Goal: Task Accomplishment & Management: Manage account settings

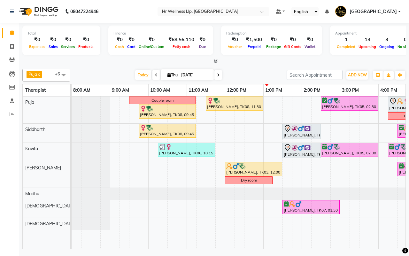
scroll to position [0, 99]
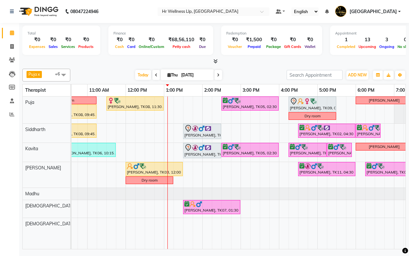
click at [218, 75] on icon at bounding box center [218, 75] width 3 height 4
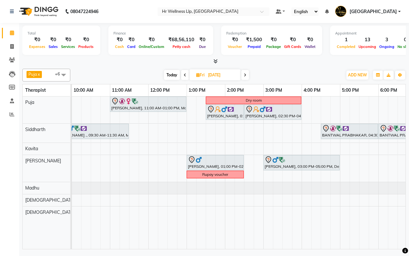
scroll to position [0, 76]
click at [234, 253] on div "08047224946 Select Location × Hr Wellness Llp, Koregaon Park Default Panel My P…" at bounding box center [204, 128] width 409 height 256
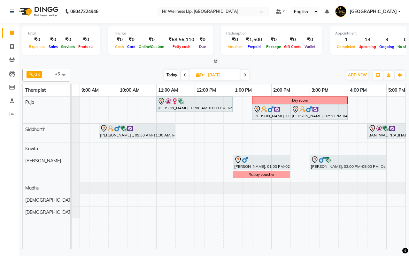
scroll to position [0, 49]
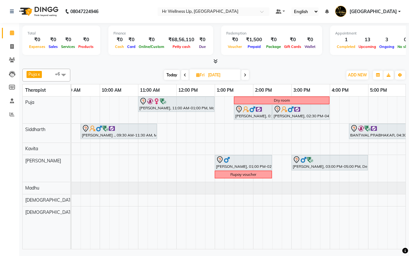
click at [278, 76] on div "[DATE] [DATE]" at bounding box center [207, 75] width 266 height 10
click at [246, 76] on icon at bounding box center [245, 75] width 3 height 4
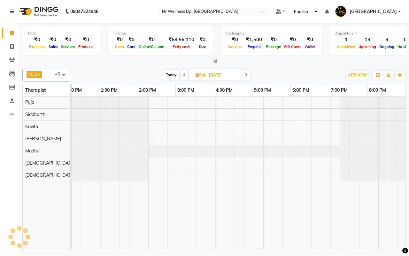
scroll to position [0, 165]
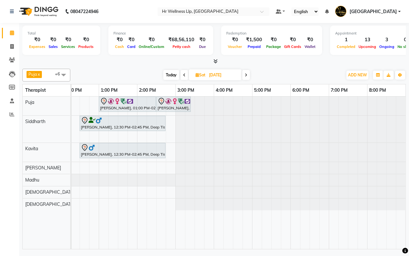
click at [246, 76] on icon at bounding box center [246, 75] width 3 height 4
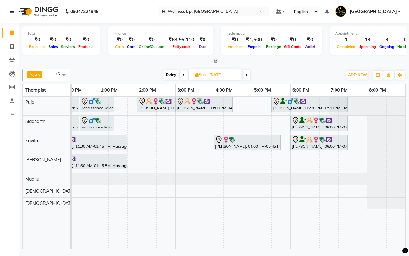
scroll to position [0, 0]
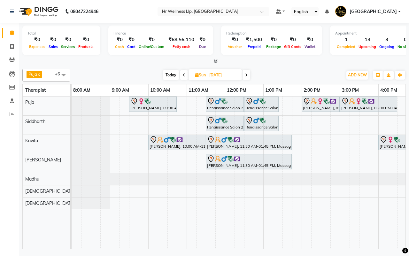
click at [289, 70] on div "Puja x Siddharth x Kavita x Male waitlist x Female waitlist x Kevin x Madhu x +…" at bounding box center [214, 75] width 384 height 13
click at [168, 72] on span "Today" at bounding box center [171, 75] width 16 height 10
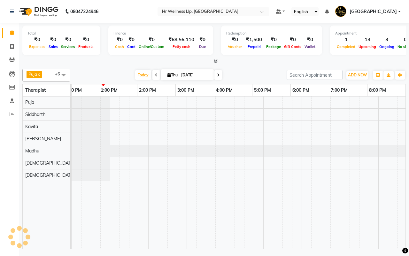
scroll to position [0, 165]
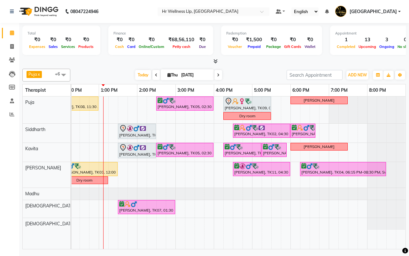
click at [218, 75] on icon at bounding box center [218, 75] width 3 height 4
type input "[DATE]"
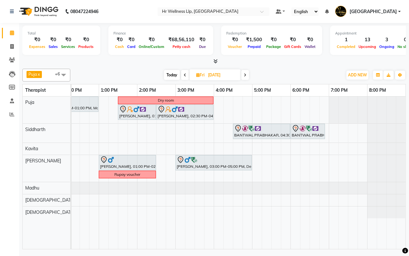
click at [277, 74] on div "[DATE] [DATE]" at bounding box center [207, 75] width 266 height 10
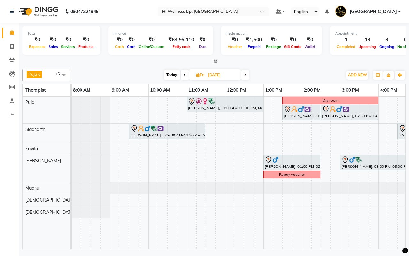
click at [213, 74] on input "[DATE]" at bounding box center [222, 75] width 32 height 10
select select "9"
select select "2025"
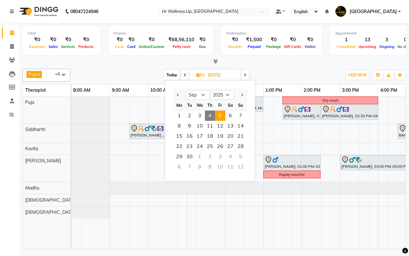
click at [247, 75] on span at bounding box center [245, 75] width 8 height 10
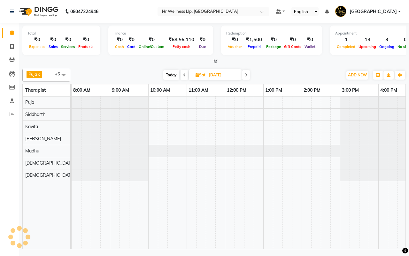
scroll to position [0, 165]
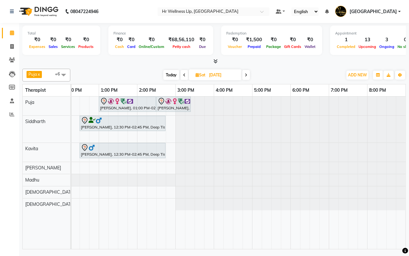
click at [247, 75] on icon at bounding box center [246, 75] width 3 height 4
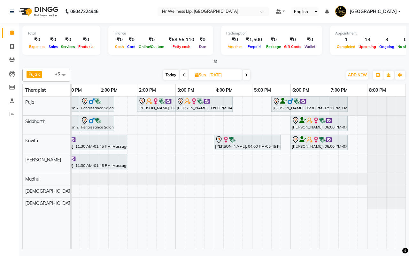
click at [247, 75] on icon at bounding box center [246, 75] width 3 height 4
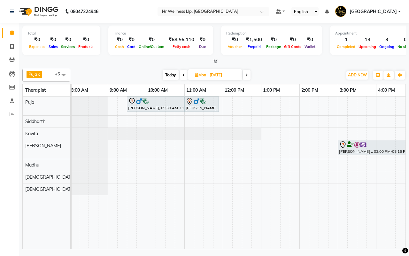
scroll to position [0, 0]
click at [184, 75] on span at bounding box center [184, 75] width 8 height 10
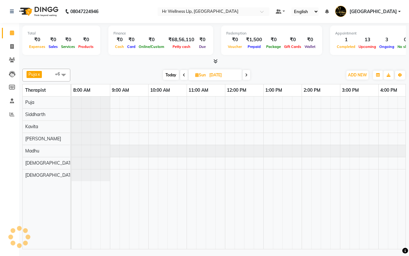
scroll to position [0, 165]
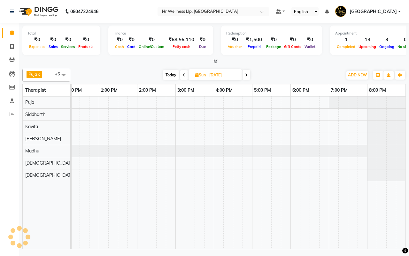
click at [184, 75] on icon at bounding box center [184, 75] width 3 height 4
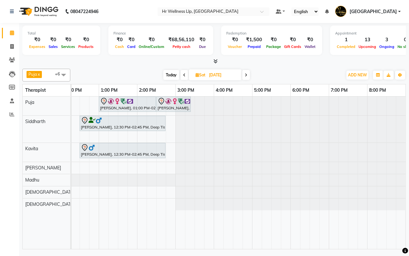
click at [184, 75] on icon at bounding box center [184, 75] width 3 height 4
type input "[DATE]"
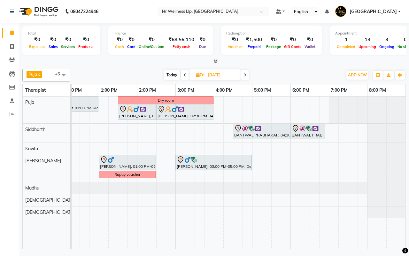
scroll to position [0, 35]
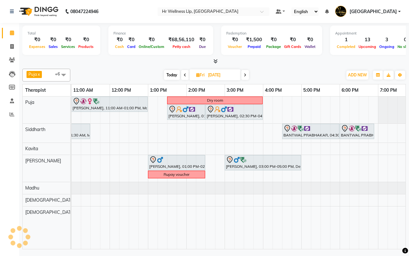
click at [291, 74] on div "[DATE] [DATE]" at bounding box center [207, 75] width 266 height 10
click at [222, 76] on input "[DATE]" at bounding box center [222, 75] width 32 height 10
select select "9"
select select "2025"
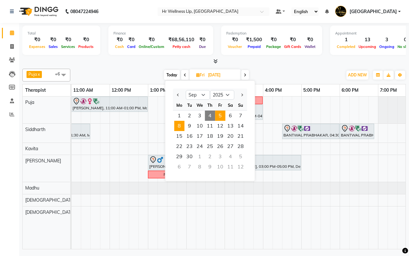
click at [181, 126] on span "8" at bounding box center [179, 126] width 10 height 10
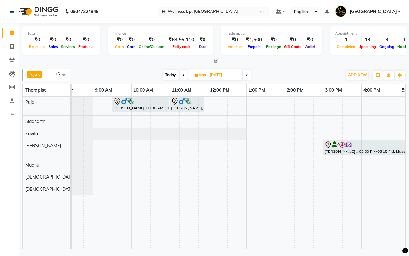
click at [276, 73] on div "Today Mon 08-09-2025" at bounding box center [207, 75] width 266 height 10
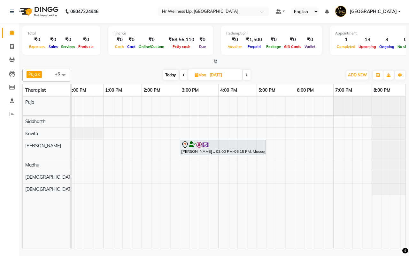
click at [288, 74] on div "Today Mon 08-09-2025" at bounding box center [207, 75] width 266 height 10
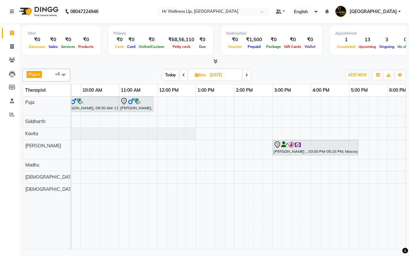
click at [292, 75] on div "Today Mon 08-09-2025" at bounding box center [207, 75] width 266 height 10
click at [284, 75] on div "Today Mon 08-09-2025" at bounding box center [207, 75] width 266 height 10
click at [171, 75] on span "Today" at bounding box center [171, 75] width 16 height 10
type input "[DATE]"
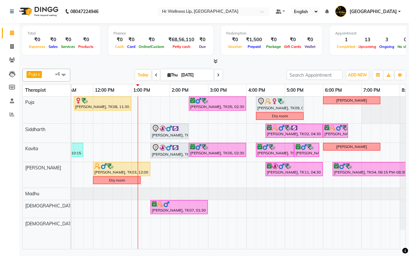
scroll to position [0, 135]
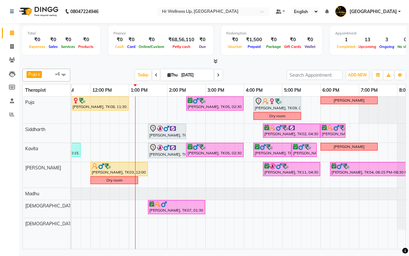
click at [247, 75] on div "[DATE] [DATE]" at bounding box center [179, 75] width 210 height 10
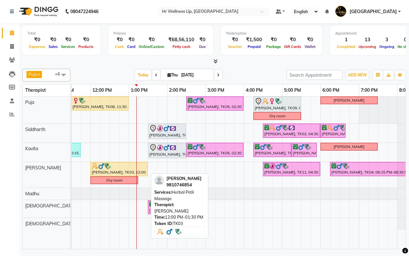
click at [119, 170] on div "[PERSON_NAME], TK03, 12:00 PM-01:30 PM, Herbal Potli Massage" at bounding box center [119, 169] width 56 height 12
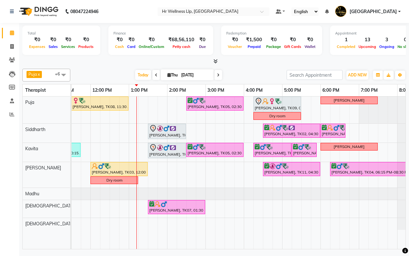
click at [250, 74] on div "[DATE] [DATE]" at bounding box center [179, 75] width 210 height 10
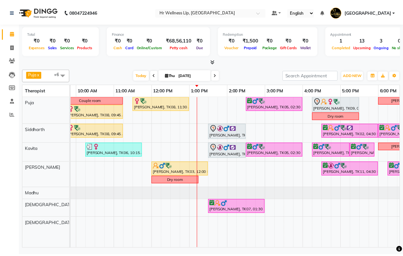
scroll to position [0, 65]
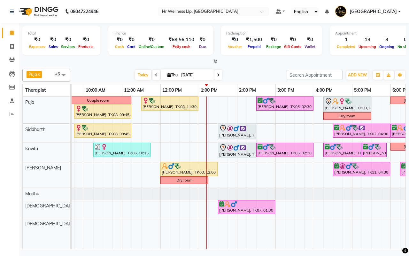
click at [247, 75] on div "[DATE] [DATE]" at bounding box center [179, 75] width 210 height 10
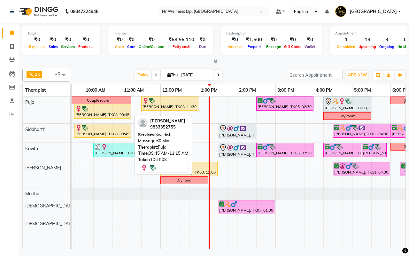
click at [100, 111] on div at bounding box center [102, 108] width 55 height 6
select select "1"
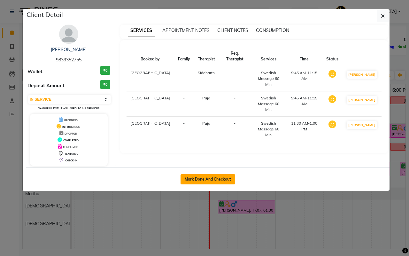
click at [202, 180] on button "Mark Done And Checkout" at bounding box center [208, 179] width 55 height 10
select select "service"
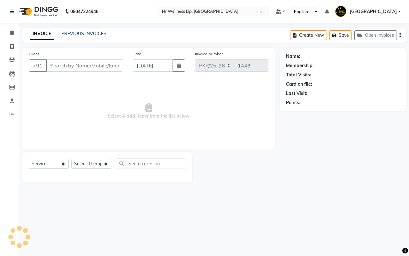
type input "9833352755"
select select "16488"
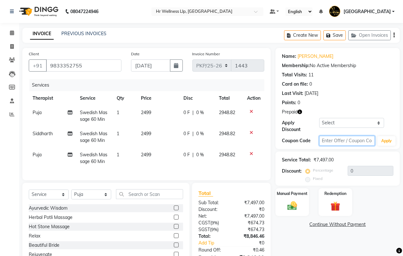
click at [336, 142] on input "text" at bounding box center [347, 141] width 56 height 10
type input "D50%"
click at [383, 140] on button "Apply" at bounding box center [386, 141] width 18 height 10
type input "50"
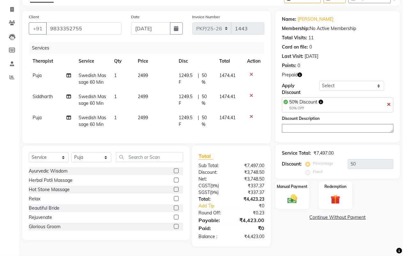
scroll to position [43, 0]
click at [337, 195] on img at bounding box center [335, 199] width 16 height 12
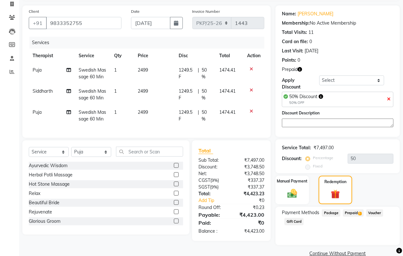
click at [347, 213] on span "Prepaid 1" at bounding box center [353, 212] width 21 height 7
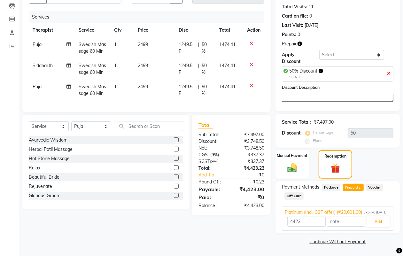
scroll to position [74, 0]
click at [377, 222] on button "Add" at bounding box center [378, 221] width 23 height 11
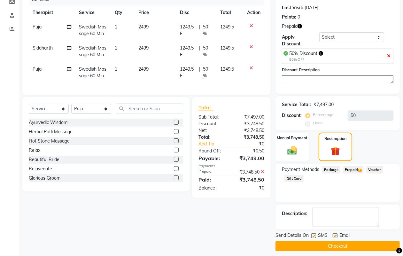
scroll to position [90, 0]
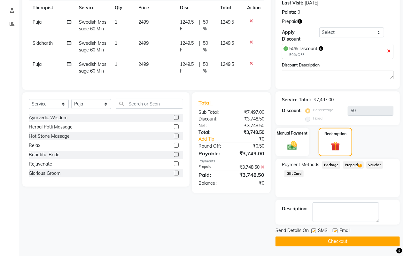
click at [337, 242] on button "Checkout" at bounding box center [337, 241] width 124 height 10
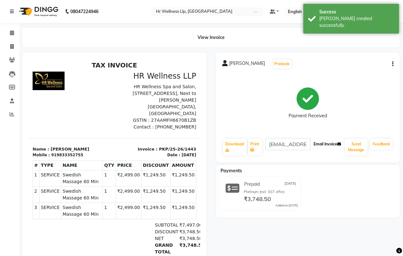
click at [320, 144] on button "Email Invoice" at bounding box center [327, 144] width 33 height 11
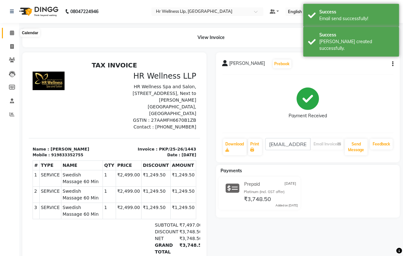
click at [11, 34] on icon at bounding box center [12, 32] width 4 height 5
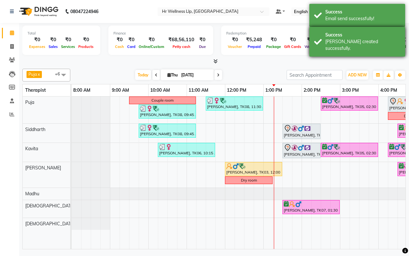
click at [320, 37] on div "Success Bill created successfully." at bounding box center [357, 42] width 96 height 30
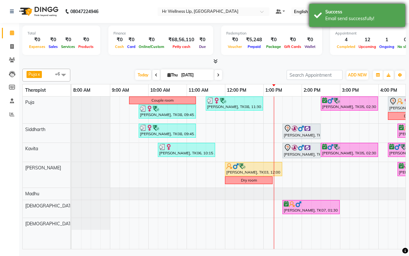
click at [317, 16] on div "Success Email send successfully!" at bounding box center [357, 15] width 96 height 23
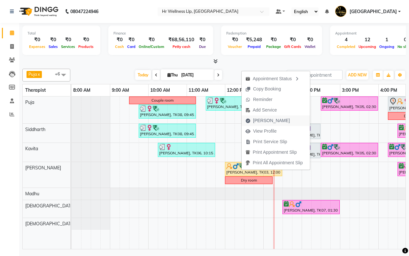
click at [258, 121] on span "[PERSON_NAME]" at bounding box center [271, 120] width 37 height 7
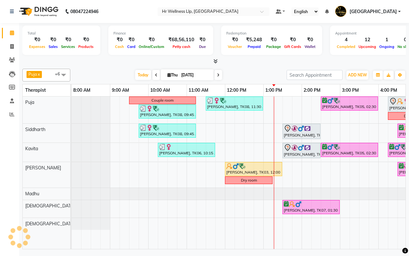
select select "service"
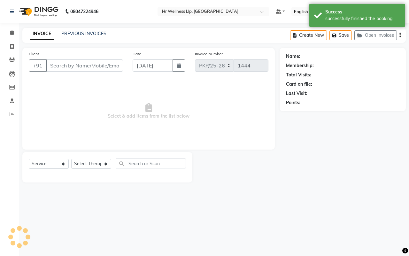
type input "9810746854"
select select "85702"
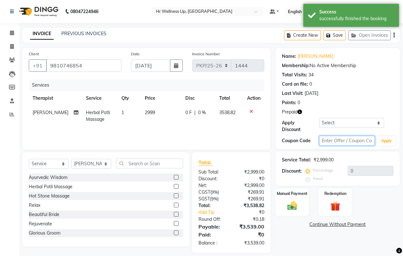
click at [336, 142] on input "text" at bounding box center [347, 141] width 56 height 10
type input "d"
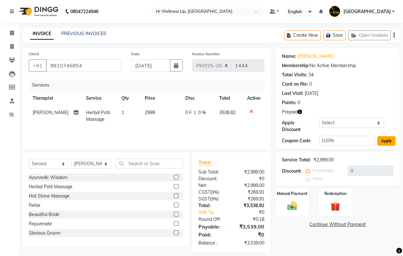
click at [383, 143] on button "Apply" at bounding box center [386, 141] width 18 height 10
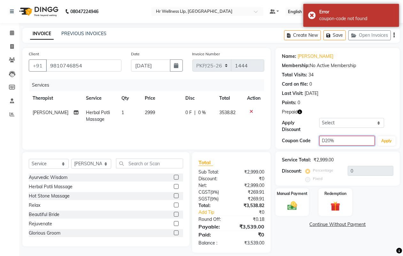
click at [325, 141] on input "D20%" at bounding box center [347, 141] width 56 height 10
type input "20%"
click at [383, 141] on button "Apply" at bounding box center [386, 141] width 18 height 10
type input "20"
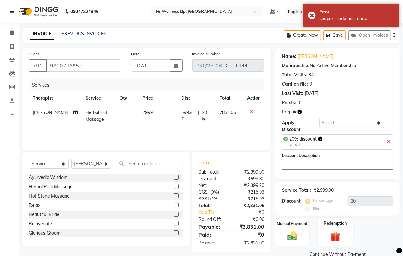
click at [335, 239] on img at bounding box center [335, 236] width 16 height 12
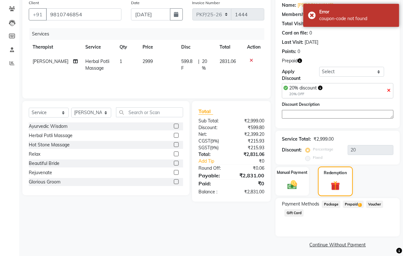
scroll to position [54, 0]
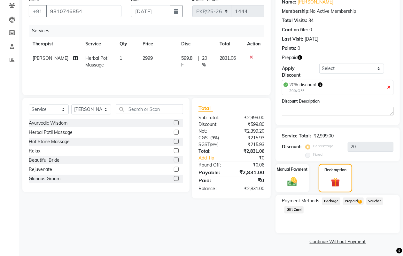
click at [349, 201] on span "Prepaid 1" at bounding box center [353, 201] width 21 height 7
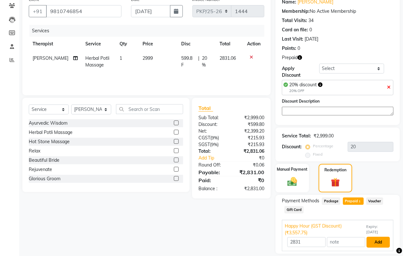
click at [376, 238] on button "Add" at bounding box center [378, 242] width 23 height 11
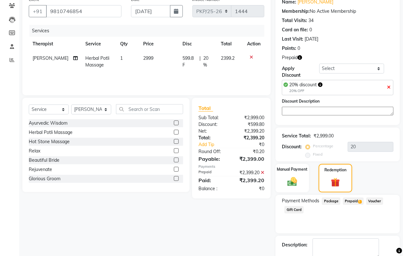
scroll to position [90, 0]
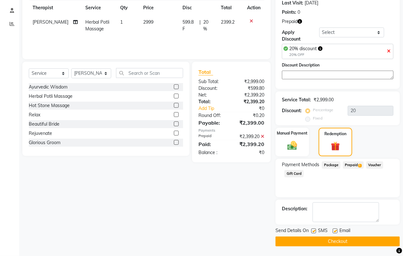
click at [338, 242] on button "Checkout" at bounding box center [337, 241] width 124 height 10
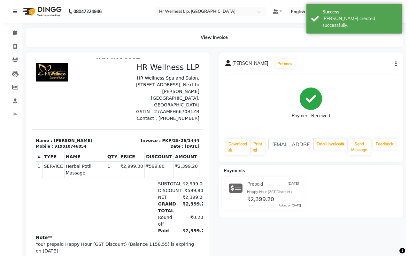
scroll to position [18, 0]
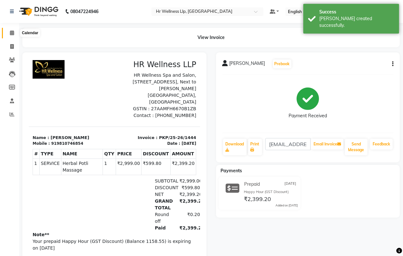
click at [12, 32] on icon at bounding box center [12, 32] width 4 height 5
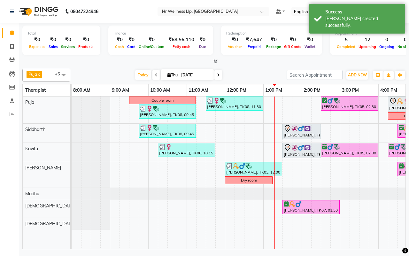
click at [244, 75] on div "[DATE] [DATE]" at bounding box center [179, 75] width 210 height 10
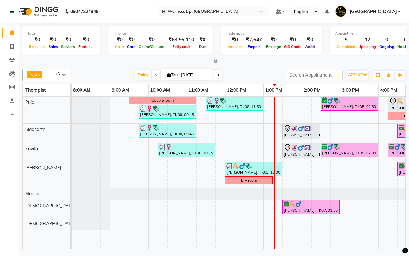
click at [247, 76] on div "[DATE] [DATE]" at bounding box center [179, 75] width 210 height 10
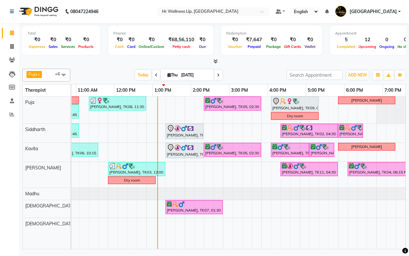
scroll to position [0, 117]
click at [248, 76] on div "[DATE] [DATE]" at bounding box center [179, 75] width 210 height 10
click at [179, 74] on input "[DATE]" at bounding box center [195, 75] width 32 height 10
select select "9"
select select "2025"
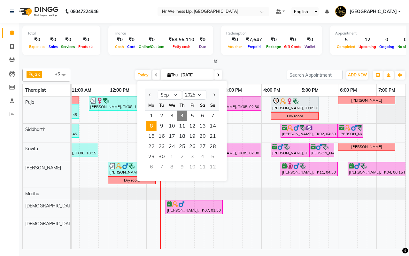
click at [151, 124] on span "8" at bounding box center [151, 126] width 10 height 10
type input "08-09-2025"
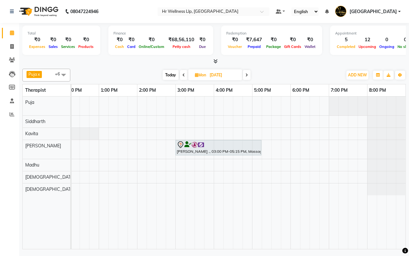
scroll to position [0, 4]
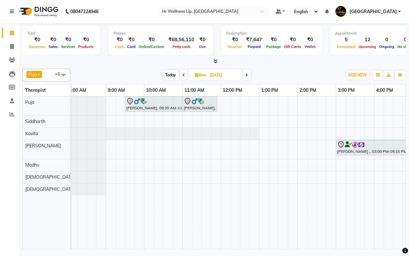
click at [208, 74] on input "08-09-2025" at bounding box center [224, 75] width 32 height 10
select select "9"
select select "2025"
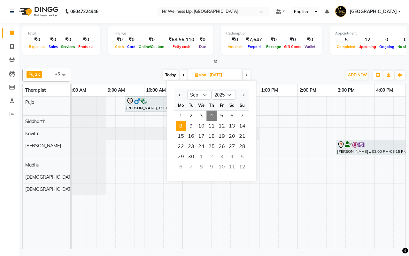
click at [172, 74] on span "Today" at bounding box center [171, 75] width 16 height 10
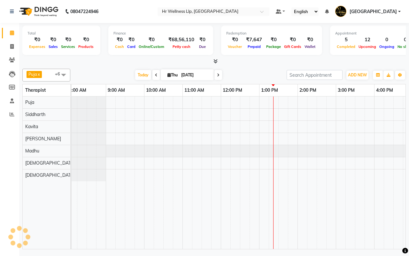
scroll to position [0, 165]
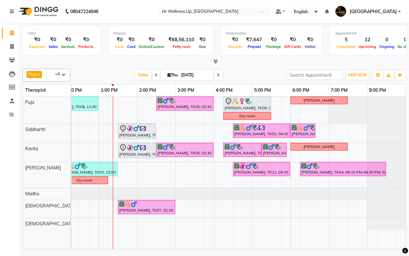
click at [219, 74] on span at bounding box center [218, 75] width 8 height 10
type input "[DATE]"
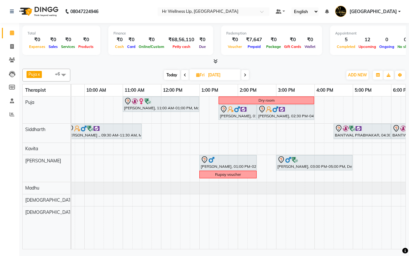
scroll to position [0, 26]
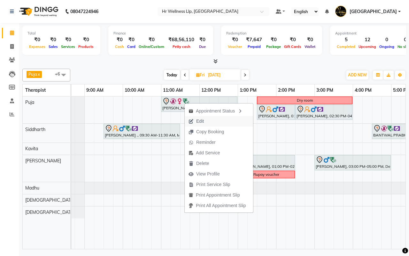
click at [200, 120] on span "Edit" at bounding box center [200, 121] width 8 height 7
select select "tentative"
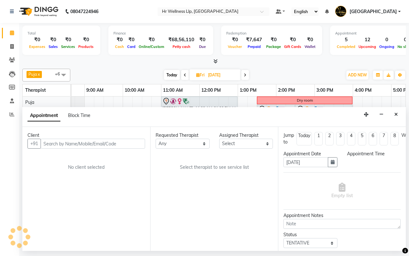
scroll to position [0, 0]
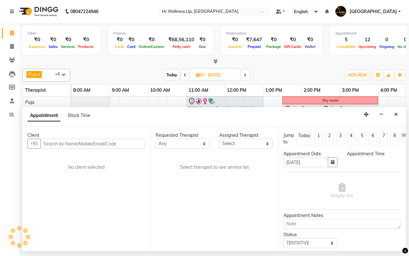
select select "660"
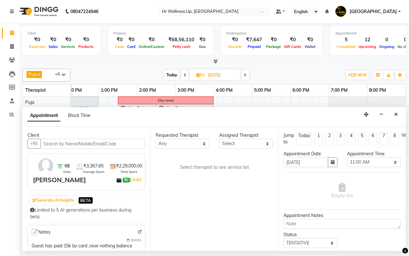
select select "16488"
select select "1342"
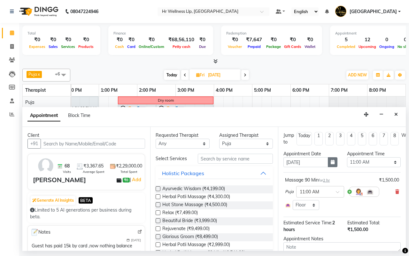
click at [331, 163] on icon "button" at bounding box center [333, 162] width 4 height 4
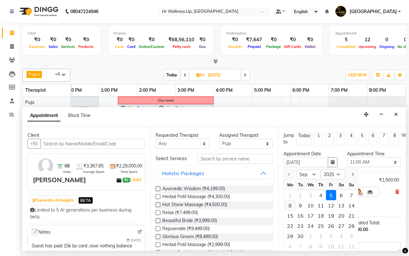
click at [291, 205] on div "8" at bounding box center [290, 205] width 10 height 10
type input "08-09-2025"
select select "660"
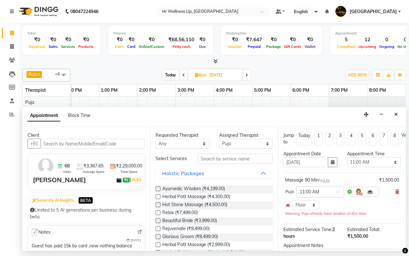
click at [338, 191] on span at bounding box center [340, 193] width 8 height 7
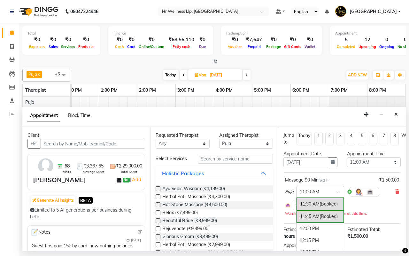
scroll to position [139, 0]
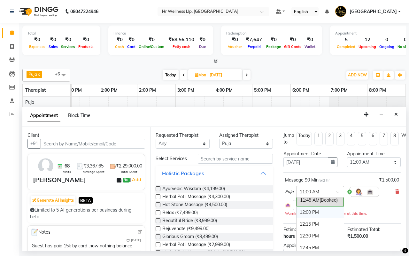
click at [318, 213] on div "12:00 PM" at bounding box center [320, 212] width 47 height 12
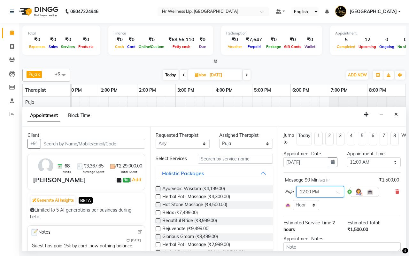
scroll to position [49, 0]
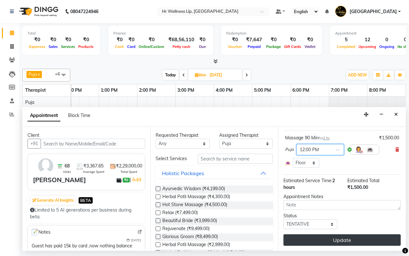
click at [341, 234] on button "Update" at bounding box center [341, 240] width 117 height 12
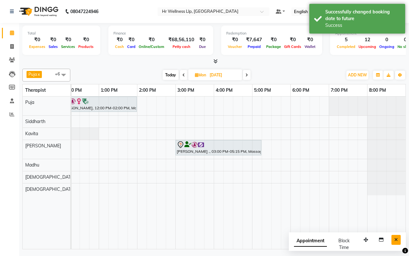
click at [396, 240] on icon "Close" at bounding box center [396, 239] width 4 height 4
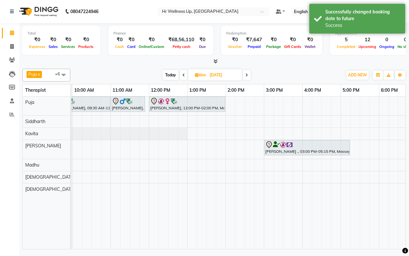
scroll to position [0, 2]
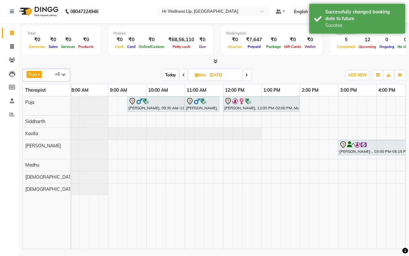
click at [170, 74] on span "Today" at bounding box center [171, 75] width 16 height 10
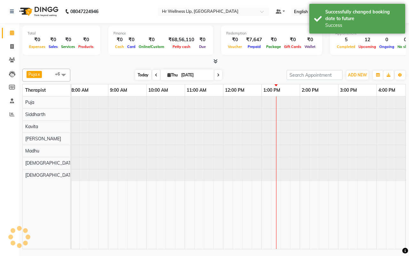
type input "[DATE]"
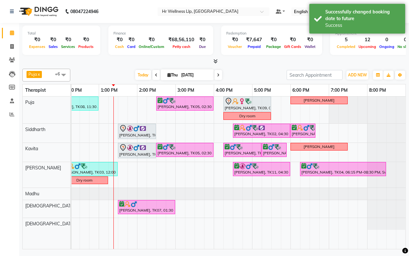
click at [253, 68] on div "Puja x Siddharth x Kavita x Male waitlist x Female waitlist x Kevin x Madhu x +…" at bounding box center [214, 157] width 384 height 183
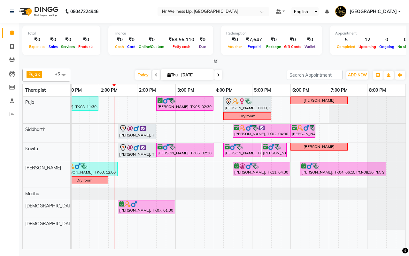
click at [182, 74] on input "[DATE]" at bounding box center [195, 75] width 32 height 10
select select "9"
select select "2025"
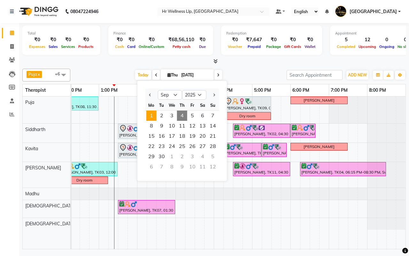
click at [150, 117] on span "1" at bounding box center [151, 116] width 10 height 10
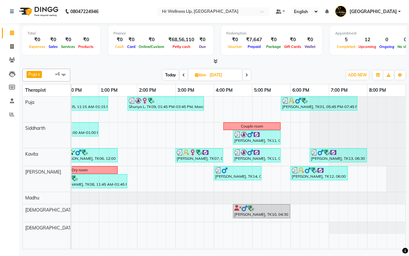
click at [184, 75] on icon at bounding box center [183, 75] width 3 height 4
type input "31-08-2025"
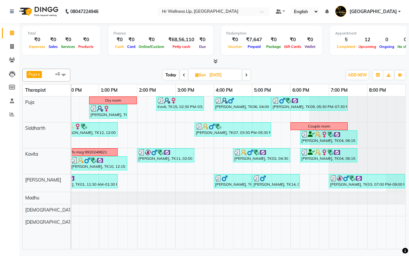
scroll to position [0, 58]
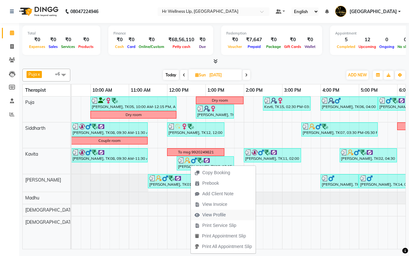
click at [208, 215] on span "View Profile" at bounding box center [214, 215] width 24 height 7
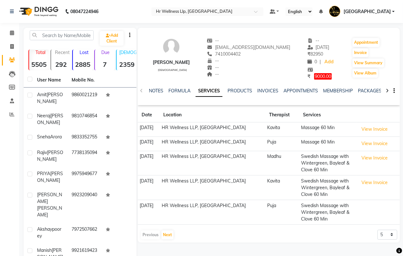
click at [386, 90] on icon at bounding box center [387, 91] width 3 height 4
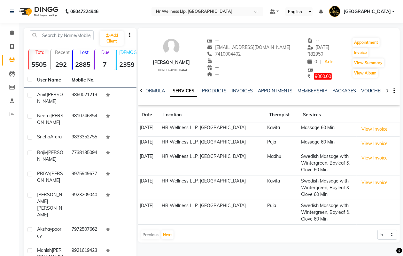
click at [386, 90] on icon at bounding box center [387, 91] width 3 height 4
click at [364, 90] on link "VOUCHERS" at bounding box center [368, 91] width 25 height 6
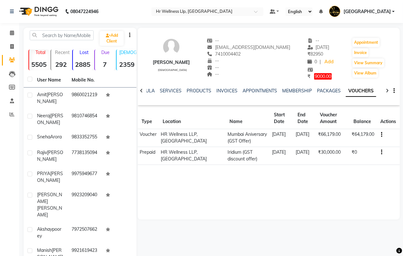
click at [268, 74] on div "--" at bounding box center [248, 74] width 83 height 7
click at [12, 33] on icon at bounding box center [12, 32] width 4 height 5
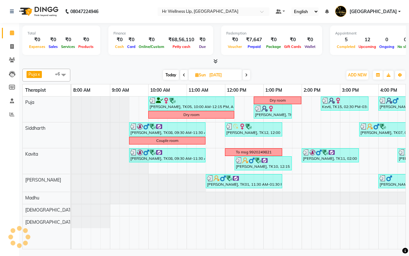
click at [297, 74] on div "Today Sun 31-08-2025" at bounding box center [207, 75] width 266 height 10
click at [170, 75] on span "Today" at bounding box center [171, 75] width 16 height 10
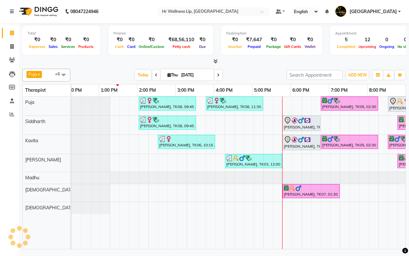
scroll to position [0, 165]
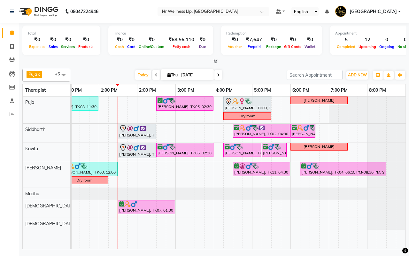
click at [251, 75] on div "[DATE] [DATE]" at bounding box center [179, 75] width 210 height 10
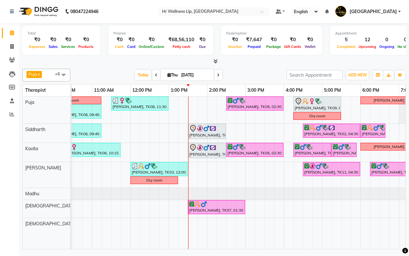
scroll to position [0, 103]
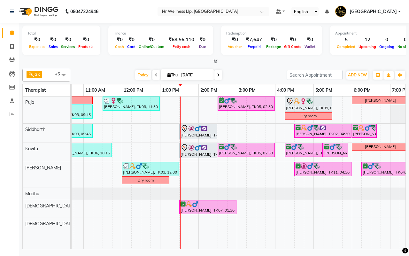
click at [218, 74] on icon at bounding box center [218, 75] width 3 height 4
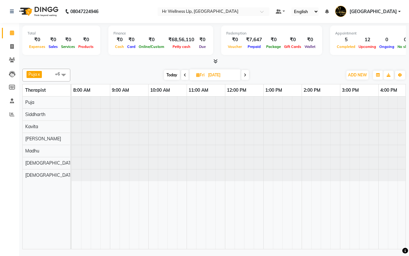
click at [168, 75] on span "Today" at bounding box center [172, 75] width 16 height 10
type input "[DATE]"
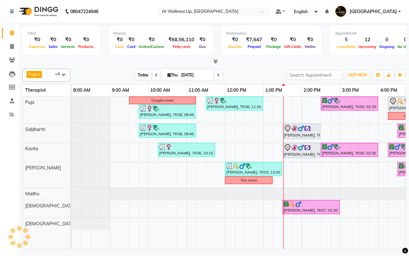
scroll to position [0, 165]
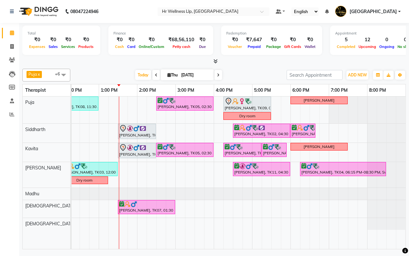
click at [181, 75] on input "[DATE]" at bounding box center [195, 75] width 32 height 10
select select "9"
select select "2025"
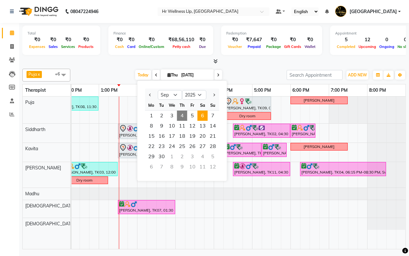
click at [202, 116] on span "6" at bounding box center [203, 116] width 10 height 10
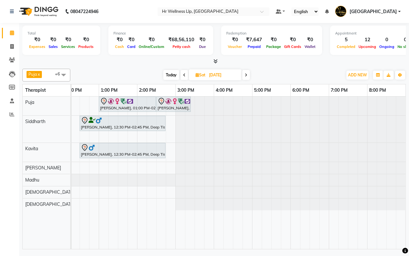
click at [185, 75] on icon at bounding box center [184, 75] width 3 height 4
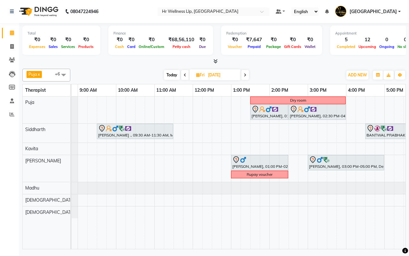
scroll to position [0, 18]
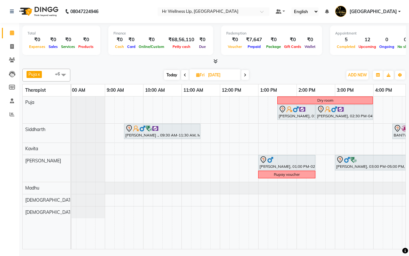
click at [278, 71] on div "[DATE] [DATE]" at bounding box center [207, 75] width 266 height 10
click at [283, 72] on div "[DATE] [DATE]" at bounding box center [207, 75] width 266 height 10
click at [246, 76] on icon at bounding box center [245, 75] width 3 height 4
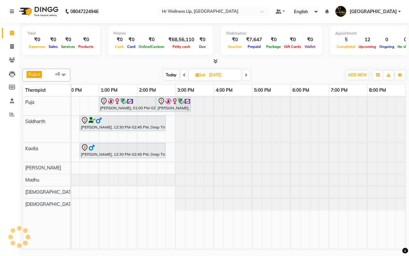
click at [246, 76] on icon at bounding box center [246, 75] width 3 height 4
type input "07-09-2025"
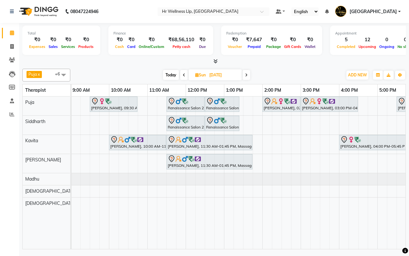
scroll to position [0, 21]
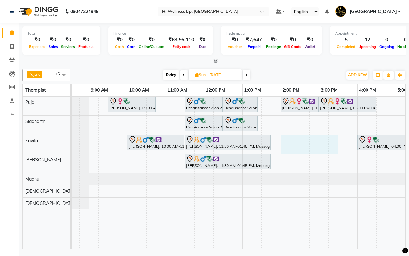
drag, startPoint x: 282, startPoint y: 144, endPoint x: 332, endPoint y: 148, distance: 50.6
click at [332, 148] on div "Dr Rita Kharat, 09:30 AM-10:45 AM, Shirodhara Renaissance Salon 27AASFR5194C1ZS…" at bounding box center [299, 173] width 499 height 152
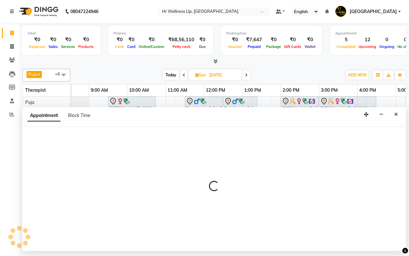
select select "19506"
select select "840"
select select "tentative"
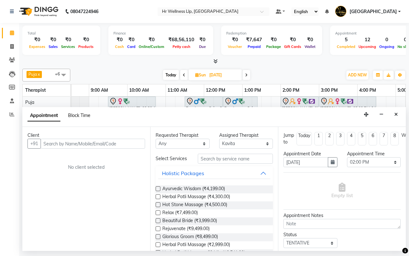
click at [82, 115] on span "Block Time" at bounding box center [79, 115] width 22 height 6
select select "19506"
select select "840"
select select "930"
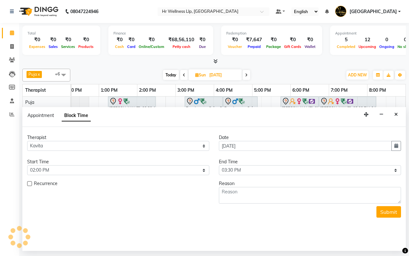
scroll to position [0, 165]
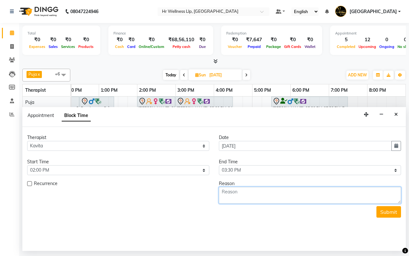
click at [266, 194] on textarea at bounding box center [310, 195] width 182 height 17
type textarea "Suhas Hardas"
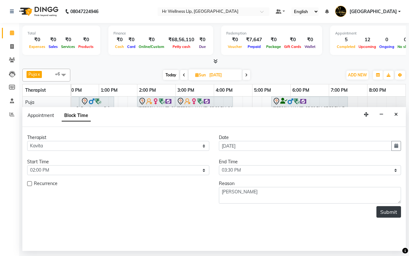
click at [396, 212] on button "Submit" at bounding box center [388, 212] width 25 height 12
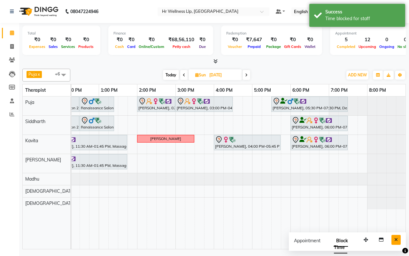
click at [396, 242] on icon "Close" at bounding box center [396, 239] width 4 height 4
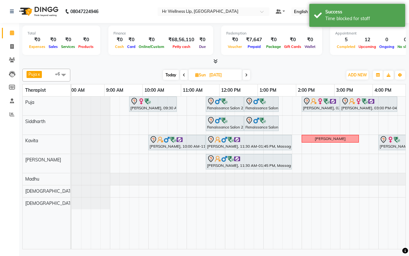
scroll to position [0, 0]
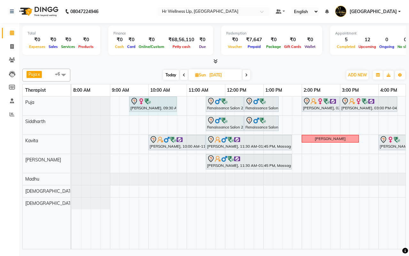
drag, startPoint x: 130, startPoint y: 114, endPoint x: 169, endPoint y: 117, distance: 38.5
click at [169, 117] on tr at bounding box center [321, 173] width 499 height 152
select select "16488"
select select "570"
select select "tentative"
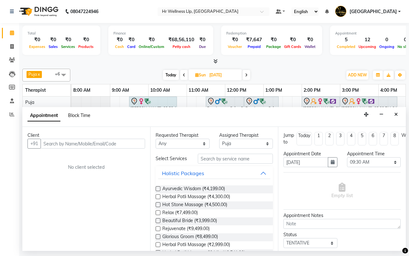
click at [81, 114] on span "Block Time" at bounding box center [79, 115] width 22 height 6
select select "16488"
select select "570"
select select "645"
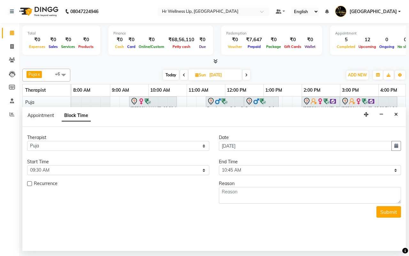
scroll to position [0, 165]
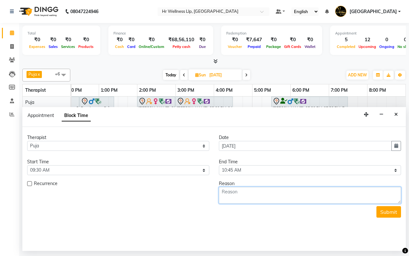
click at [248, 197] on textarea at bounding box center [310, 195] width 182 height 17
type textarea "Dry room"
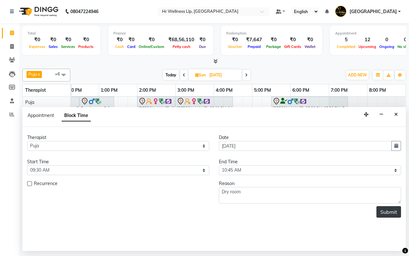
click at [382, 211] on button "Submit" at bounding box center [388, 212] width 25 height 12
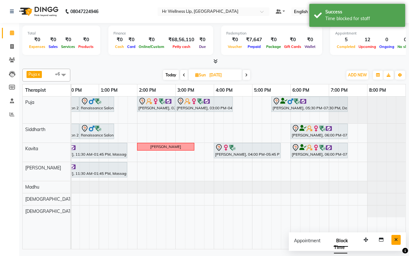
click at [397, 240] on icon "Close" at bounding box center [396, 239] width 4 height 4
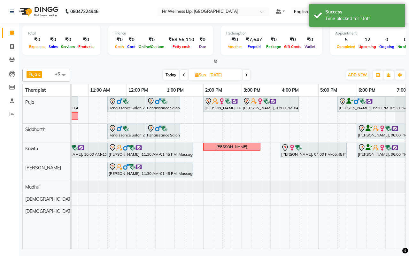
scroll to position [0, 40]
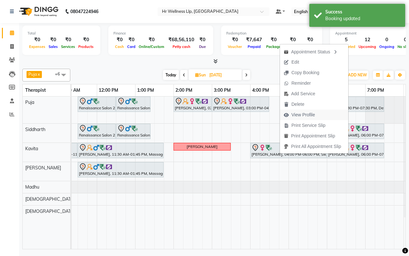
click at [298, 116] on span "View Profile" at bounding box center [303, 115] width 24 height 7
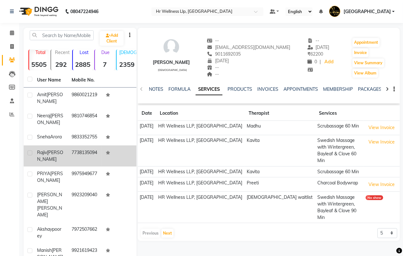
click at [81, 165] on td "7738135094" at bounding box center [85, 155] width 35 height 21
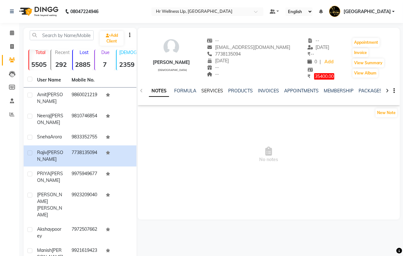
click at [212, 90] on link "SERVICES" at bounding box center [212, 91] width 22 height 6
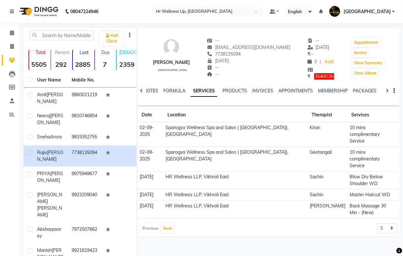
click at [387, 90] on icon at bounding box center [387, 91] width 3 height 4
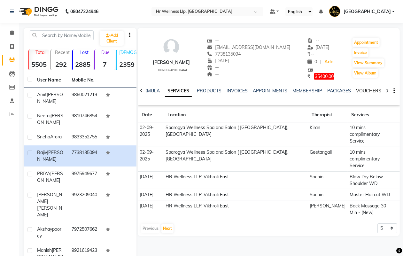
click at [363, 90] on link "VOUCHERS" at bounding box center [368, 91] width 25 height 6
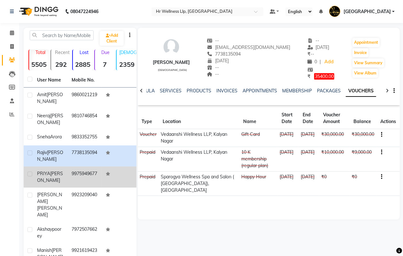
click at [68, 182] on td "9975949677" at bounding box center [85, 177] width 35 height 21
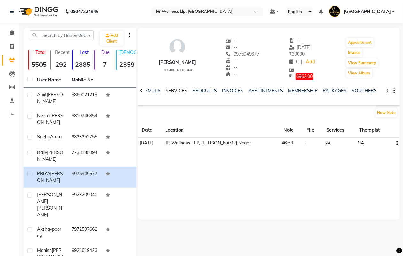
click at [170, 92] on link "SERVICES" at bounding box center [177, 91] width 22 height 6
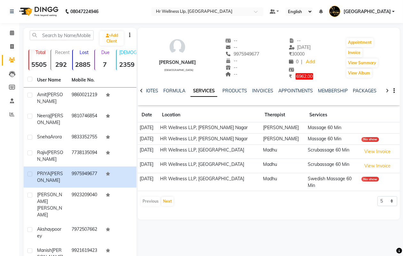
click at [387, 90] on icon at bounding box center [387, 91] width 3 height 4
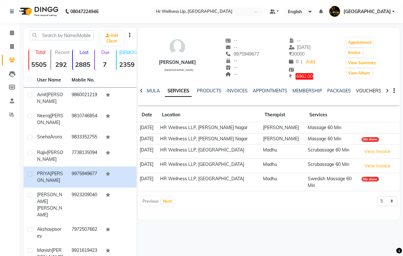
click at [365, 89] on link "VOUCHERS" at bounding box center [368, 91] width 25 height 6
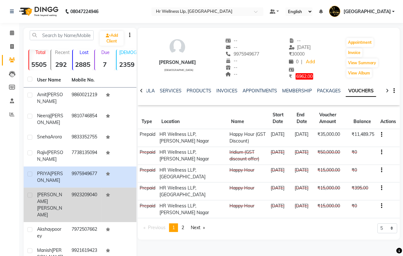
click at [81, 203] on td "9923209040" at bounding box center [85, 205] width 35 height 35
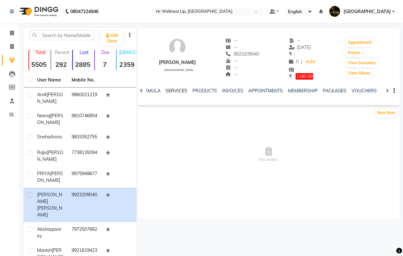
click at [178, 89] on link "SERVICES" at bounding box center [177, 91] width 22 height 6
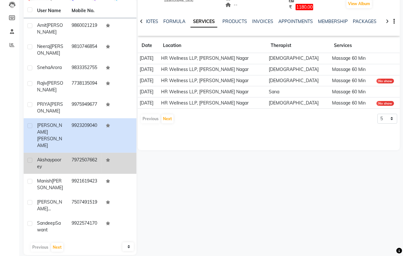
scroll to position [70, 0]
click at [66, 153] on td "Akshay poorey" at bounding box center [50, 162] width 35 height 21
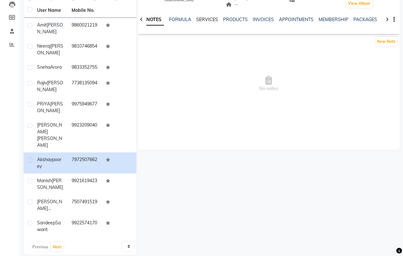
click at [207, 19] on link "SERVICES" at bounding box center [207, 20] width 22 height 6
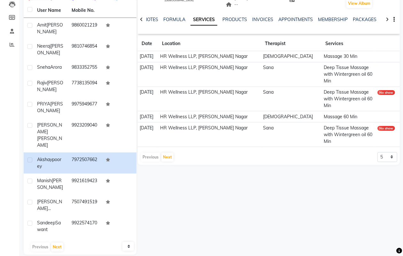
click at [387, 18] on icon at bounding box center [387, 19] width 3 height 4
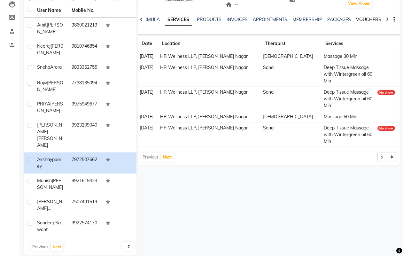
click at [368, 19] on link "VOUCHERS" at bounding box center [368, 20] width 25 height 6
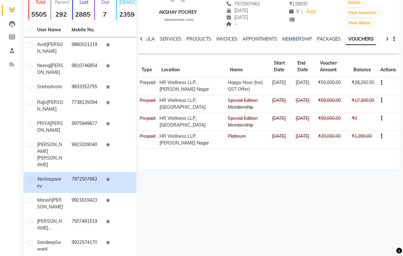
scroll to position [30, 0]
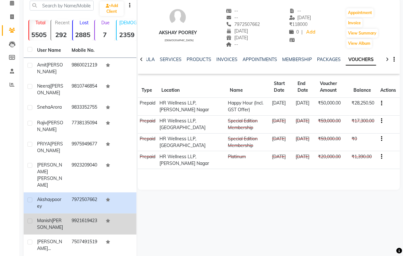
click at [58, 217] on div "Manish Pardeshi" at bounding box center [50, 223] width 27 height 13
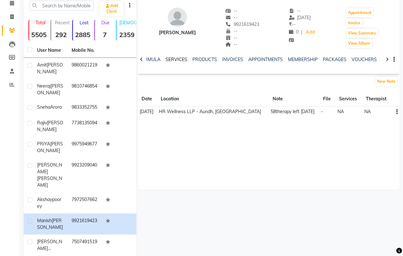
click at [174, 59] on link "SERVICES" at bounding box center [177, 60] width 22 height 6
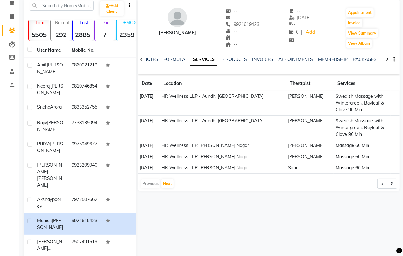
click at [387, 59] on icon at bounding box center [387, 59] width 3 height 4
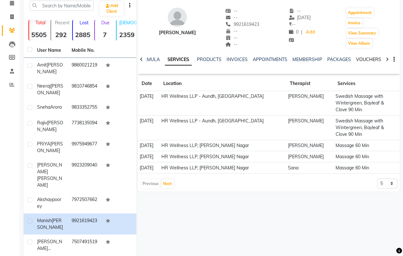
click at [371, 58] on link "VOUCHERS" at bounding box center [368, 60] width 25 height 6
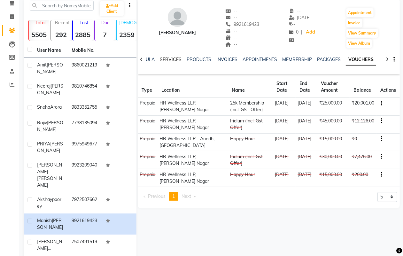
click at [165, 59] on link "SERVICES" at bounding box center [171, 60] width 22 height 6
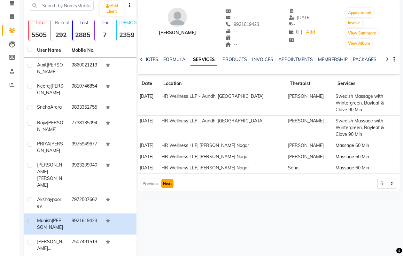
click at [167, 183] on button "Next" at bounding box center [167, 183] width 12 height 9
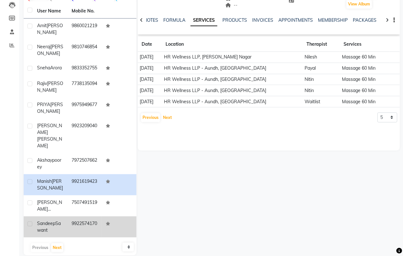
scroll to position [70, 0]
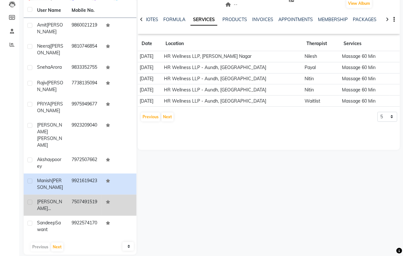
click at [80, 195] on td "7507491519" at bounding box center [85, 205] width 35 height 21
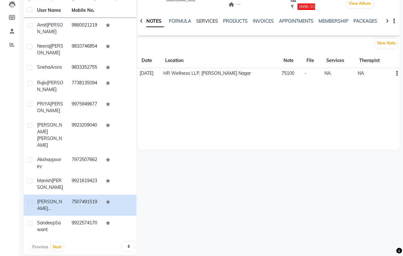
click at [202, 22] on link "SERVICES" at bounding box center [207, 21] width 22 height 6
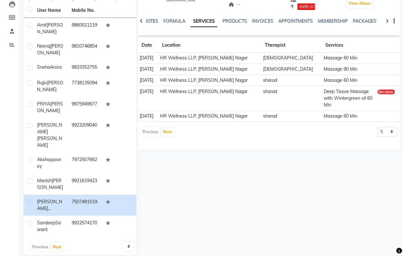
click at [387, 19] on icon at bounding box center [387, 21] width 3 height 4
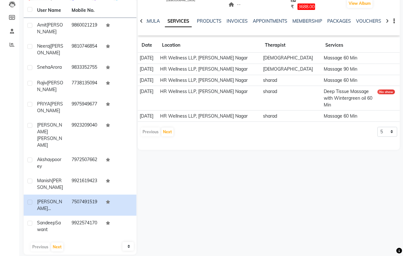
click at [387, 19] on icon at bounding box center [387, 21] width 3 height 4
click at [358, 21] on link "VOUCHERS" at bounding box center [363, 21] width 25 height 6
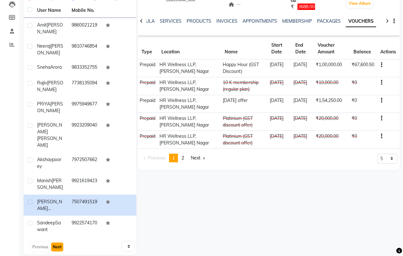
click at [57, 243] on button "Next" at bounding box center [57, 247] width 12 height 9
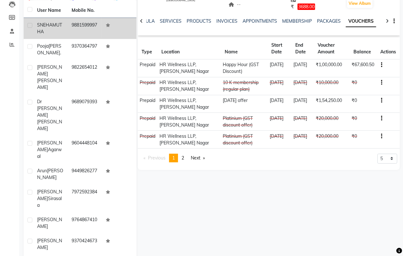
click at [81, 27] on td "9881599997" at bounding box center [85, 28] width 35 height 21
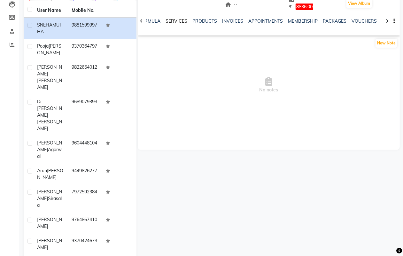
click at [178, 20] on link "SERVICES" at bounding box center [177, 21] width 22 height 6
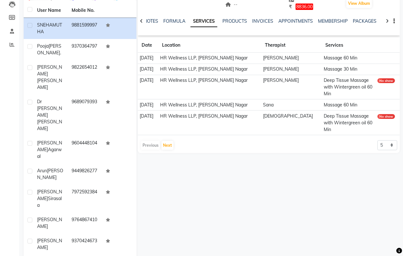
click at [385, 19] on div at bounding box center [387, 20] width 7 height 12
click at [378, 21] on link "VOUCHERS" at bounding box center [378, 21] width 25 height 6
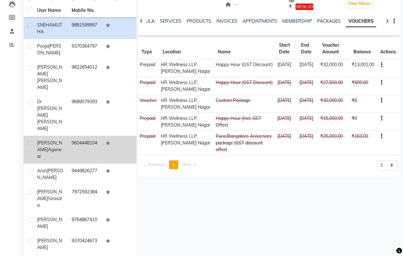
click at [79, 136] on td "9604448104" at bounding box center [85, 150] width 35 height 28
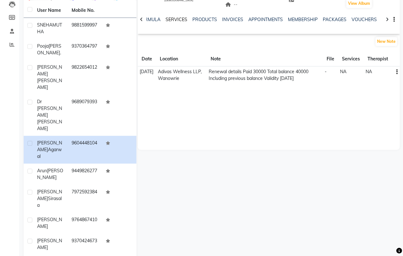
click at [174, 20] on link "SERVICES" at bounding box center [177, 20] width 22 height 6
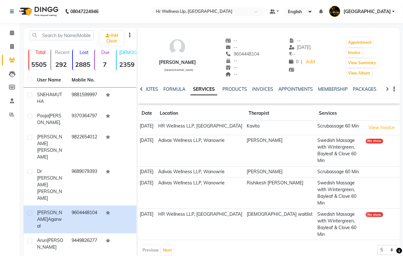
click at [386, 89] on icon at bounding box center [387, 89] width 3 height 4
click at [368, 89] on link "VOUCHERS" at bounding box center [373, 89] width 25 height 6
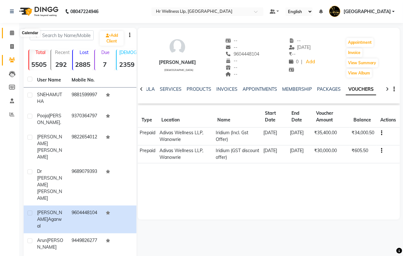
click at [12, 33] on icon at bounding box center [12, 32] width 4 height 5
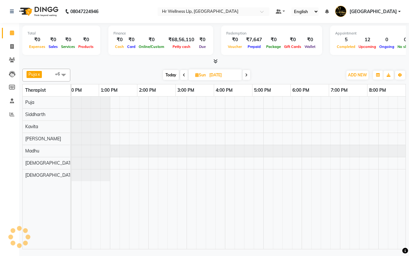
scroll to position [0, 165]
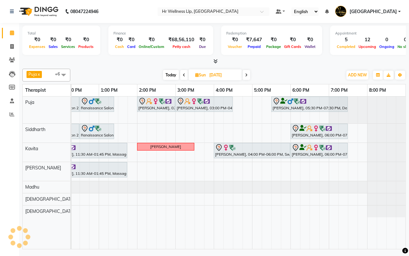
click at [291, 71] on div "Today Sun 07-09-2025" at bounding box center [207, 75] width 266 height 10
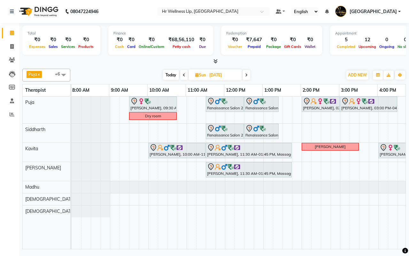
scroll to position [0, 0]
click at [172, 75] on span "Today" at bounding box center [171, 75] width 16 height 10
type input "[DATE]"
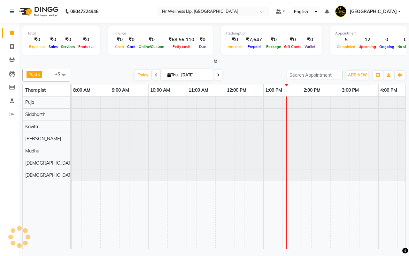
scroll to position [0, 165]
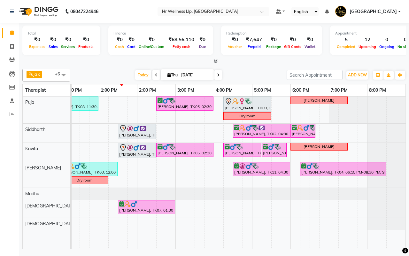
click at [257, 66] on div "Total ₹0 Expenses ₹0 Sales ₹0 Services ₹0 Products Finance ₹0 Cash ₹0 Card ₹0 O…" at bounding box center [214, 137] width 390 height 228
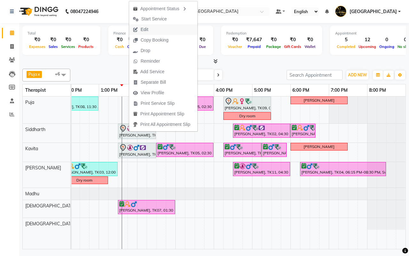
click at [145, 29] on span "Edit" at bounding box center [145, 29] width 8 height 7
select select "tentative"
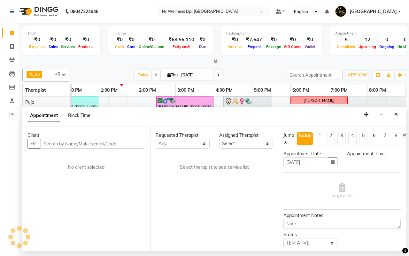
select select "19506"
select select "810"
select select "1342"
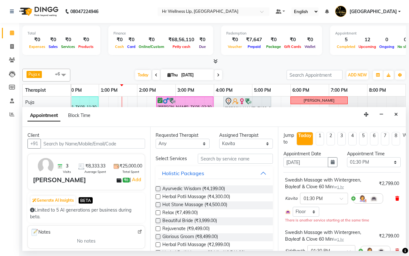
click at [395, 197] on icon at bounding box center [397, 198] width 4 height 4
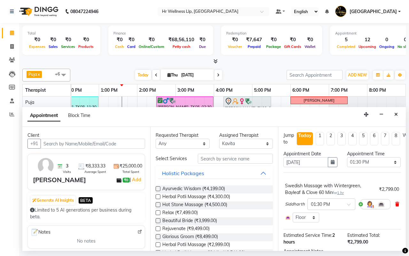
click at [395, 204] on icon at bounding box center [397, 204] width 4 height 4
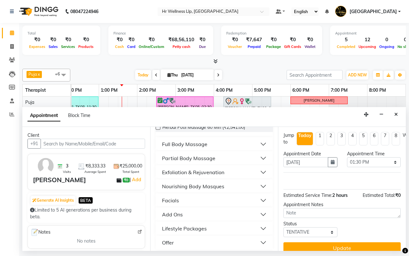
scroll to position [132, 0]
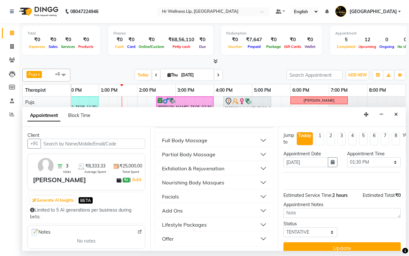
click at [184, 144] on div "Full Body Massage" at bounding box center [184, 140] width 45 height 8
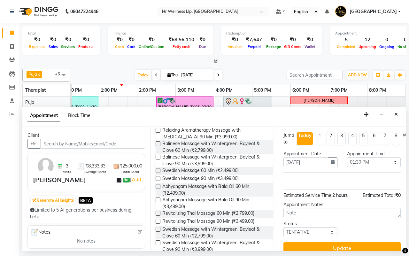
scroll to position [212, 0]
click at [159, 172] on label at bounding box center [158, 169] width 5 height 5
click at [159, 172] on input "checkbox" at bounding box center [158, 170] width 4 height 4
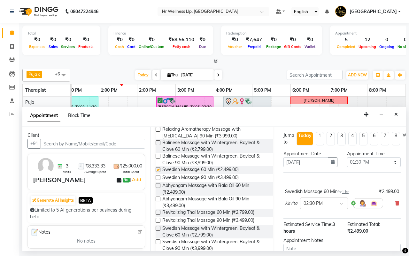
checkbox input "false"
click at [341, 205] on span at bounding box center [344, 205] width 8 height 7
click at [325, 216] on div "01:30 PM" at bounding box center [323, 215] width 47 height 12
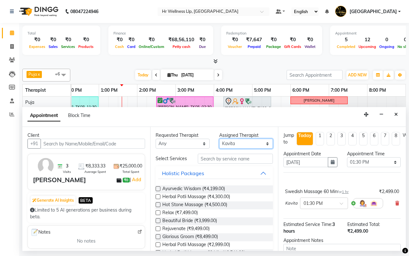
click at [227, 144] on select "Select Female waitlist Female waitlist 1 Kavita Kevin Lucy Madhu Male waitlist …" at bounding box center [246, 144] width 54 height 10
select select "16489"
click at [219, 139] on select "Select Female waitlist Female waitlist 1 Kavita Kevin Lucy Madhu Male waitlist …" at bounding box center [246, 144] width 54 height 10
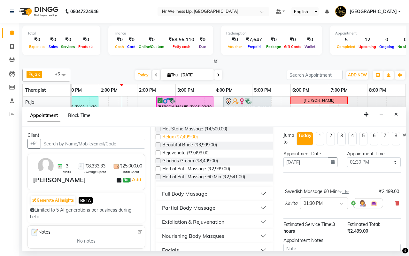
scroll to position [80, 0]
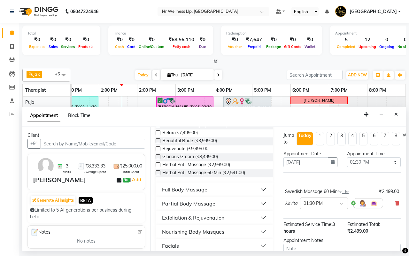
click at [182, 193] on div "Full Body Massage" at bounding box center [184, 190] width 45 height 8
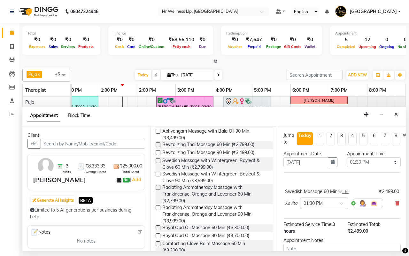
scroll to position [200, 0]
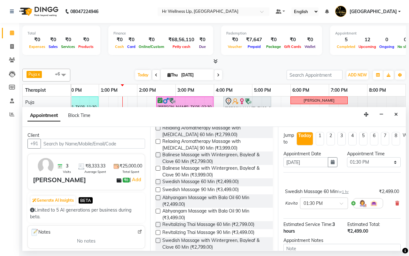
click at [158, 184] on label at bounding box center [158, 181] width 5 height 5
click at [158, 184] on input "checkbox" at bounding box center [158, 182] width 4 height 4
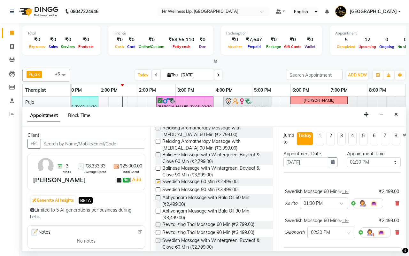
checkbox input "false"
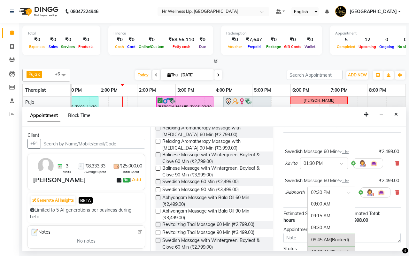
click at [348, 192] on span at bounding box center [351, 194] width 8 height 7
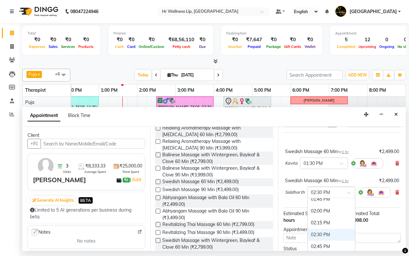
scroll to position [216, 0]
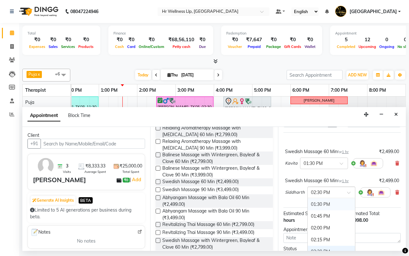
click at [333, 205] on div "01:30 PM" at bounding box center [331, 204] width 47 height 12
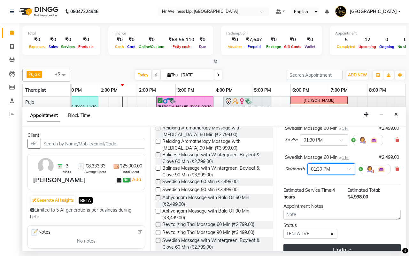
scroll to position [79, 0]
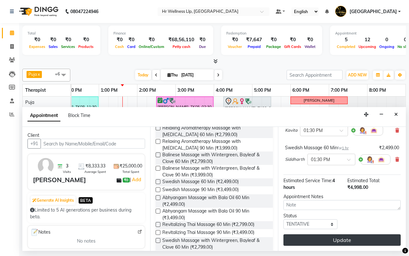
click at [341, 234] on button "Update" at bounding box center [341, 240] width 117 height 12
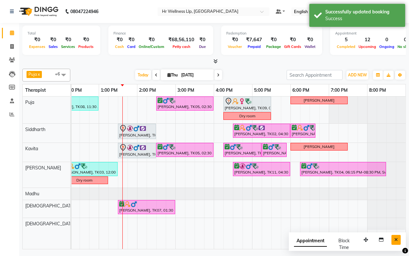
drag, startPoint x: 396, startPoint y: 239, endPoint x: 395, endPoint y: 166, distance: 73.2
click at [396, 237] on button "Close" at bounding box center [396, 240] width 9 height 10
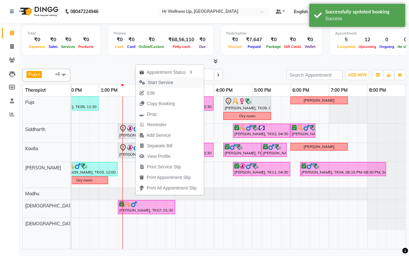
click at [157, 82] on span "Start Service" at bounding box center [161, 82] width 26 height 7
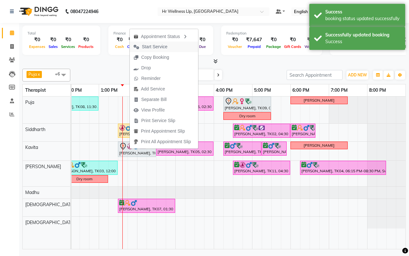
click at [149, 47] on span "Start Service" at bounding box center [155, 46] width 26 height 7
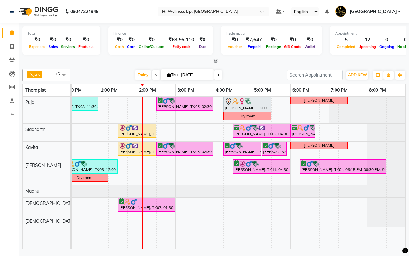
click at [240, 74] on div "[DATE] [DATE]" at bounding box center [179, 75] width 210 height 10
click at [219, 75] on span at bounding box center [218, 75] width 8 height 10
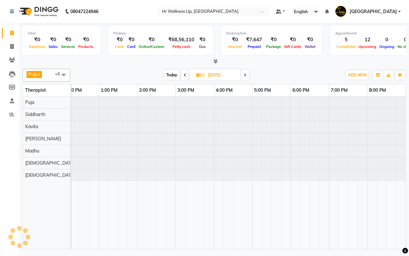
scroll to position [0, 165]
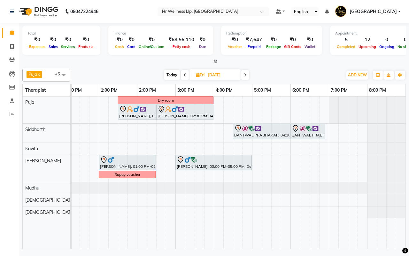
click at [247, 75] on span at bounding box center [245, 75] width 8 height 10
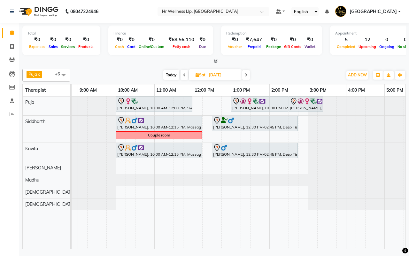
scroll to position [0, 0]
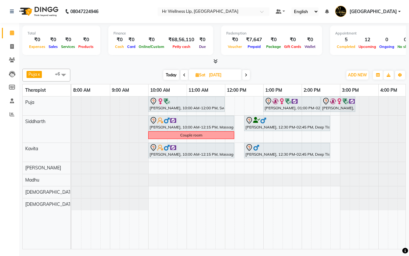
click at [290, 77] on div "Today Sat 06-09-2025" at bounding box center [207, 75] width 266 height 10
click at [171, 75] on span "Today" at bounding box center [171, 75] width 16 height 10
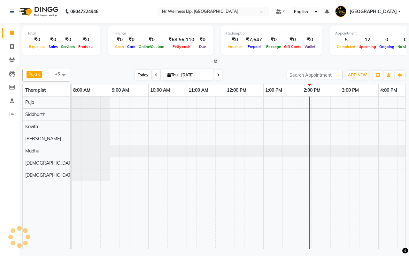
scroll to position [0, 165]
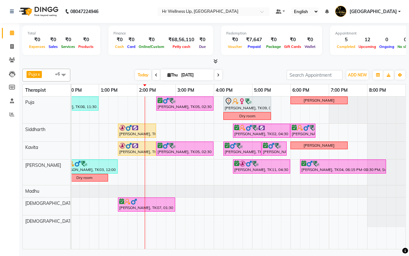
click at [218, 74] on icon at bounding box center [218, 75] width 3 height 4
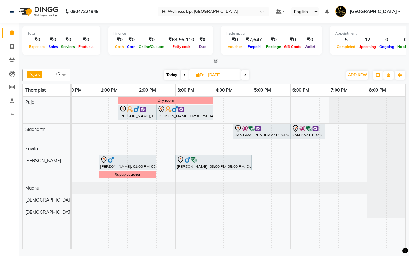
click at [172, 74] on span "Today" at bounding box center [172, 75] width 16 height 10
type input "[DATE]"
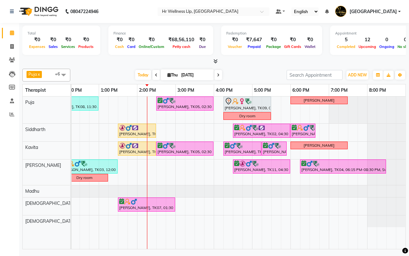
click at [185, 75] on input "[DATE]" at bounding box center [195, 75] width 32 height 10
select select "9"
select select "2025"
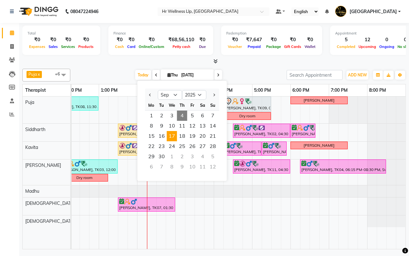
click at [173, 137] on span "17" at bounding box center [172, 136] width 10 height 10
type input "17-09-2025"
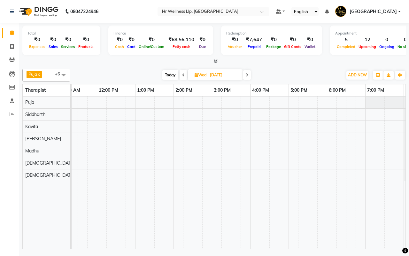
scroll to position [0, 131]
click at [11, 60] on icon at bounding box center [12, 60] width 6 height 5
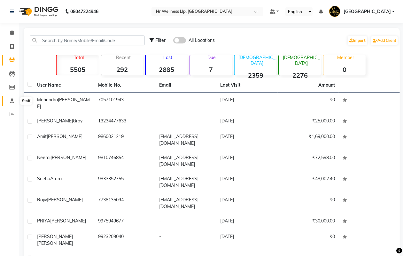
click at [12, 100] on icon at bounding box center [12, 100] width 4 height 5
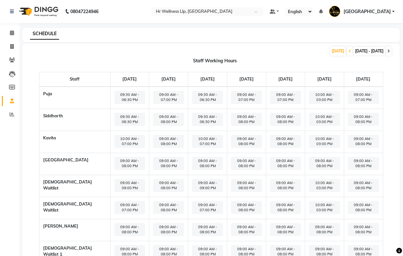
click at [390, 52] on span at bounding box center [389, 51] width 6 height 9
click at [192, 101] on span "09:00 AM - 07:00 PM" at bounding box center [207, 97] width 31 height 13
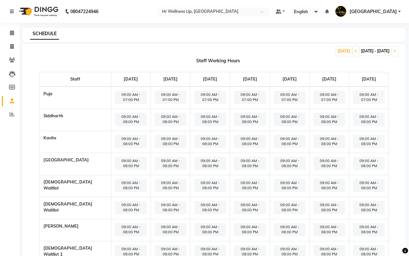
select select "09:00 AM"
select select "07:00 PM"
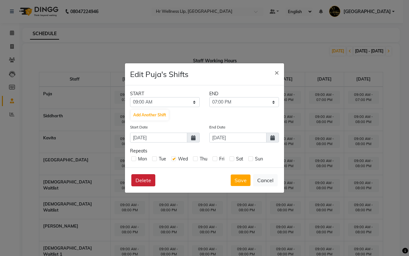
click at [143, 180] on button "Delete" at bounding box center [143, 180] width 24 height 12
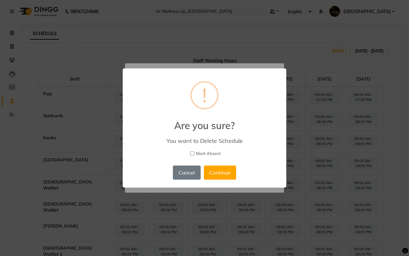
click at [192, 153] on input "Mark Absent" at bounding box center [192, 153] width 4 height 4
checkbox input "true"
click at [217, 170] on button "Continue" at bounding box center [220, 173] width 32 height 14
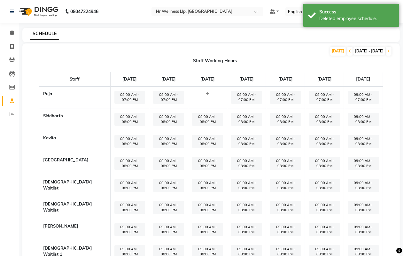
click at [192, 127] on span "09:00 AM - 08:00 PM" at bounding box center [207, 120] width 31 height 14
click at [192, 120] on span "09:00 AM - 08:00 PM" at bounding box center [207, 119] width 31 height 13
select select "09:00 AM"
select select "08:00 PM"
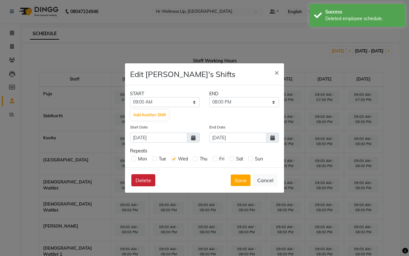
click at [143, 179] on button "Delete" at bounding box center [143, 180] width 24 height 12
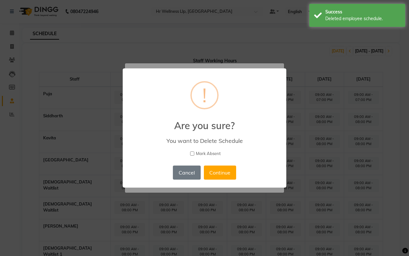
click at [191, 152] on input "Mark Absent" at bounding box center [192, 153] width 4 height 4
checkbox input "true"
click at [216, 173] on button "Continue" at bounding box center [220, 173] width 32 height 14
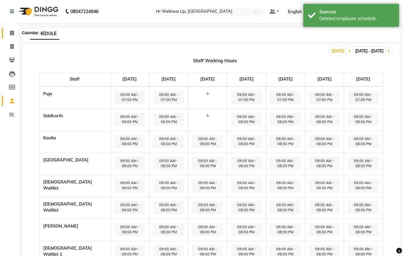
click at [13, 33] on icon at bounding box center [12, 32] width 4 height 5
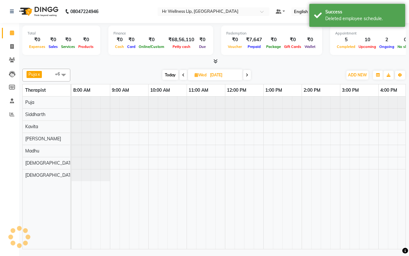
click at [277, 74] on div "Today Wed 17-09-2025" at bounding box center [207, 75] width 266 height 10
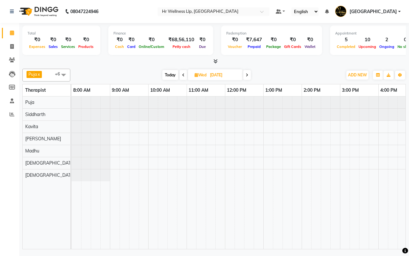
click at [170, 74] on span "Today" at bounding box center [170, 75] width 16 height 10
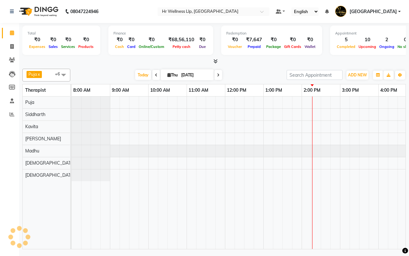
scroll to position [0, 165]
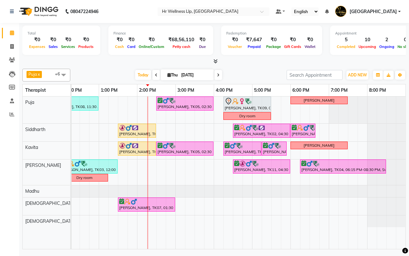
click at [218, 75] on icon at bounding box center [218, 75] width 3 height 4
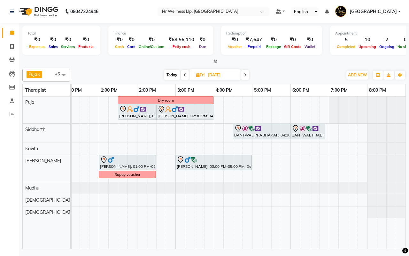
click at [295, 73] on div "[DATE] [DATE]" at bounding box center [207, 75] width 266 height 10
click at [284, 75] on div "[DATE] [DATE]" at bounding box center [207, 75] width 266 height 10
click at [171, 74] on span "Today" at bounding box center [172, 75] width 16 height 10
type input "[DATE]"
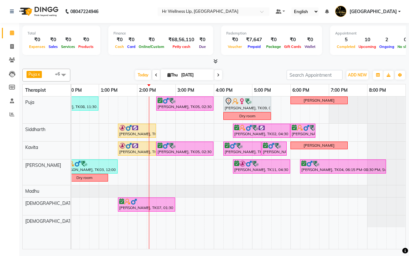
click at [184, 79] on input "[DATE]" at bounding box center [195, 75] width 32 height 10
select select "9"
select select "2025"
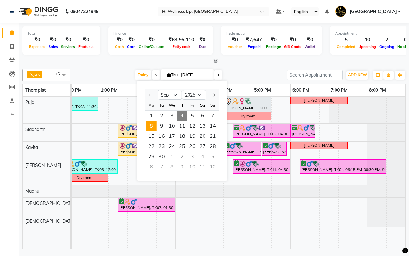
click at [149, 124] on span "8" at bounding box center [151, 126] width 10 height 10
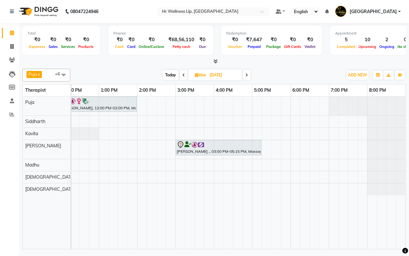
click at [294, 77] on div "Today Mon 08-09-2025" at bounding box center [207, 75] width 266 height 10
click at [166, 74] on span "Today" at bounding box center [171, 75] width 16 height 10
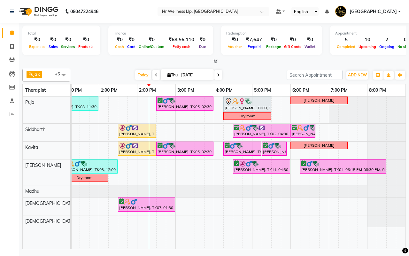
click at [217, 74] on icon at bounding box center [218, 75] width 3 height 4
type input "[DATE]"
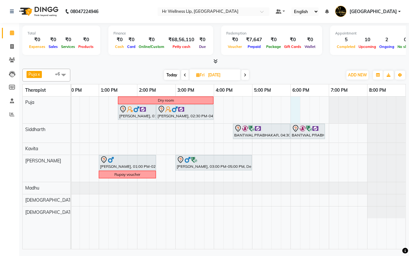
click at [293, 103] on div "Dry room Deepak Bhatia., 01:30 PM-02:30 PM, Massage 60 Min Deepak Bhatia., 02:3…" at bounding box center [156, 173] width 499 height 152
select select "16488"
select select "tentative"
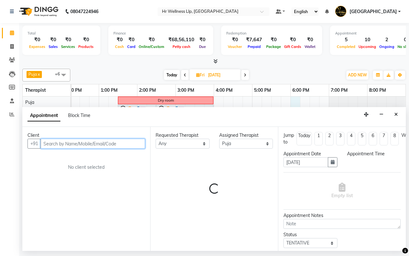
select select "1080"
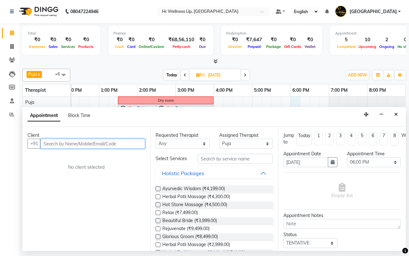
click at [94, 144] on input "text" at bounding box center [93, 144] width 105 height 10
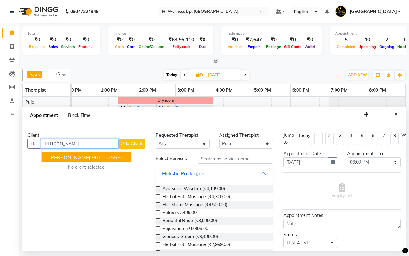
click at [78, 157] on span "Arun Tathare" at bounding box center [69, 157] width 41 height 6
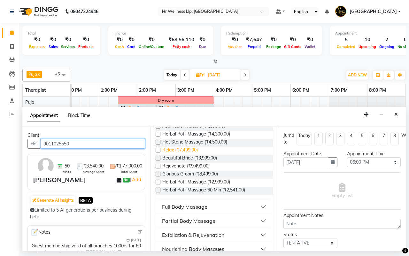
scroll to position [132, 0]
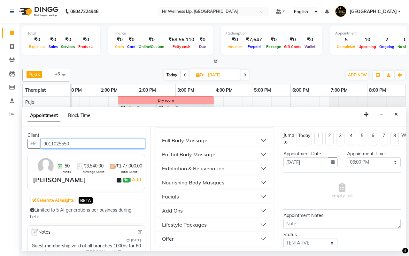
type input "9011025550"
click at [181, 139] on div "Full Body Massage" at bounding box center [184, 140] width 45 height 8
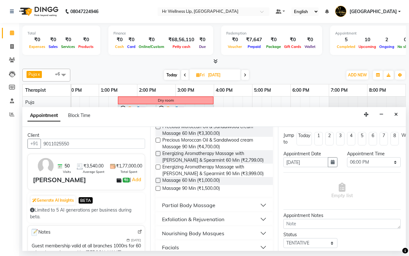
scroll to position [452, 0]
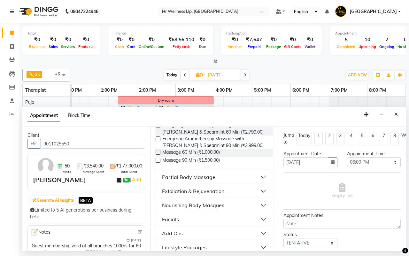
click at [157, 163] on label at bounding box center [158, 160] width 5 height 5
click at [157, 163] on input "checkbox" at bounding box center [158, 161] width 4 height 4
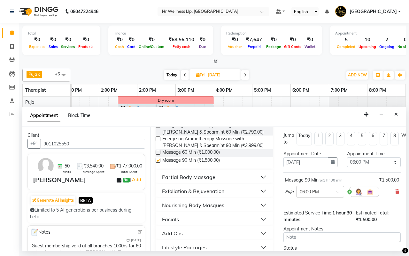
checkbox input "false"
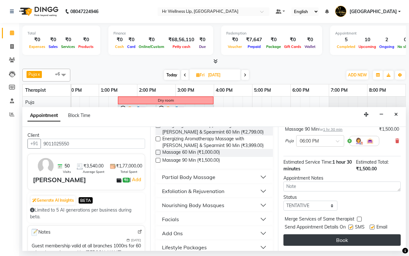
click at [339, 234] on button "Book" at bounding box center [341, 240] width 117 height 12
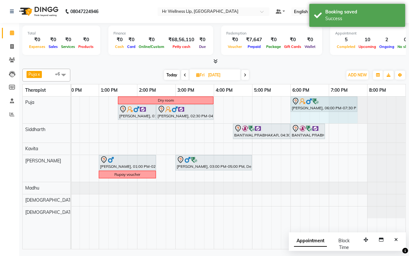
drag, startPoint x: 347, startPoint y: 100, endPoint x: 357, endPoint y: 101, distance: 9.3
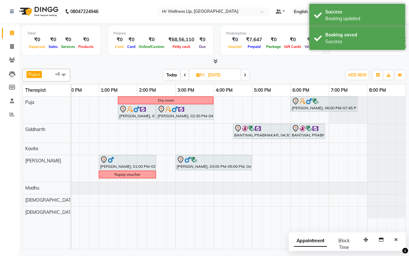
click at [171, 76] on span "Today" at bounding box center [172, 75] width 16 height 10
type input "[DATE]"
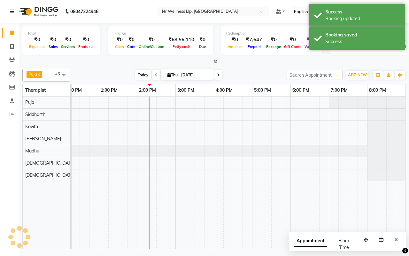
scroll to position [0, 165]
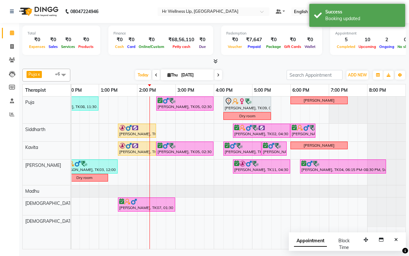
click at [248, 74] on div "[DATE] [DATE]" at bounding box center [179, 75] width 210 height 10
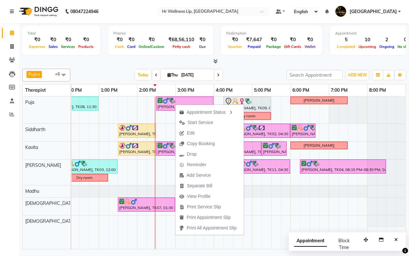
click at [247, 69] on div "Puja x Siddharth x Kavita x Male waitlist x Female waitlist x Kevin x Madhu x +…" at bounding box center [214, 75] width 384 height 13
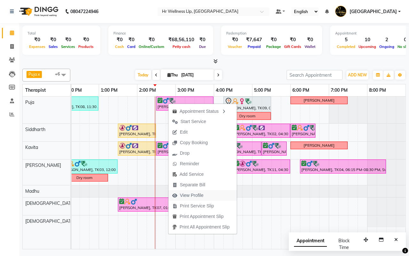
click at [188, 195] on span "View Profile" at bounding box center [192, 195] width 24 height 7
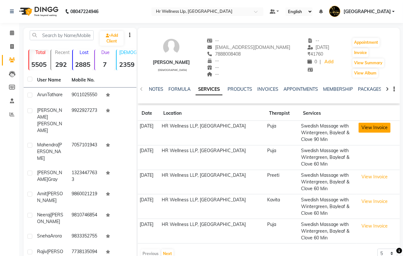
click at [372, 128] on button "View Invoice" at bounding box center [375, 128] width 32 height 10
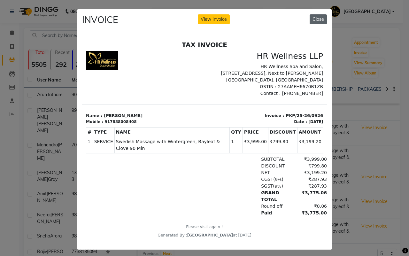
click at [314, 19] on button "Close" at bounding box center [318, 19] width 17 height 10
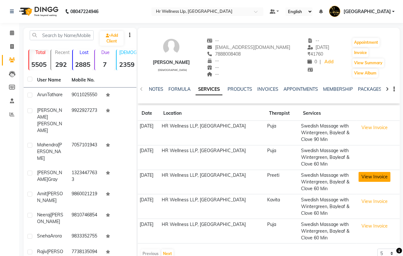
click at [369, 180] on button "View Invoice" at bounding box center [375, 177] width 32 height 10
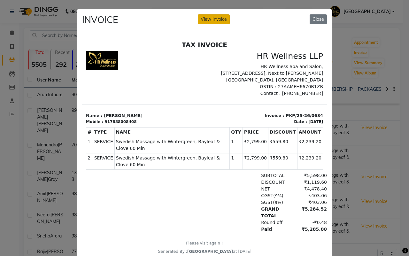
click at [209, 19] on button "View Invoice" at bounding box center [214, 19] width 32 height 10
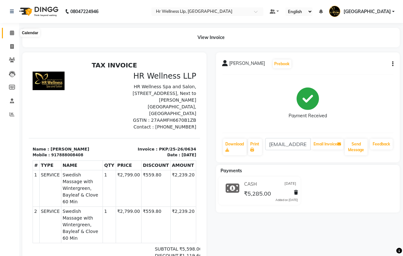
click at [12, 33] on icon at bounding box center [12, 32] width 4 height 5
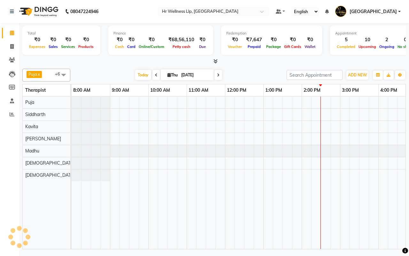
click at [248, 73] on div "[DATE] [DATE]" at bounding box center [179, 75] width 210 height 10
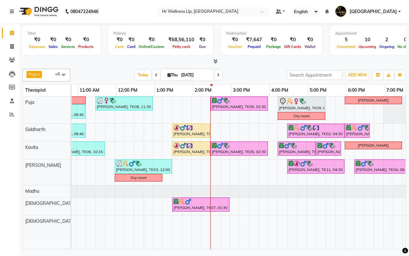
scroll to position [0, 110]
click at [249, 75] on div "[DATE] [DATE]" at bounding box center [179, 75] width 210 height 10
click at [141, 75] on span "Today" at bounding box center [143, 75] width 16 height 10
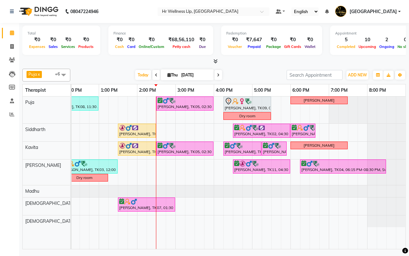
click at [250, 76] on div "[DATE] [DATE]" at bounding box center [179, 75] width 210 height 10
click at [219, 75] on span at bounding box center [218, 75] width 8 height 10
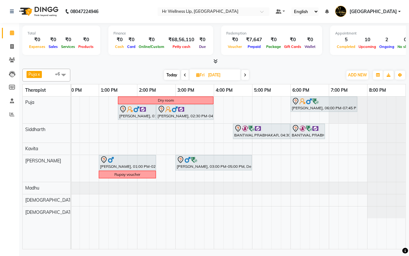
click at [246, 73] on icon at bounding box center [245, 75] width 3 height 4
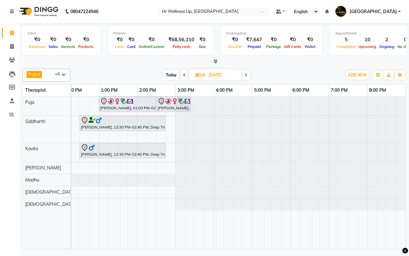
click at [246, 73] on icon at bounding box center [246, 75] width 3 height 4
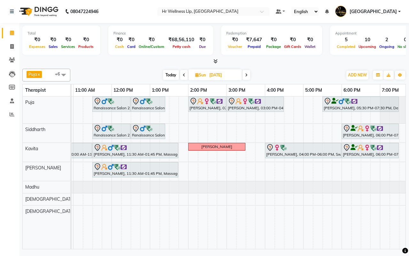
scroll to position [0, 134]
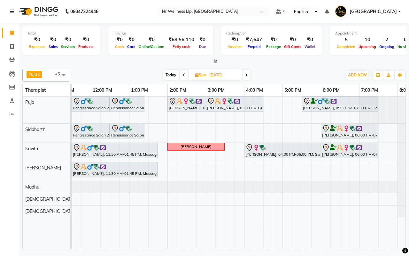
click at [289, 76] on div "Today Sun 07-09-2025" at bounding box center [207, 75] width 266 height 10
click at [297, 75] on div "Today Sun 07-09-2025" at bounding box center [207, 75] width 266 height 10
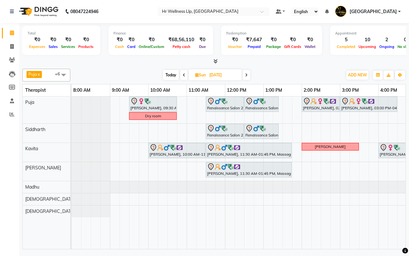
click at [170, 76] on span "Today" at bounding box center [171, 75] width 16 height 10
type input "[DATE]"
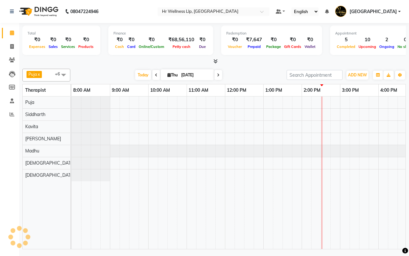
scroll to position [0, 165]
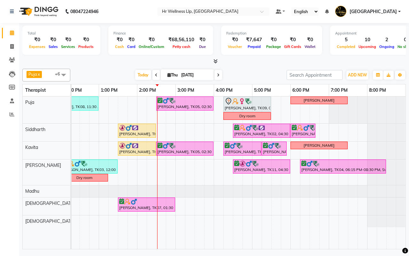
click at [251, 75] on div "[DATE] [DATE]" at bounding box center [179, 75] width 210 height 10
click at [192, 75] on input "[DATE]" at bounding box center [195, 75] width 32 height 10
select select "9"
select select "2025"
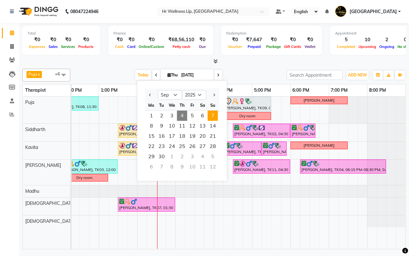
click at [212, 115] on span "7" at bounding box center [213, 116] width 10 height 10
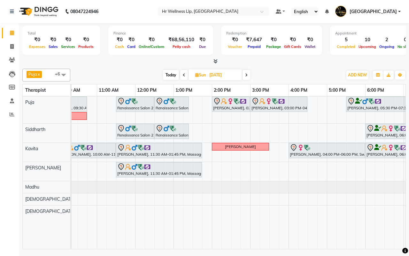
scroll to position [0, 93]
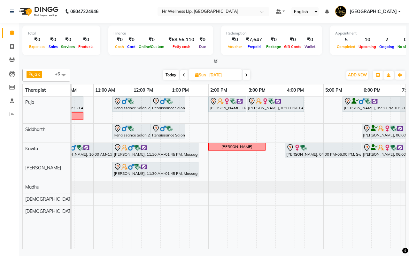
click at [289, 76] on div "Today Sun 07-09-2025" at bounding box center [207, 75] width 266 height 10
click at [170, 76] on span "Today" at bounding box center [171, 75] width 16 height 10
type input "[DATE]"
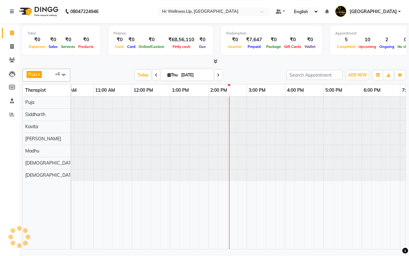
scroll to position [0, 165]
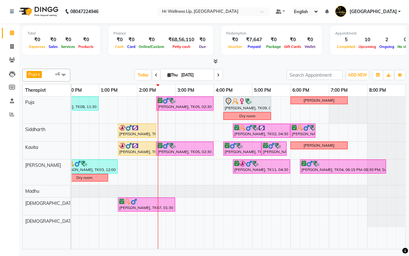
click at [252, 76] on div "[DATE] [DATE]" at bounding box center [179, 75] width 210 height 10
click at [240, 72] on div "[DATE] [DATE]" at bounding box center [179, 75] width 210 height 10
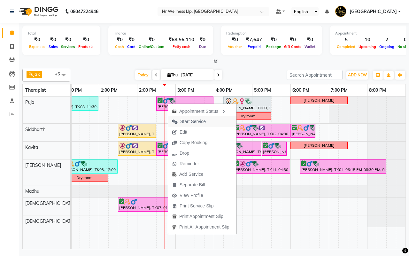
click at [186, 120] on span "Start Service" at bounding box center [193, 121] width 26 height 7
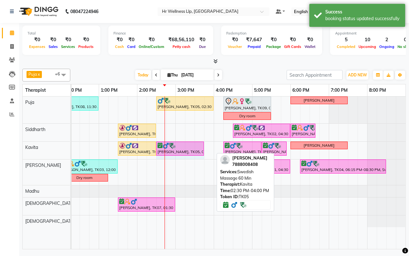
drag, startPoint x: 213, startPoint y: 146, endPoint x: 203, endPoint y: 148, distance: 9.7
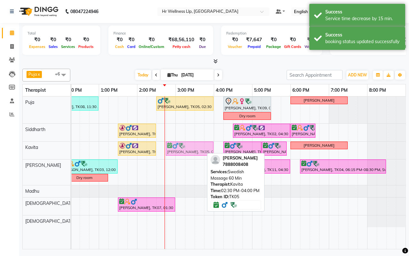
drag, startPoint x: 178, startPoint y: 148, endPoint x: 185, endPoint y: 149, distance: 7.4
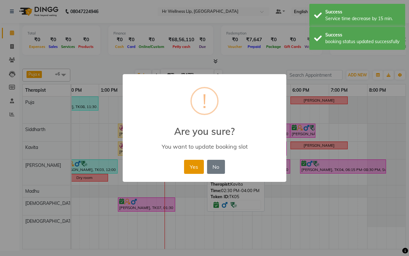
click at [190, 166] on button "Yes" at bounding box center [193, 167] width 19 height 14
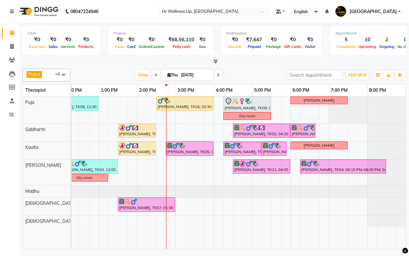
click at [249, 76] on div "[DATE] [DATE]" at bounding box center [179, 75] width 210 height 10
click at [181, 78] on input "[DATE]" at bounding box center [195, 75] width 32 height 10
select select "9"
select select "2025"
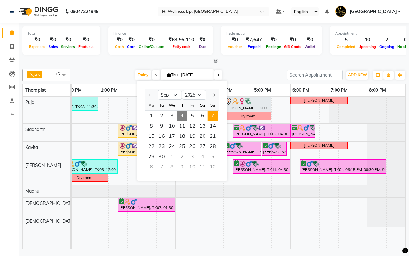
click at [213, 114] on span "7" at bounding box center [213, 116] width 10 height 10
type input "07-09-2025"
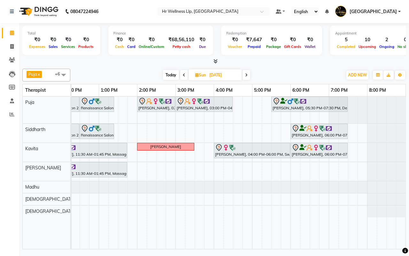
scroll to position [0, 0]
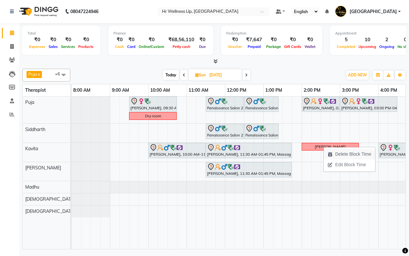
click at [338, 153] on span "Delete Block Time" at bounding box center [353, 154] width 36 height 7
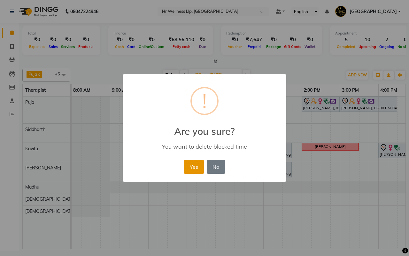
click at [194, 167] on button "Yes" at bounding box center [193, 167] width 19 height 14
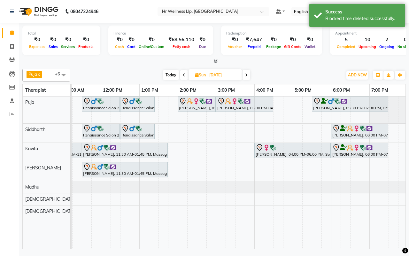
scroll to position [0, 126]
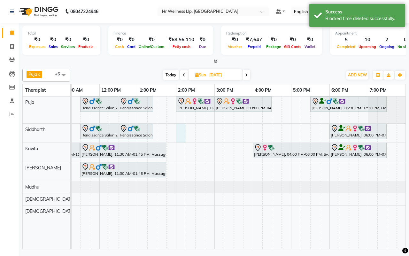
click at [180, 133] on div "Dr Rita Kharat, 09:30 AM-10:45 AM, Shirodhara Renaissance Salon 27AASFR5194C1ZS…" at bounding box center [195, 173] width 499 height 152
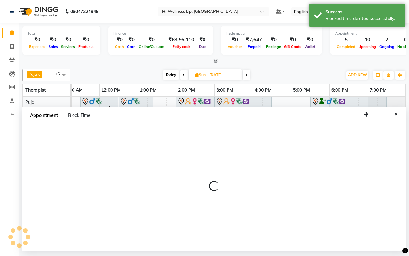
select select "16489"
select select "840"
select select "tentative"
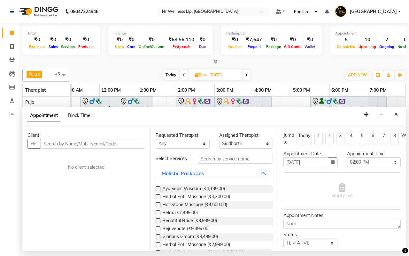
click at [95, 144] on input "text" at bounding box center [93, 144] width 105 height 10
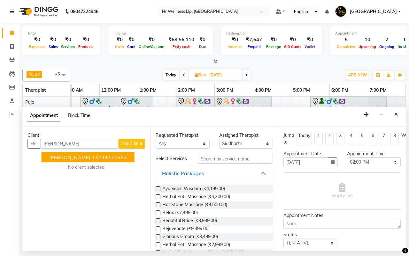
click at [92, 157] on ngb-highlight "13234477633" at bounding box center [109, 157] width 35 height 6
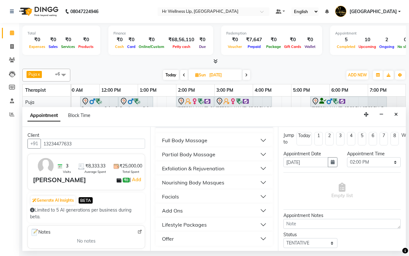
scroll to position [132, 0]
type input "13234477633"
click at [183, 142] on div "Full Body Massage" at bounding box center [184, 140] width 45 height 8
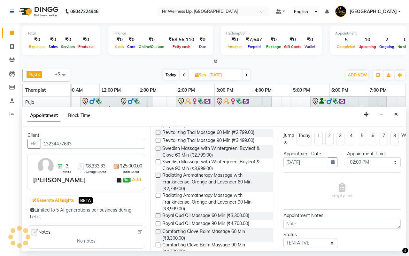
scroll to position [252, 0]
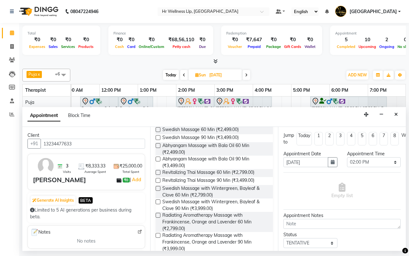
click at [158, 132] on label at bounding box center [158, 129] width 5 height 5
click at [158, 132] on input "checkbox" at bounding box center [158, 130] width 4 height 4
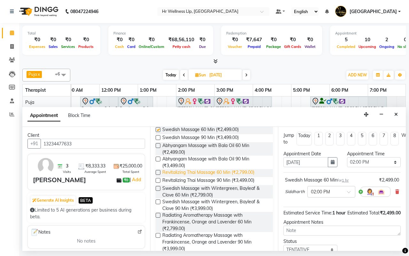
checkbox input "false"
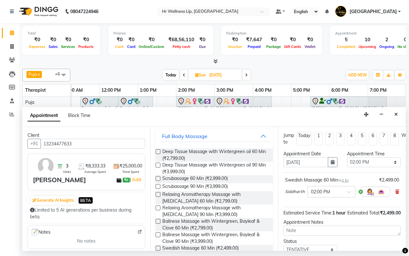
scroll to position [0, 0]
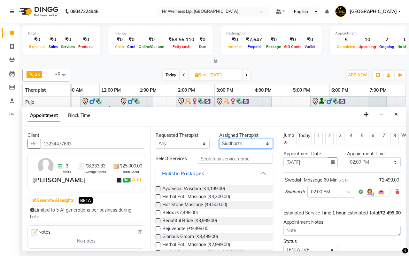
click at [229, 145] on select "Select Female waitlist Female waitlist 1 Kavita Kevin Lucy Madhu Male waitlist …" at bounding box center [246, 144] width 54 height 10
select select "19506"
click at [219, 139] on select "Select Female waitlist Female waitlist 1 Kavita Kevin Lucy Madhu Male waitlist …" at bounding box center [246, 144] width 54 height 10
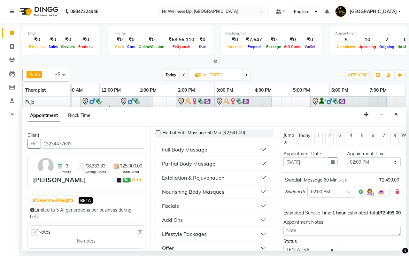
click at [176, 153] on div "Full Body Massage" at bounding box center [184, 150] width 45 height 8
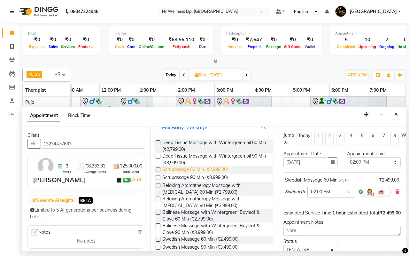
scroll to position [160, 0]
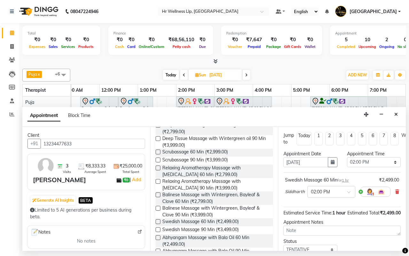
click at [159, 224] on label at bounding box center [158, 221] width 5 height 5
click at [159, 224] on input "checkbox" at bounding box center [158, 222] width 4 height 4
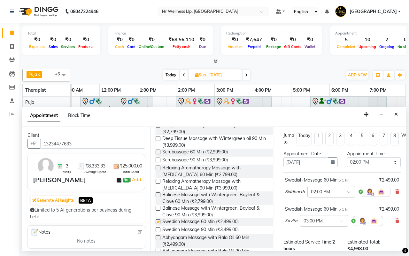
checkbox input "false"
click at [341, 221] on span at bounding box center [344, 223] width 8 height 7
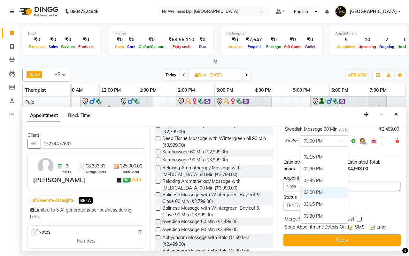
scroll to position [248, 0]
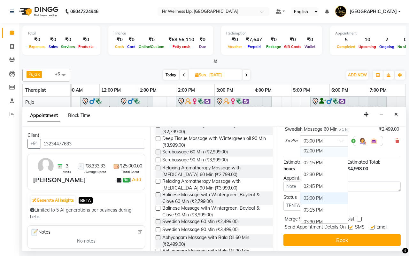
click at [322, 155] on div "02:00 PM" at bounding box center [323, 151] width 47 height 12
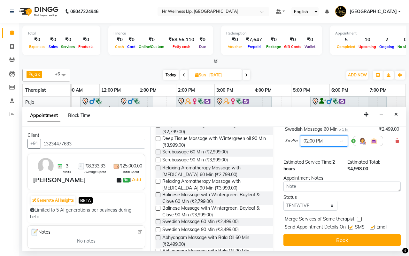
scroll to position [93, 0]
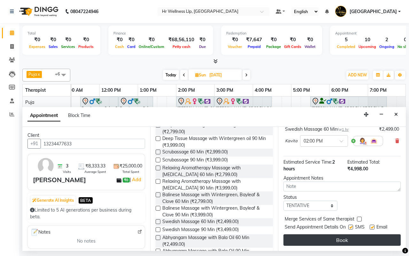
click at [341, 234] on button "Book" at bounding box center [341, 240] width 117 height 12
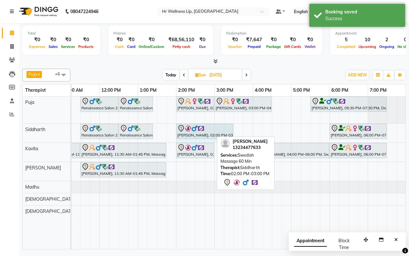
drag, startPoint x: 213, startPoint y: 128, endPoint x: 224, endPoint y: 128, distance: 11.8
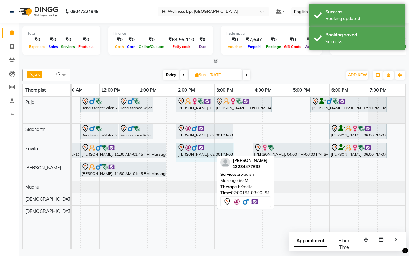
drag, startPoint x: 213, startPoint y: 149, endPoint x: 227, endPoint y: 150, distance: 14.8
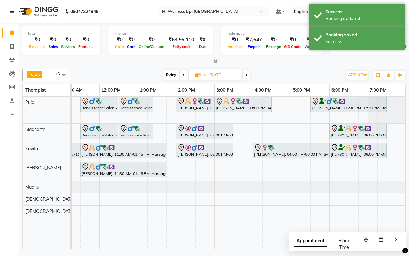
click at [283, 71] on div "Today Sun 07-09-2025" at bounding box center [207, 75] width 266 height 10
click at [395, 239] on icon "Close" at bounding box center [396, 239] width 4 height 4
click at [291, 69] on div "Puja x Siddharth x Kavita x Male waitlist x Female waitlist x Kevin x Madhu x +…" at bounding box center [214, 75] width 384 height 13
click at [170, 76] on span "Today" at bounding box center [171, 75] width 16 height 10
type input "[DATE]"
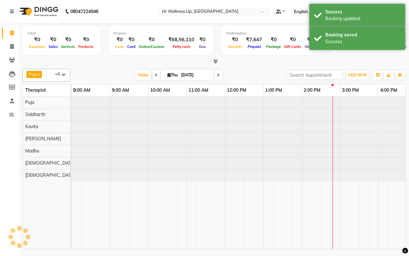
scroll to position [0, 165]
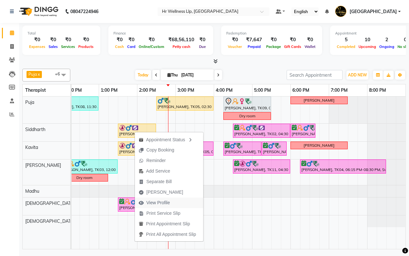
click at [152, 202] on span "View Profile" at bounding box center [158, 202] width 24 height 7
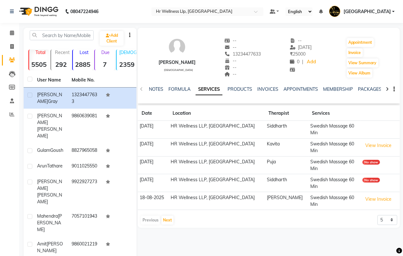
click at [389, 89] on div at bounding box center [387, 88] width 7 height 12
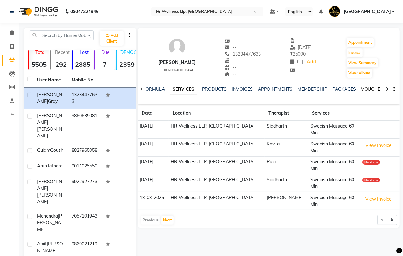
click at [368, 89] on link "VOUCHERS" at bounding box center [373, 89] width 25 height 6
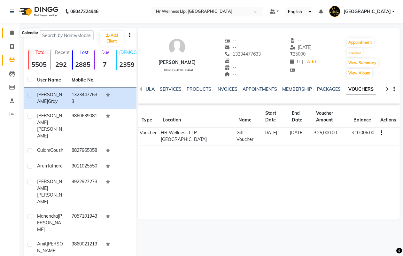
click at [12, 33] on icon at bounding box center [12, 32] width 4 height 5
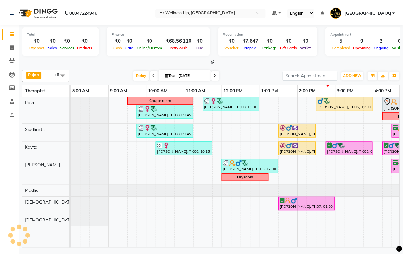
scroll to position [0, 165]
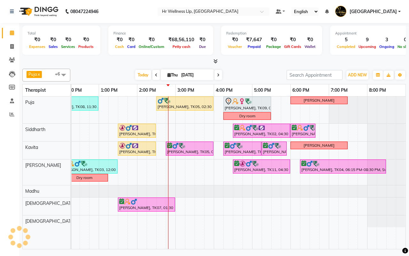
click at [248, 74] on div "[DATE] [DATE]" at bounding box center [179, 75] width 210 height 10
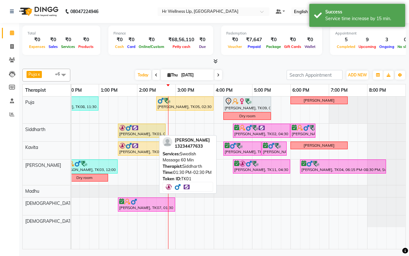
drag, startPoint x: 155, startPoint y: 131, endPoint x: 159, endPoint y: 131, distance: 3.5
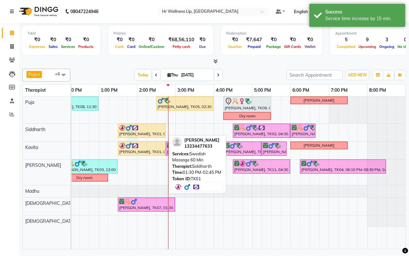
click at [135, 132] on div "Couple room Sneha Arora, TK08, 11:30 AM-01:00 PM, Swedish Massage 60 Min Nitin …" at bounding box center [156, 173] width 499 height 152
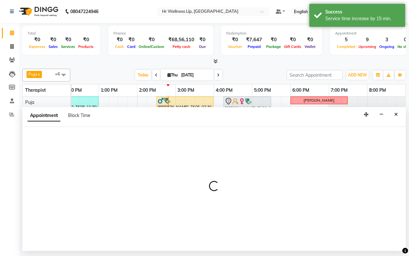
select select "16489"
select select "825"
select select "tentative"
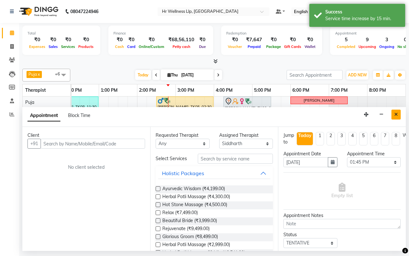
click at [395, 113] on icon "Close" at bounding box center [396, 114] width 4 height 4
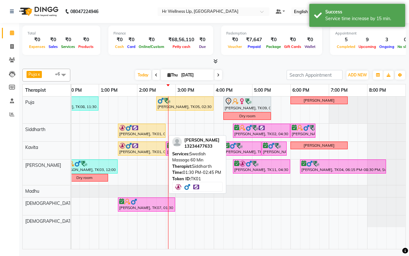
click at [136, 131] on img at bounding box center [135, 128] width 6 height 6
select select "1"
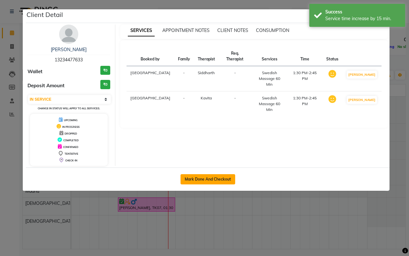
click at [205, 179] on button "Mark Done And Checkout" at bounding box center [208, 179] width 55 height 10
select select "service"
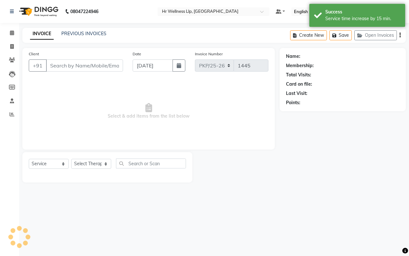
type input "13234477633"
select select "16489"
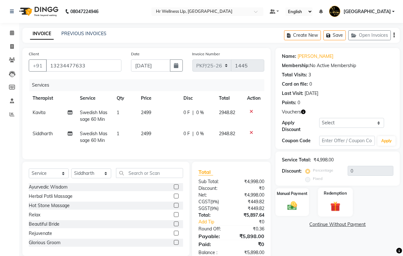
click at [336, 206] on img at bounding box center [335, 206] width 16 height 12
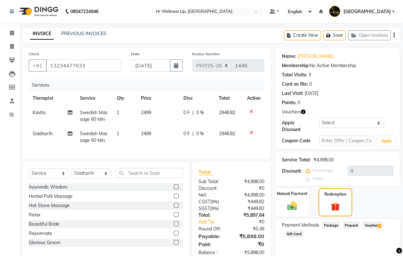
click at [368, 225] on span "Voucher 1" at bounding box center [373, 224] width 20 height 7
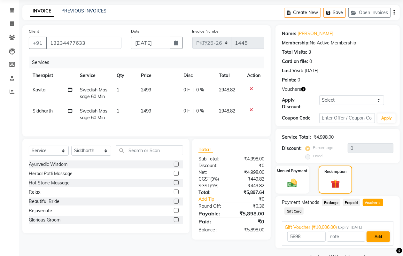
scroll to position [37, 0]
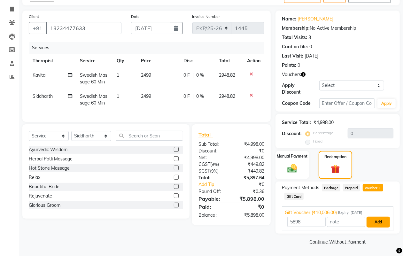
click at [377, 221] on button "Add" at bounding box center [378, 222] width 23 height 11
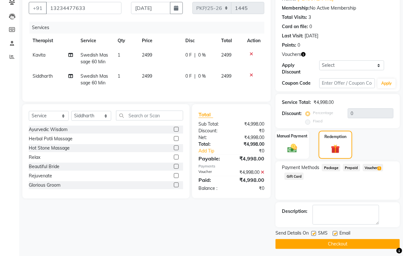
scroll to position [60, 0]
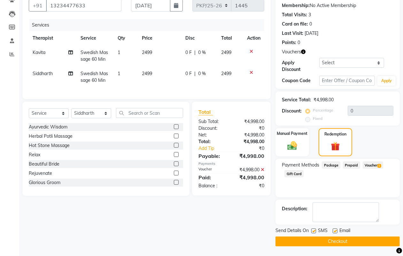
click at [338, 242] on button "Checkout" at bounding box center [337, 241] width 124 height 10
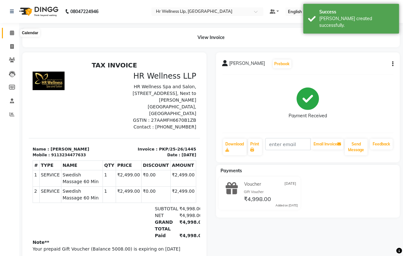
click at [11, 33] on icon at bounding box center [12, 32] width 4 height 5
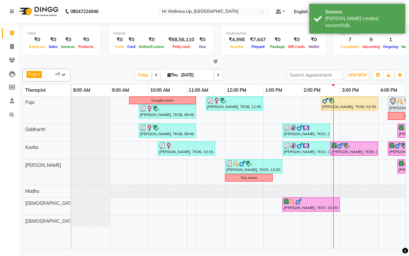
click at [251, 74] on div "[DATE] [DATE]" at bounding box center [179, 75] width 210 height 10
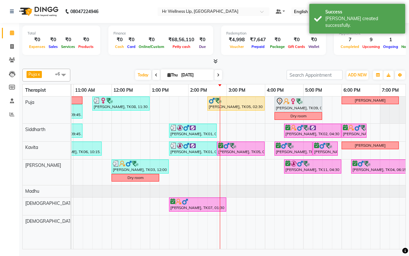
scroll to position [0, 165]
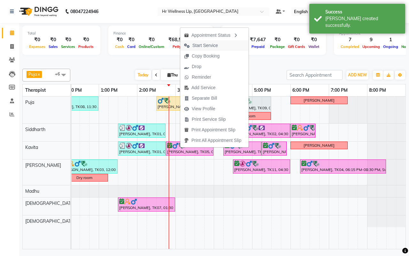
click at [198, 45] on span "Start Service" at bounding box center [205, 45] width 26 height 7
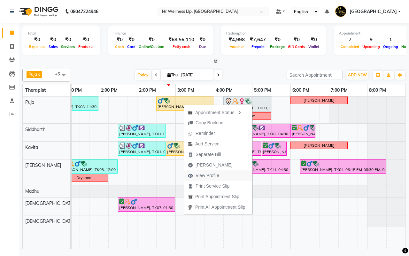
click at [203, 176] on span "View Profile" at bounding box center [208, 175] width 24 height 7
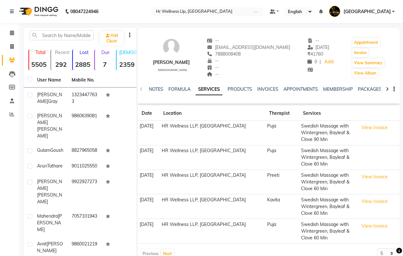
click at [388, 89] on icon at bounding box center [387, 89] width 3 height 4
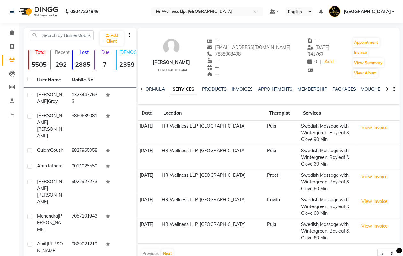
click at [388, 89] on icon at bounding box center [387, 89] width 3 height 4
click at [368, 89] on link "VOUCHERS" at bounding box center [368, 89] width 25 height 6
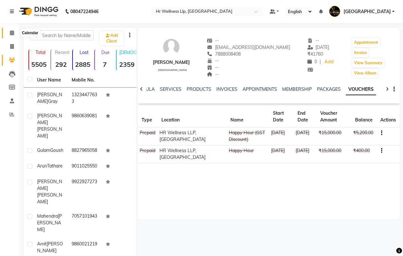
click at [12, 33] on icon at bounding box center [12, 32] width 4 height 5
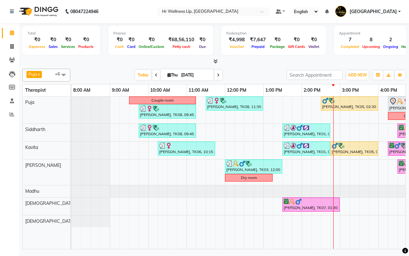
click at [248, 74] on div "[DATE] [DATE]" at bounding box center [179, 75] width 210 height 10
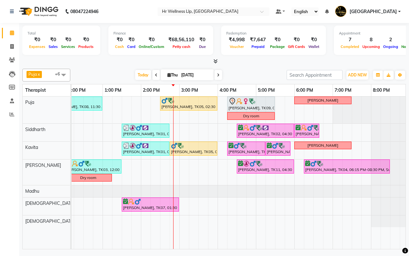
scroll to position [0, 165]
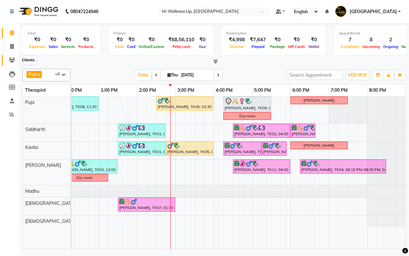
click at [13, 59] on icon at bounding box center [12, 60] width 6 height 5
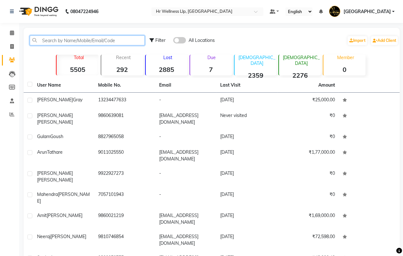
click at [90, 41] on input "text" at bounding box center [87, 40] width 115 height 10
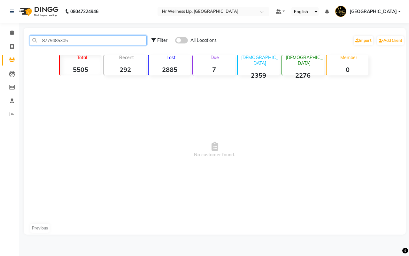
type input "8779485305"
click at [178, 39] on span at bounding box center [181, 40] width 13 height 6
click at [175, 41] on input "checkbox" at bounding box center [175, 41] width 0 height 0
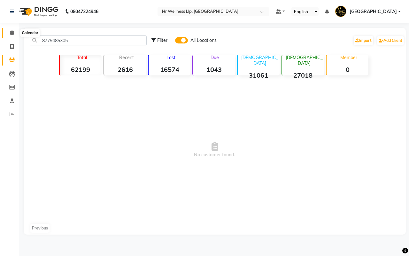
click at [12, 33] on icon at bounding box center [12, 32] width 4 height 5
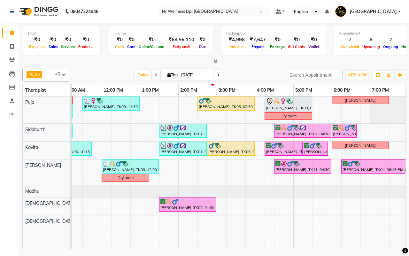
scroll to position [0, 141]
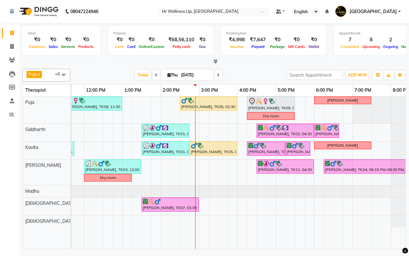
click at [244, 74] on div "[DATE] [DATE]" at bounding box center [179, 75] width 210 height 10
click at [227, 77] on div "[DATE] [DATE]" at bounding box center [179, 75] width 210 height 10
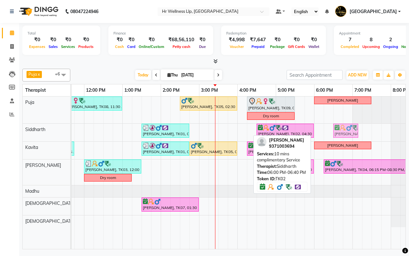
drag, startPoint x: 320, startPoint y: 128, endPoint x: 336, endPoint y: 130, distance: 16.4
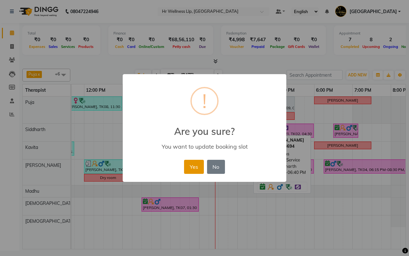
click at [189, 167] on button "Yes" at bounding box center [193, 167] width 19 height 14
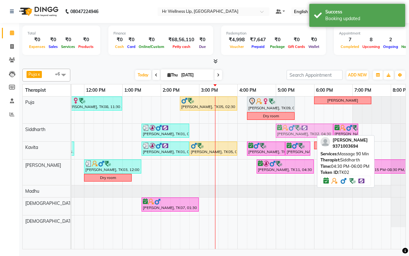
drag, startPoint x: 269, startPoint y: 130, endPoint x: 284, endPoint y: 131, distance: 15.1
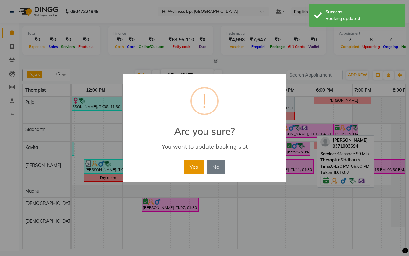
click at [187, 167] on button "Yes" at bounding box center [193, 167] width 19 height 14
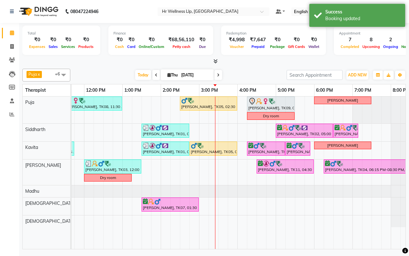
click at [249, 76] on div "[DATE] [DATE]" at bounding box center [179, 75] width 210 height 10
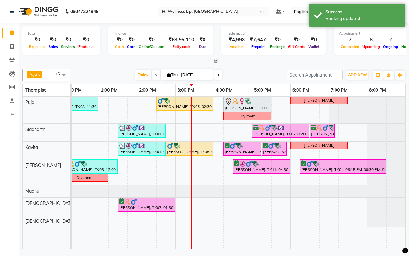
scroll to position [0, 136]
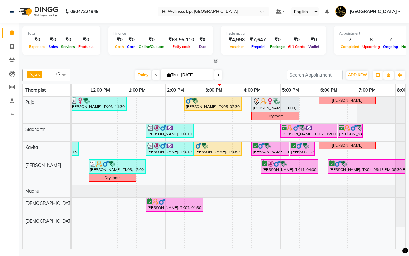
click at [252, 74] on div "[DATE] [DATE]" at bounding box center [179, 75] width 210 height 10
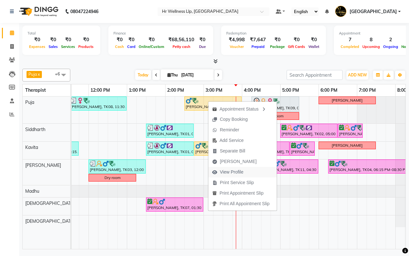
click at [232, 172] on span "View Profile" at bounding box center [232, 172] width 24 height 7
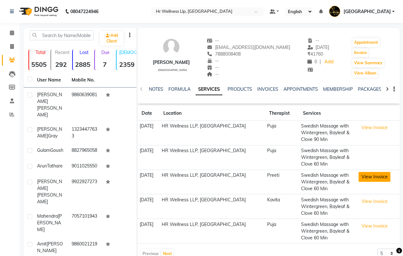
click at [375, 175] on button "View Invoice" at bounding box center [375, 177] width 32 height 10
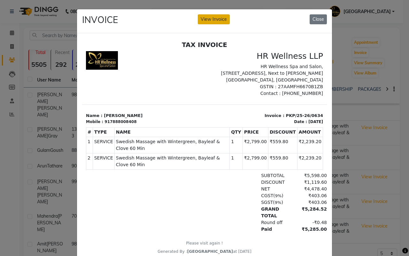
click at [209, 20] on button "View Invoice" at bounding box center [214, 19] width 32 height 10
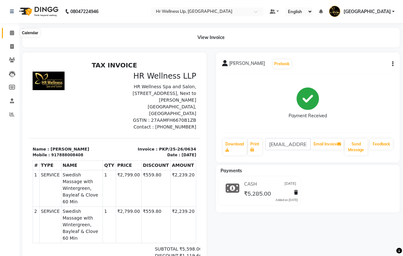
click at [12, 33] on icon at bounding box center [12, 32] width 4 height 5
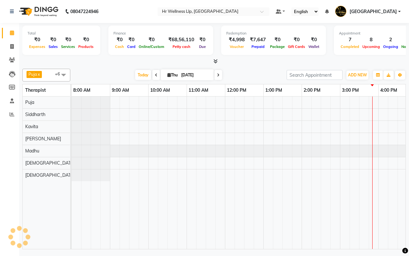
click at [250, 76] on div "[DATE] [DATE]" at bounding box center [179, 75] width 210 height 10
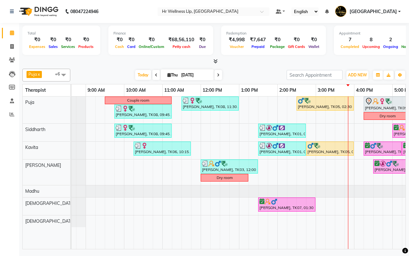
scroll to position [0, 25]
click at [250, 74] on div "[DATE] [DATE]" at bounding box center [179, 75] width 210 height 10
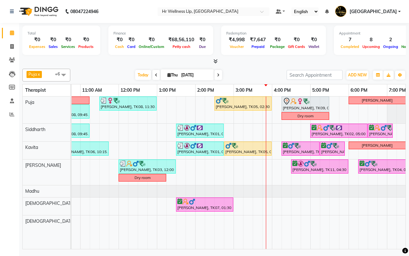
scroll to position [0, 165]
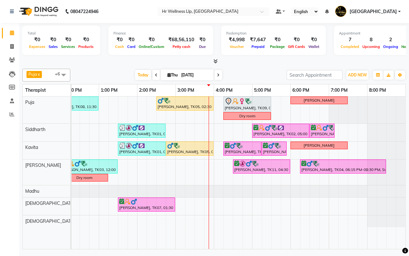
click at [248, 74] on div "[DATE] [DATE]" at bounding box center [179, 75] width 210 height 10
click at [249, 75] on div "[DATE] [DATE]" at bounding box center [179, 75] width 210 height 10
click at [252, 76] on div "[DATE] [DATE]" at bounding box center [179, 75] width 210 height 10
click at [255, 74] on div "[DATE] [DATE]" at bounding box center [179, 75] width 210 height 10
click at [141, 75] on span "Today" at bounding box center [143, 75] width 16 height 10
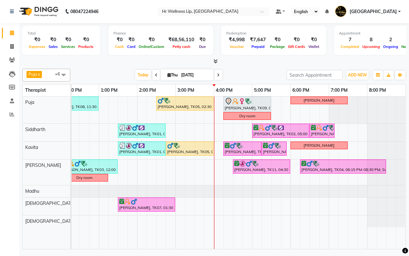
click at [218, 76] on icon at bounding box center [218, 75] width 3 height 4
type input "[DATE]"
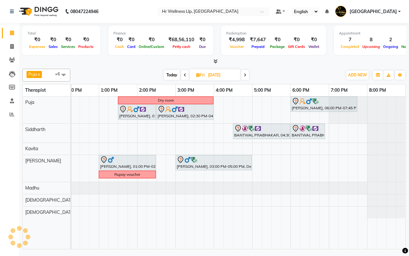
click at [293, 75] on div "[DATE] [DATE]" at bounding box center [207, 75] width 266 height 10
click at [167, 149] on div "Dry room Arun Tathare, 06:00 PM-07:45 PM, Massage 90 Min Deepak Bhatia., 01:30 …" at bounding box center [156, 173] width 499 height 152
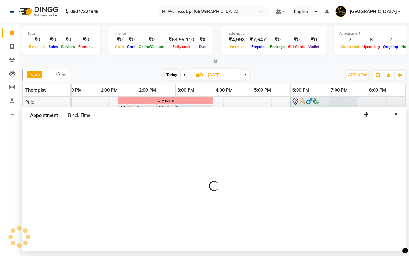
select select "19506"
select select "885"
select select "tentative"
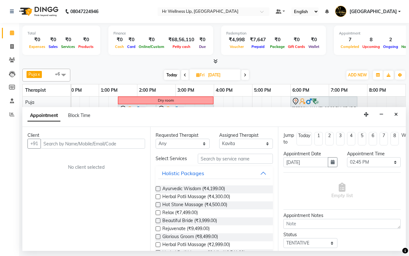
click at [85, 143] on input "text" at bounding box center [93, 144] width 105 height 10
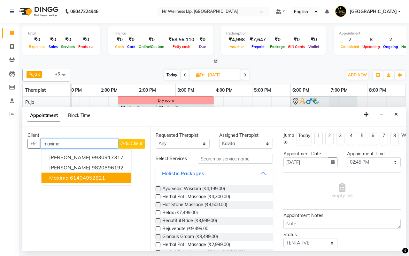
click at [79, 177] on ngb-highlight "61404952821" at bounding box center [87, 177] width 35 height 6
type input "61404952821"
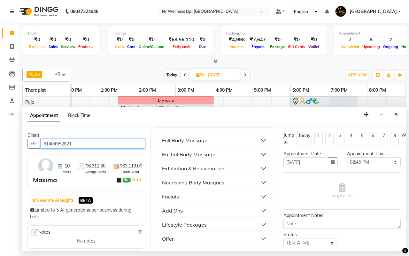
scroll to position [132, 0]
click at [173, 141] on div "Full Body Massage" at bounding box center [184, 140] width 45 height 8
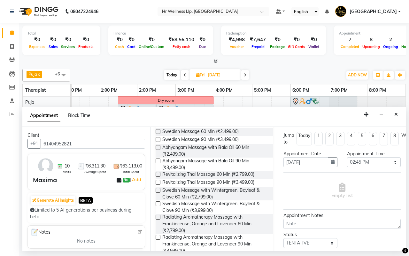
scroll to position [252, 0]
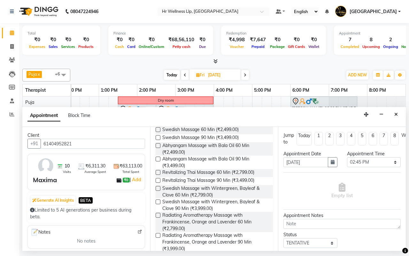
click at [159, 204] on label at bounding box center [158, 201] width 5 height 5
click at [159, 205] on input "checkbox" at bounding box center [158, 202] width 4 height 4
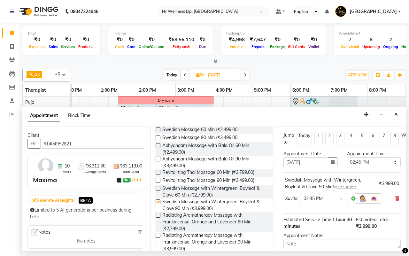
checkbox input "false"
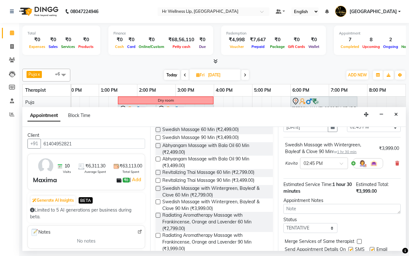
scroll to position [64, 0]
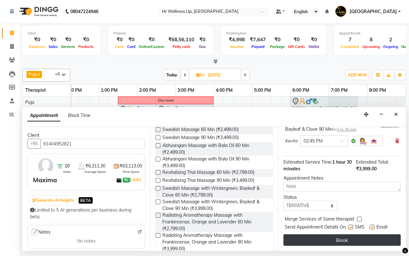
click at [334, 234] on button "Book" at bounding box center [341, 240] width 117 height 12
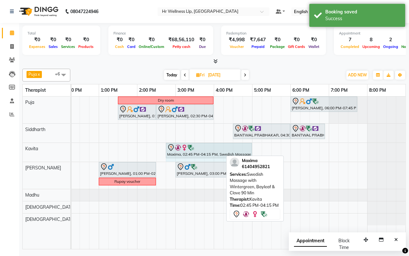
drag, startPoint x: 221, startPoint y: 148, endPoint x: 243, endPoint y: 151, distance: 22.3
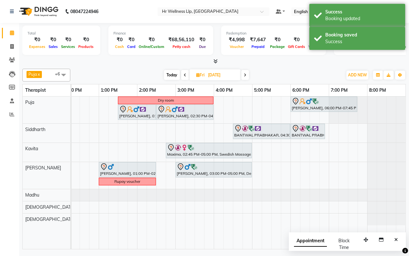
drag, startPoint x: 288, startPoint y: 71, endPoint x: 308, endPoint y: 14, distance: 59.6
click at [288, 70] on div "[DATE] [DATE]" at bounding box center [207, 75] width 266 height 10
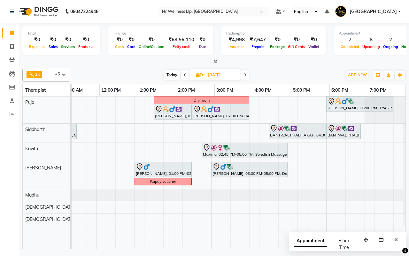
scroll to position [0, 129]
click at [170, 74] on span "Today" at bounding box center [172, 75] width 16 height 10
type input "[DATE]"
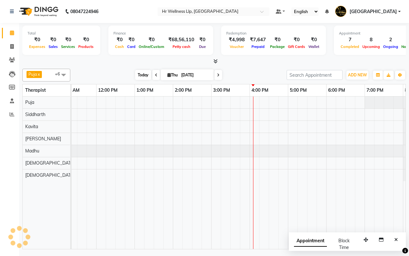
scroll to position [0, 165]
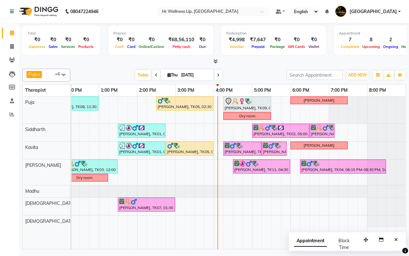
click at [251, 74] on div "[DATE] [DATE]" at bounding box center [179, 75] width 210 height 10
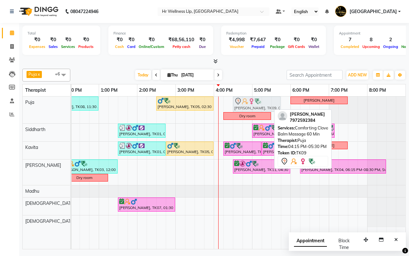
drag, startPoint x: 237, startPoint y: 107, endPoint x: 242, endPoint y: 107, distance: 4.8
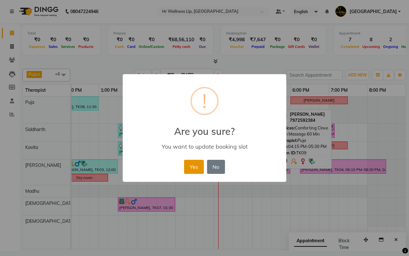
click at [193, 168] on button "Yes" at bounding box center [193, 167] width 19 height 14
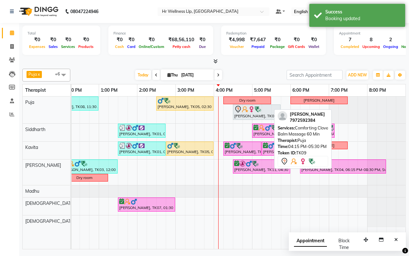
click at [247, 75] on div "[DATE] [DATE]" at bounding box center [179, 75] width 210 height 10
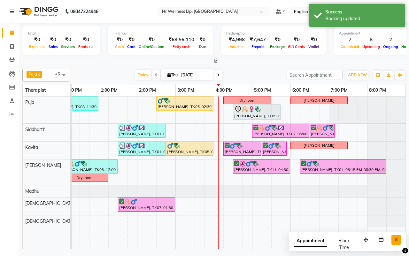
click at [394, 240] on button "Close" at bounding box center [396, 240] width 9 height 10
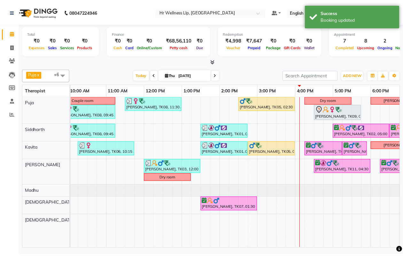
scroll to position [0, 77]
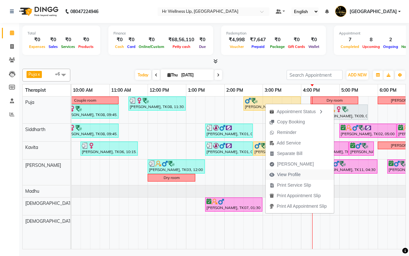
click at [282, 174] on span "View Profile" at bounding box center [289, 174] width 24 height 7
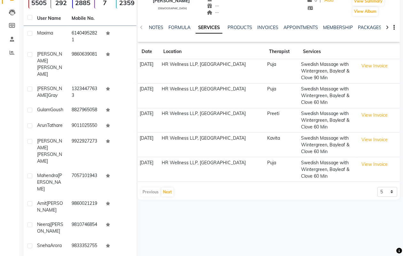
scroll to position [70, 0]
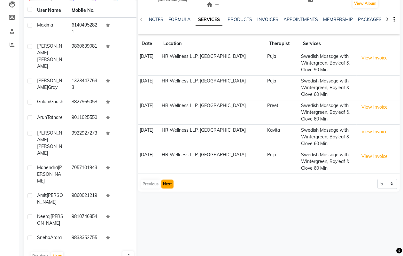
click at [168, 183] on button "Next" at bounding box center [167, 184] width 12 height 9
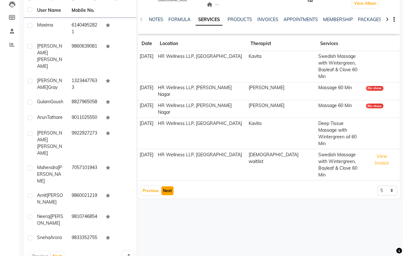
click at [168, 186] on button "Next" at bounding box center [167, 190] width 12 height 9
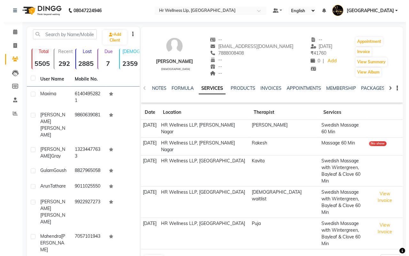
scroll to position [0, 0]
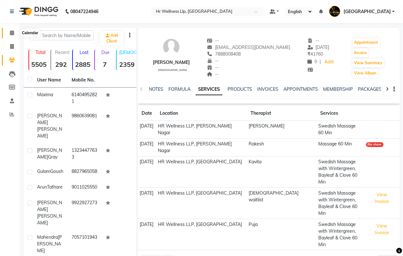
click at [13, 33] on icon at bounding box center [12, 32] width 4 height 5
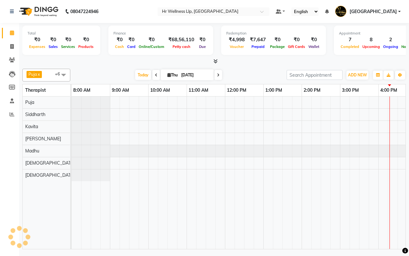
scroll to position [0, 165]
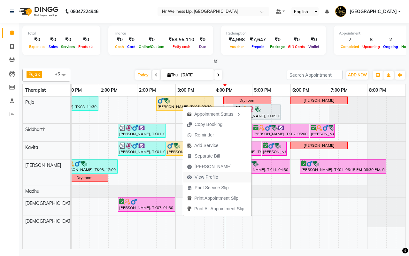
click at [201, 177] on span "View Profile" at bounding box center [207, 177] width 24 height 7
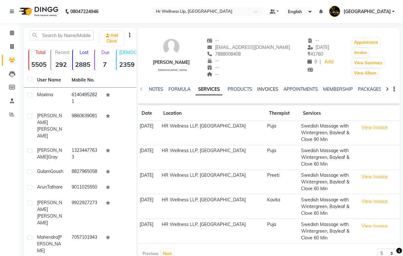
click at [266, 89] on link "INVOICES" at bounding box center [267, 89] width 21 height 6
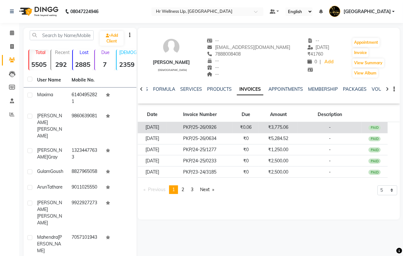
click at [259, 130] on td "₹0.06" at bounding box center [246, 127] width 26 height 11
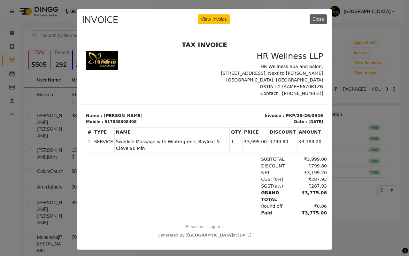
click at [319, 17] on button "Close" at bounding box center [318, 19] width 17 height 10
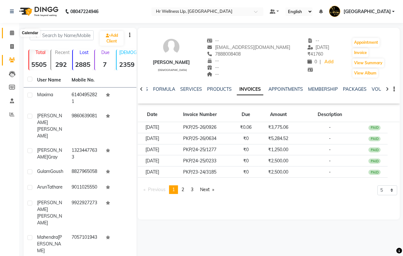
click at [11, 33] on icon at bounding box center [12, 32] width 4 height 5
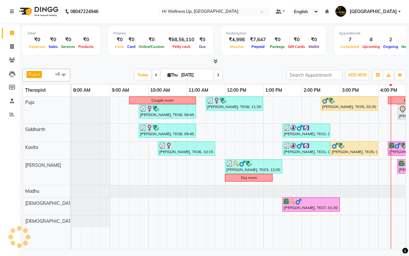
click at [250, 78] on div "[DATE] [DATE]" at bounding box center [179, 75] width 210 height 10
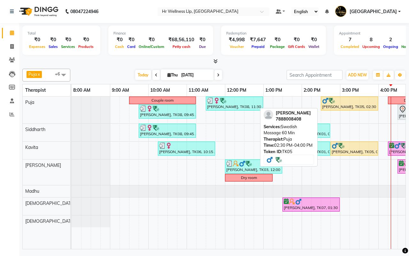
click at [338, 105] on div "[PERSON_NAME], TK05, 02:30 PM-04:00 PM, Swedish Massage 60 Min" at bounding box center [350, 103] width 56 height 12
select select "1"
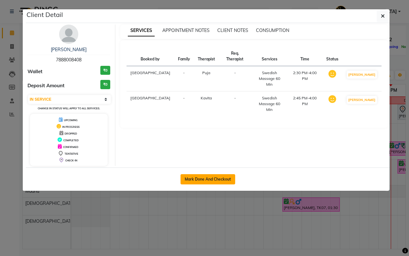
click at [206, 179] on button "Mark Done And Checkout" at bounding box center [208, 179] width 55 height 10
select select "service"
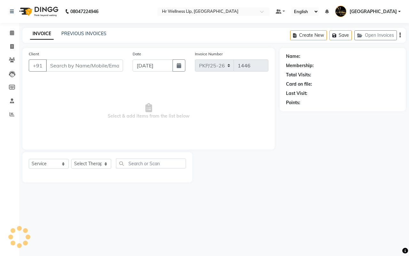
type input "7888008408"
select select "19506"
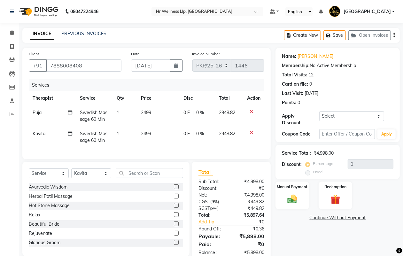
click at [98, 115] on td "Swedish Massage 60 Min" at bounding box center [94, 115] width 36 height 21
select select "16488"
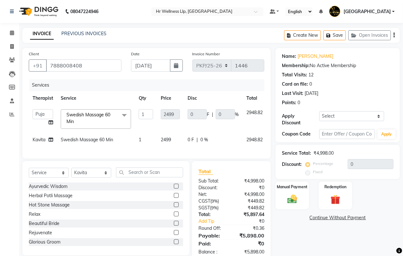
click at [123, 115] on span at bounding box center [124, 115] width 13 height 12
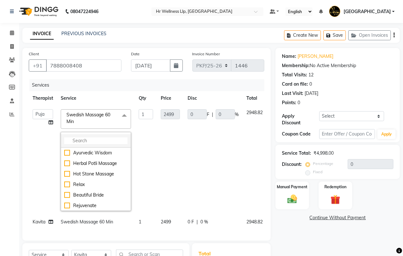
click at [83, 139] on input "multiselect-search" at bounding box center [95, 140] width 63 height 7
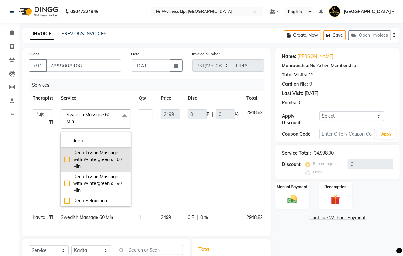
type input "deep"
click at [67, 159] on div "Deep Tissue Massage with Wintergreen oil 60 Min" at bounding box center [95, 160] width 63 height 20
checkbox input "true"
type input "2799"
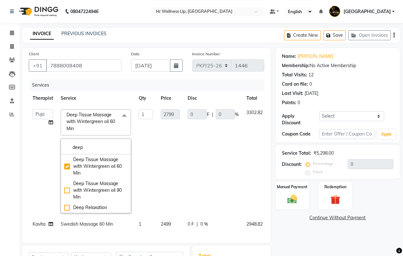
click at [166, 164] on td "2799" at bounding box center [170, 161] width 27 height 112
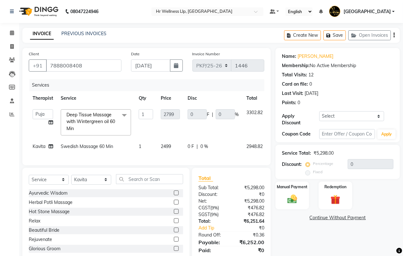
click at [291, 233] on div "Name: Nitin Tapkir Membership: No Active Membership Total Visits: 12 Card on fi…" at bounding box center [339, 158] width 129 height 221
click at [235, 150] on td "0 F | 0 %" at bounding box center [213, 146] width 59 height 14
select select "19506"
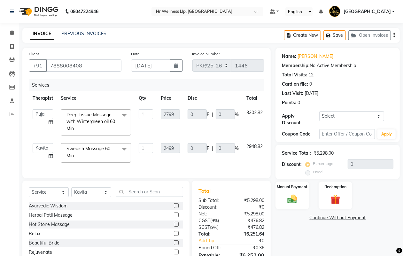
click at [297, 232] on div "Name: Nitin Tapkir Membership: No Active Membership Total Visits: 12 Card on fi…" at bounding box center [339, 164] width 129 height 233
click at [334, 136] on input "text" at bounding box center [347, 134] width 56 height 10
click at [160, 128] on td "2799" at bounding box center [170, 122] width 27 height 34
click at [124, 115] on span at bounding box center [124, 115] width 13 height 12
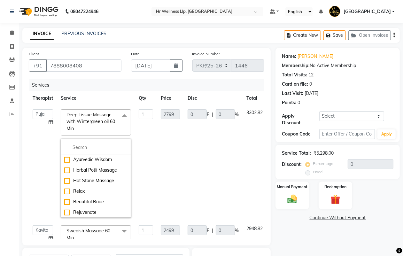
click at [124, 115] on span at bounding box center [124, 115] width 13 height 12
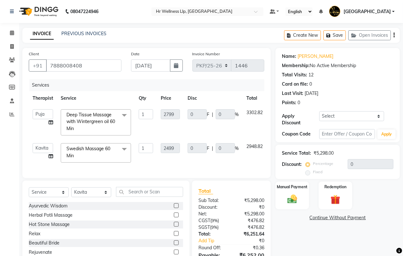
click at [124, 115] on span at bounding box center [124, 115] width 13 height 12
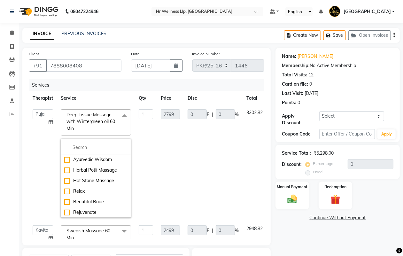
click at [181, 151] on td "2799" at bounding box center [170, 163] width 27 height 116
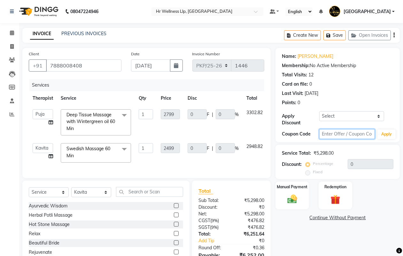
click at [331, 134] on input "text" at bounding box center [347, 134] width 56 height 10
type input "20%"
click at [383, 135] on button "Apply" at bounding box center [386, 134] width 18 height 10
type input "20"
type input "559.8"
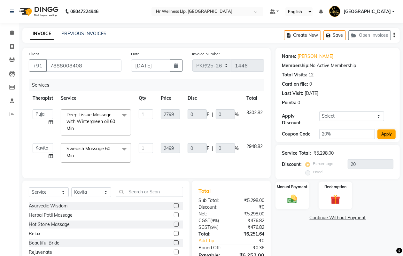
type input "20"
type input "499.8"
type input "20"
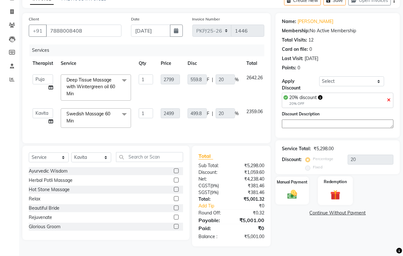
scroll to position [41, 0]
click at [290, 189] on img at bounding box center [292, 195] width 16 height 12
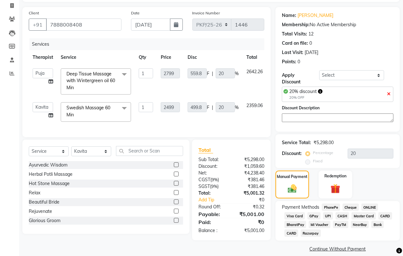
click at [340, 214] on span "CASH" at bounding box center [343, 215] width 14 height 7
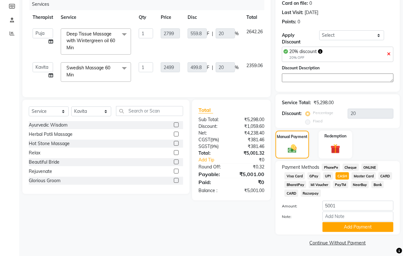
scroll to position [82, 0]
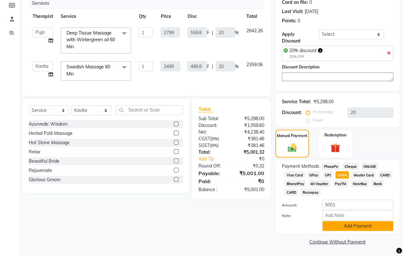
click at [351, 226] on button "Add Payment" at bounding box center [357, 226] width 71 height 10
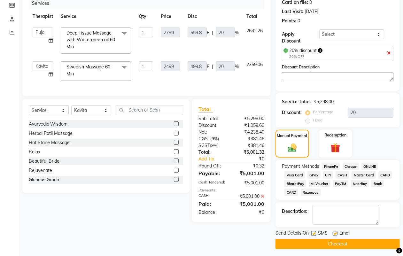
click at [315, 233] on label at bounding box center [313, 233] width 5 height 5
click at [315, 233] on input "checkbox" at bounding box center [313, 234] width 4 height 4
checkbox input "false"
click at [336, 234] on label at bounding box center [335, 233] width 5 height 5
click at [336, 234] on input "checkbox" at bounding box center [335, 234] width 4 height 4
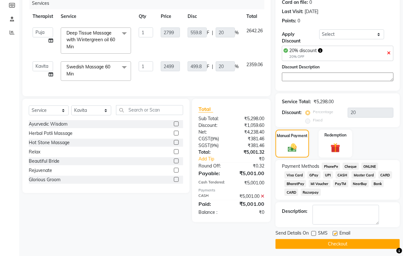
checkbox input "false"
click at [340, 244] on button "Checkout" at bounding box center [337, 244] width 124 height 10
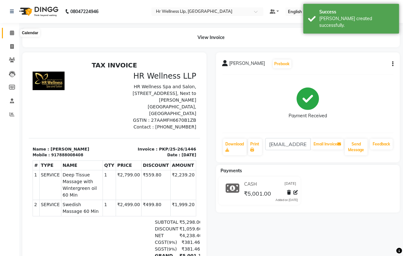
click at [11, 34] on icon at bounding box center [12, 32] width 4 height 5
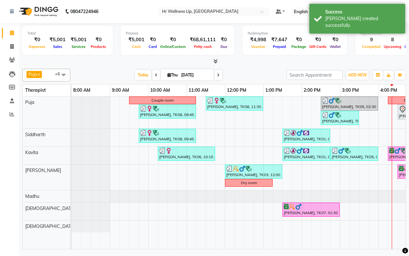
click at [253, 74] on div "[DATE] [DATE]" at bounding box center [179, 75] width 210 height 10
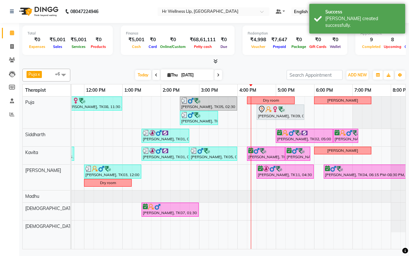
scroll to position [0, 145]
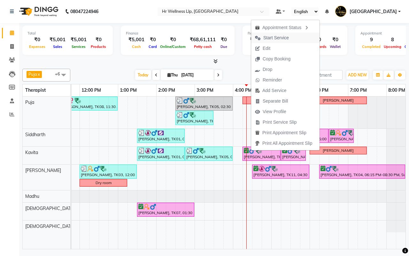
click at [264, 37] on span "Start Service" at bounding box center [276, 38] width 26 height 7
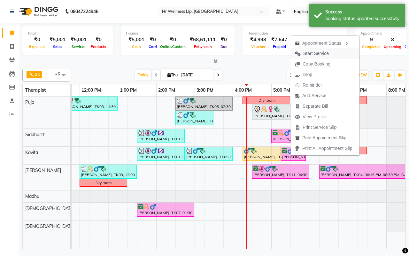
click at [309, 53] on span "Start Service" at bounding box center [316, 53] width 26 height 7
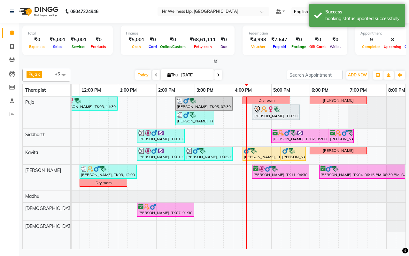
click at [246, 71] on div "[DATE] [DATE]" at bounding box center [179, 75] width 210 height 10
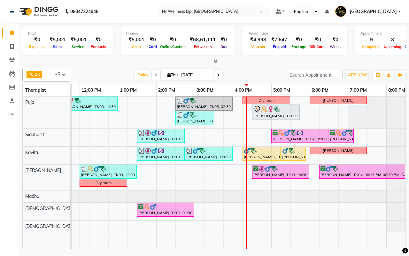
click at [218, 74] on icon at bounding box center [218, 75] width 3 height 4
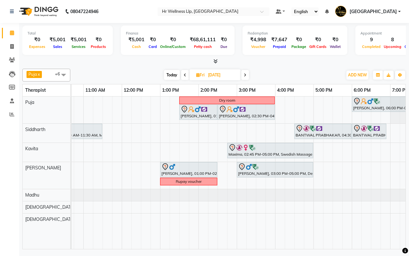
scroll to position [0, 0]
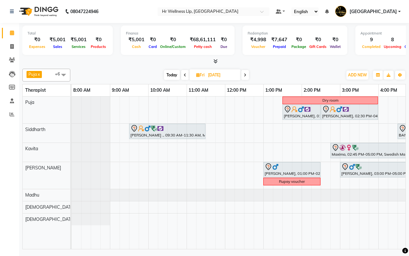
click at [186, 75] on icon at bounding box center [185, 75] width 3 height 4
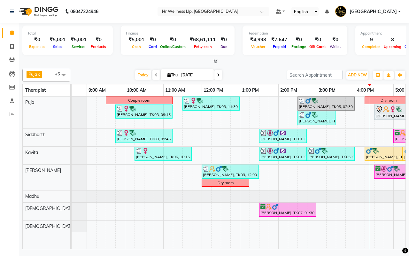
scroll to position [0, 13]
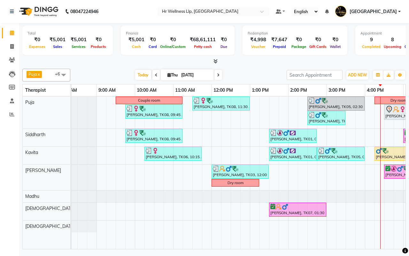
click at [219, 74] on span at bounding box center [218, 75] width 8 height 10
type input "[DATE]"
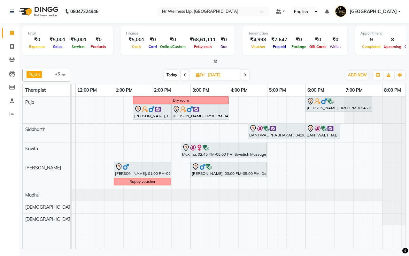
scroll to position [0, 165]
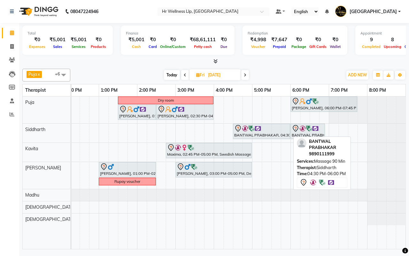
click at [260, 134] on div "BANTWAL PRABHAKAR, 04:30 PM-06:00 PM, Massage 90 Min" at bounding box center [262, 131] width 56 height 13
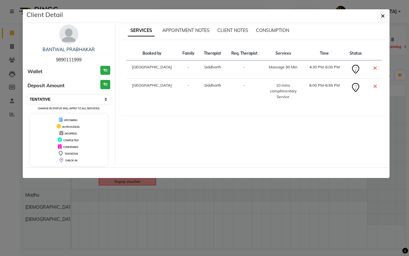
click at [66, 98] on select "Select CONFIRMED TENTATIVE" at bounding box center [69, 99] width 83 height 9
select select "6"
click at [28, 95] on select "Select CONFIRMED TENTATIVE" at bounding box center [69, 99] width 83 height 9
click at [381, 16] on icon "button" at bounding box center [383, 15] width 4 height 5
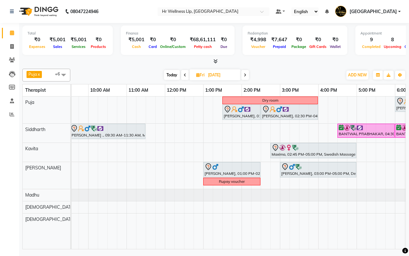
scroll to position [0, 33]
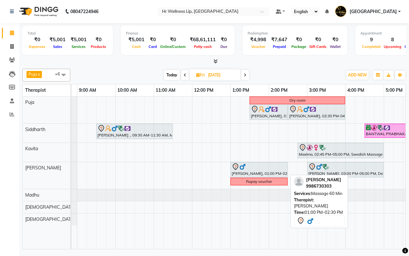
click at [247, 169] on div at bounding box center [259, 167] width 55 height 8
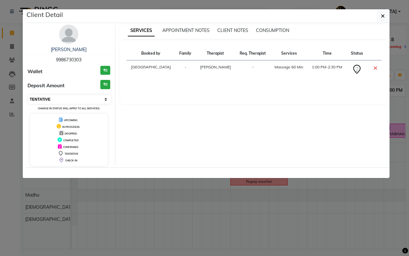
click at [68, 101] on select "Select CONFIRMED TENTATIVE" at bounding box center [69, 99] width 83 height 9
select select "6"
click at [28, 95] on select "Select CONFIRMED TENTATIVE" at bounding box center [69, 99] width 83 height 9
click at [383, 16] on icon "button" at bounding box center [383, 15] width 4 height 5
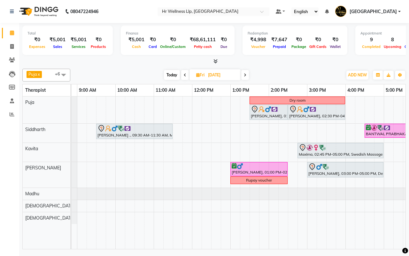
click at [296, 75] on div "[DATE] [DATE]" at bounding box center [207, 75] width 266 height 10
drag, startPoint x: 281, startPoint y: 82, endPoint x: 266, endPoint y: 76, distance: 16.4
click at [282, 82] on div "Puja x Siddharth x Kavita x Male waitlist x Female waitlist x Kevin x Madhu x +…" at bounding box center [214, 157] width 384 height 183
click at [172, 74] on span "Today" at bounding box center [172, 75] width 16 height 10
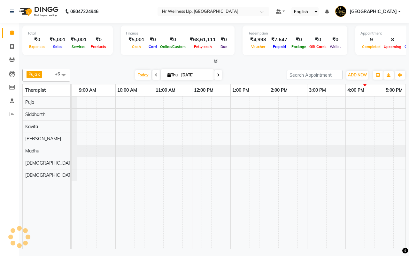
scroll to position [0, 165]
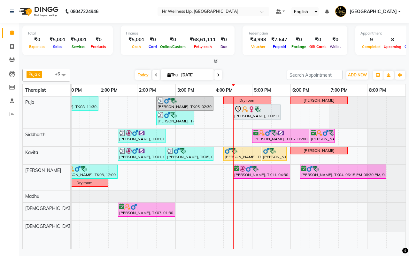
click at [250, 74] on div "[DATE] [DATE]" at bounding box center [179, 75] width 210 height 10
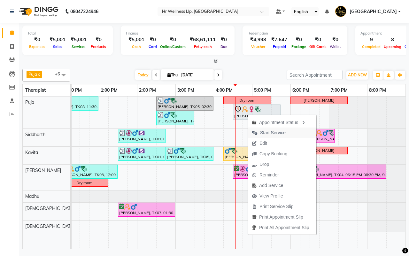
click at [260, 133] on span "Start Service" at bounding box center [273, 132] width 26 height 7
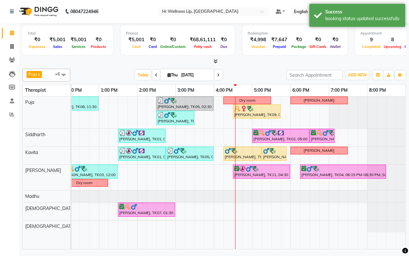
click at [250, 74] on div "[DATE] [DATE]" at bounding box center [179, 75] width 210 height 10
click at [219, 75] on span at bounding box center [218, 75] width 8 height 10
type input "[DATE]"
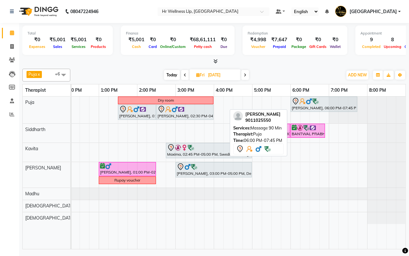
click at [305, 105] on div at bounding box center [324, 101] width 64 height 8
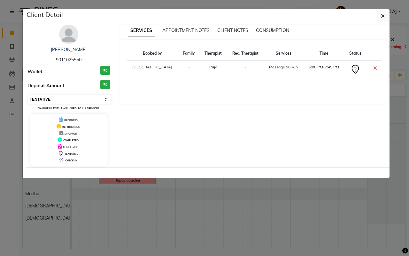
click at [66, 97] on select "Select CONFIRMED TENTATIVE" at bounding box center [69, 99] width 83 height 9
select select "6"
click at [28, 95] on select "Select CONFIRMED TENTATIVE" at bounding box center [69, 99] width 83 height 9
click at [383, 16] on icon "button" at bounding box center [383, 15] width 4 height 5
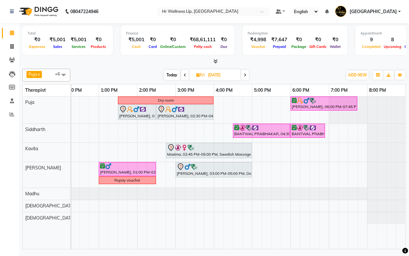
click at [293, 74] on div "[DATE] [DATE]" at bounding box center [207, 75] width 266 height 10
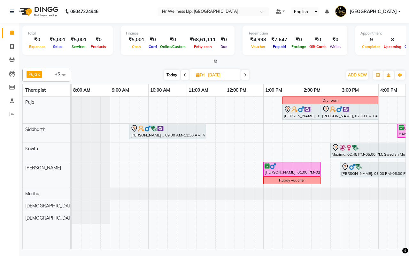
click at [170, 74] on span "Today" at bounding box center [172, 75] width 16 height 10
type input "[DATE]"
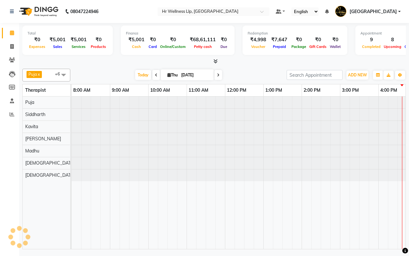
scroll to position [0, 165]
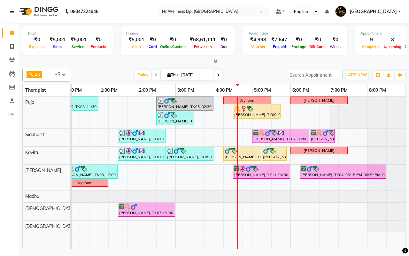
click at [250, 75] on div "[DATE] [DATE]" at bounding box center [179, 75] width 210 height 10
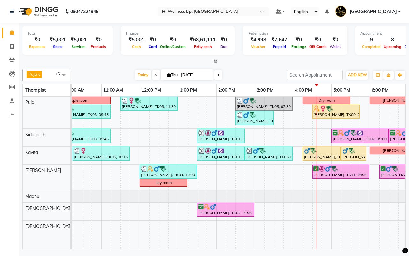
scroll to position [0, 109]
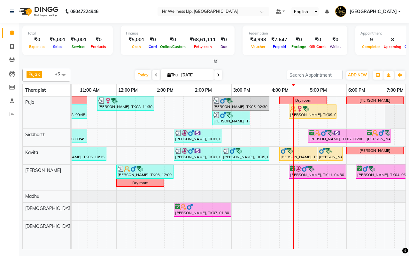
drag, startPoint x: 248, startPoint y: 75, endPoint x: 245, endPoint y: 5, distance: 69.7
click at [249, 72] on div "[DATE] [DATE]" at bounding box center [179, 75] width 210 height 10
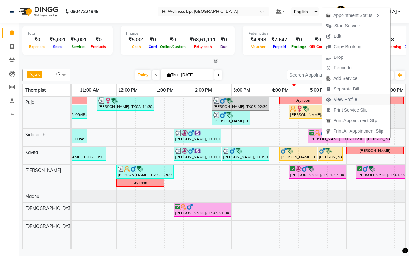
click at [343, 99] on span "View Profile" at bounding box center [346, 99] width 24 height 7
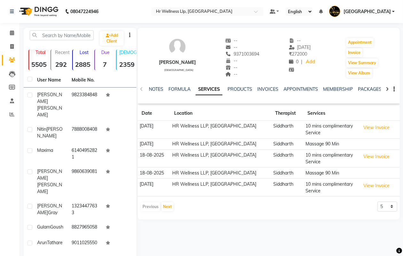
click at [387, 87] on icon at bounding box center [387, 89] width 3 height 4
drag, startPoint x: 388, startPoint y: 87, endPoint x: 377, endPoint y: 89, distance: 10.7
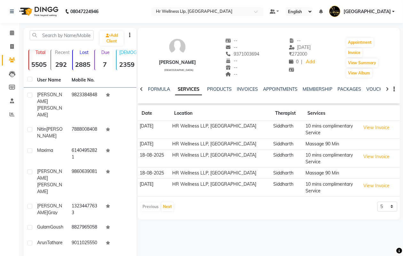
click at [387, 88] on icon at bounding box center [387, 89] width 3 height 4
click at [371, 90] on link "VOUCHERS" at bounding box center [373, 89] width 25 height 6
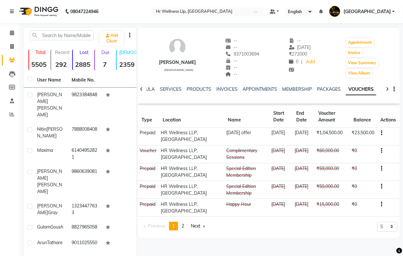
click at [252, 71] on div "--" at bounding box center [243, 74] width 34 height 7
click at [12, 33] on icon at bounding box center [12, 32] width 4 height 5
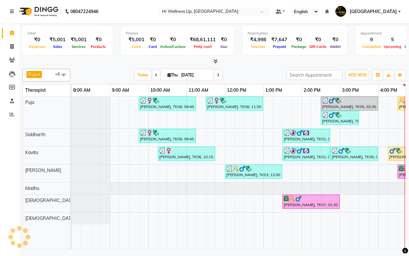
scroll to position [0, 165]
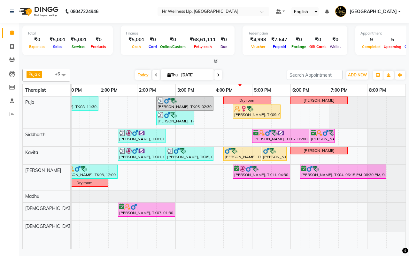
click at [248, 74] on div "[DATE] [DATE]" at bounding box center [179, 75] width 210 height 10
click at [218, 74] on icon at bounding box center [218, 75] width 3 height 4
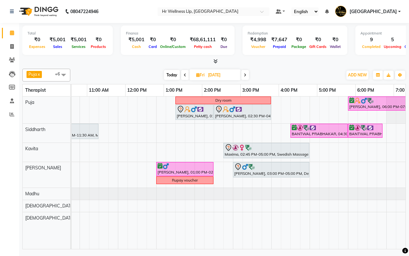
scroll to position [0, 107]
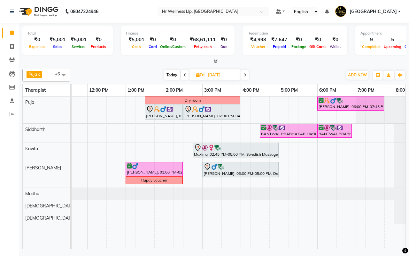
click at [245, 74] on icon at bounding box center [245, 75] width 3 height 4
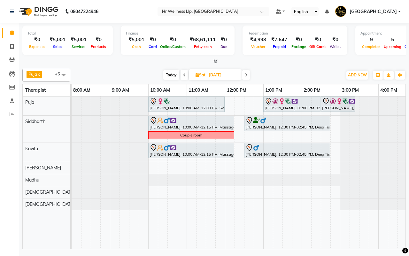
click at [290, 75] on div "Today Sat 06-09-2025" at bounding box center [207, 75] width 266 height 10
click at [296, 76] on div "Today Sat 06-09-2025" at bounding box center [207, 75] width 266 height 10
click at [295, 75] on div "Today Sat 06-09-2025" at bounding box center [207, 75] width 266 height 10
click at [128, 74] on div "Today Sat 06-09-2025" at bounding box center [207, 75] width 266 height 10
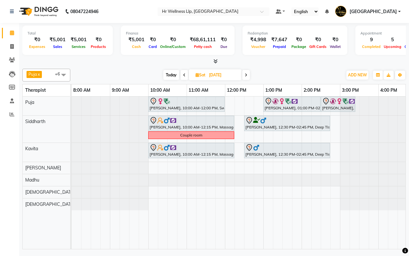
click at [281, 74] on div "Today Sat 06-09-2025" at bounding box center [207, 75] width 266 height 10
click at [169, 76] on span "Today" at bounding box center [171, 75] width 16 height 10
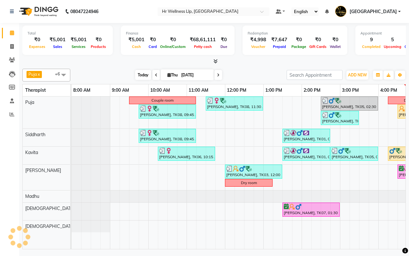
scroll to position [0, 165]
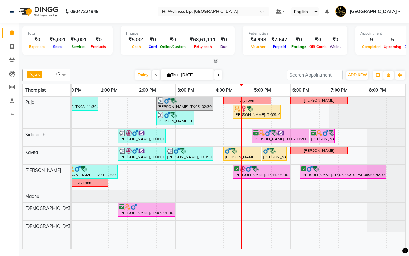
click at [240, 76] on div "[DATE] [DATE]" at bounding box center [179, 75] width 210 height 10
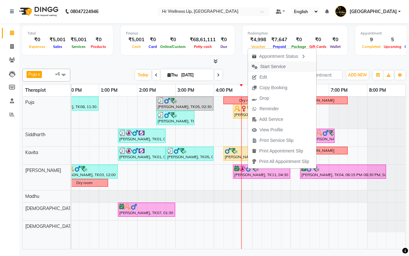
click at [270, 67] on span "Start Service" at bounding box center [273, 66] width 26 height 7
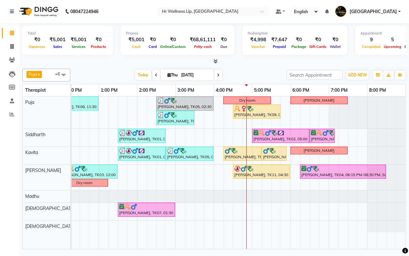
click at [91, 76] on div "[DATE] [DATE]" at bounding box center [179, 75] width 210 height 10
click at [258, 75] on div "[DATE] [DATE]" at bounding box center [179, 75] width 210 height 10
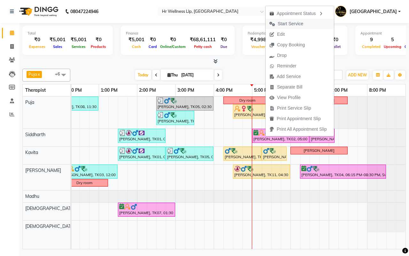
click at [285, 25] on span "Start Service" at bounding box center [291, 23] width 26 height 7
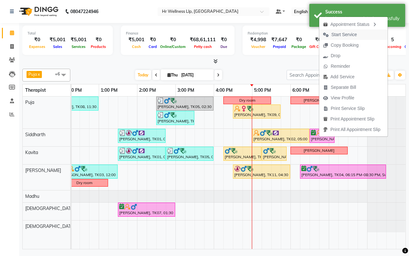
click at [343, 33] on span "Start Service" at bounding box center [344, 34] width 26 height 7
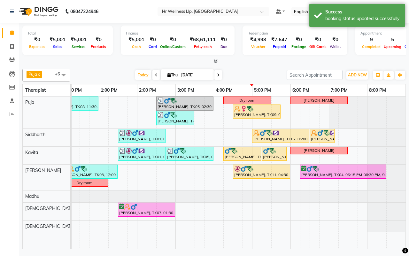
click at [255, 71] on div "[DATE] [DATE]" at bounding box center [179, 75] width 210 height 10
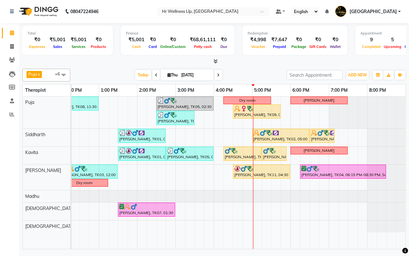
click at [250, 75] on div "[DATE] [DATE]" at bounding box center [179, 75] width 210 height 10
click at [218, 76] on icon at bounding box center [218, 75] width 3 height 4
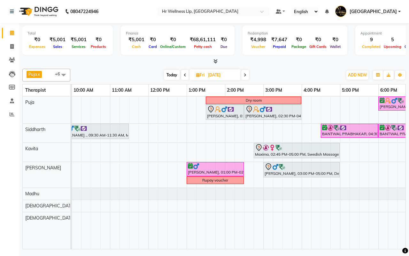
scroll to position [0, 0]
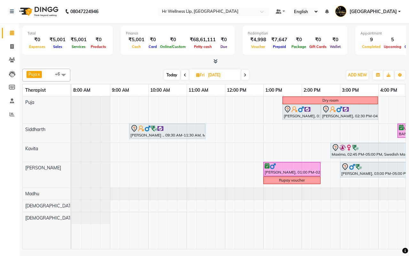
click at [171, 75] on span "Today" at bounding box center [172, 75] width 16 height 10
type input "[DATE]"
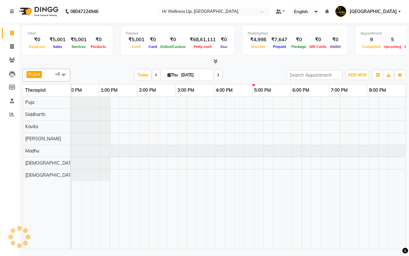
scroll to position [0, 165]
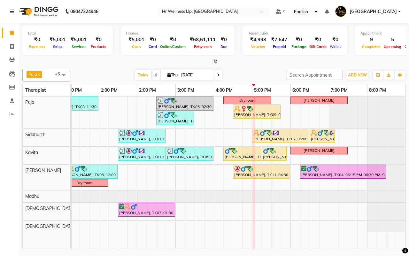
click at [245, 76] on div "[DATE] [DATE]" at bounding box center [179, 75] width 210 height 10
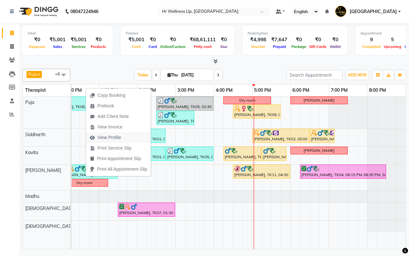
click at [103, 138] on span "View Profile" at bounding box center [109, 137] width 24 height 7
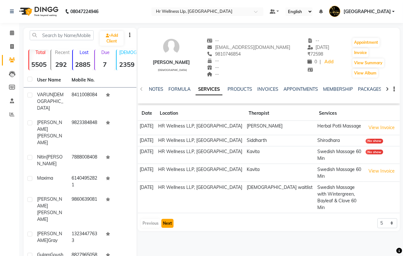
click at [168, 219] on button "Next" at bounding box center [167, 223] width 12 height 9
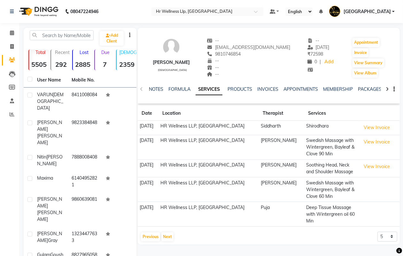
click at [152, 76] on div "Neeraj Kumar male -- neeraj98107@gmail.com 9810746854 -- -- -- -- 04-09-2025 ₹ …" at bounding box center [269, 54] width 262 height 47
click at [10, 32] on icon at bounding box center [12, 32] width 4 height 5
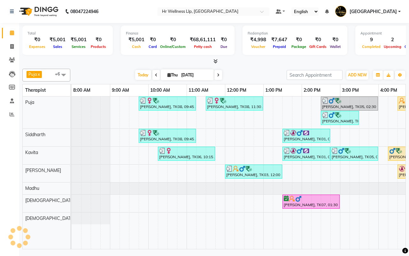
click at [239, 76] on div "[DATE] [DATE]" at bounding box center [179, 75] width 210 height 10
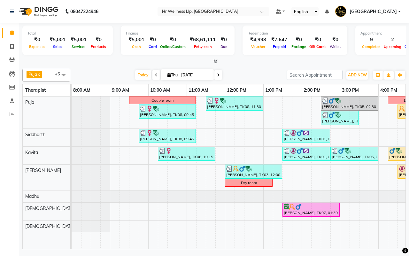
click at [217, 75] on icon at bounding box center [218, 75] width 3 height 4
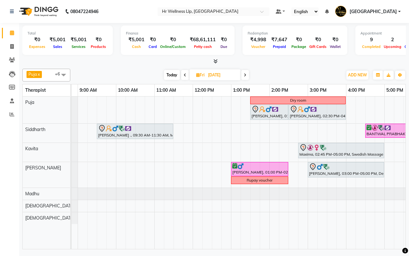
scroll to position [0, 30]
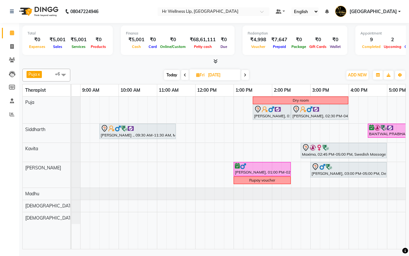
click at [174, 74] on span "Today" at bounding box center [172, 75] width 16 height 10
type input "[DATE]"
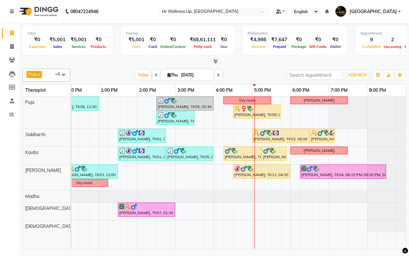
scroll to position [0, 0]
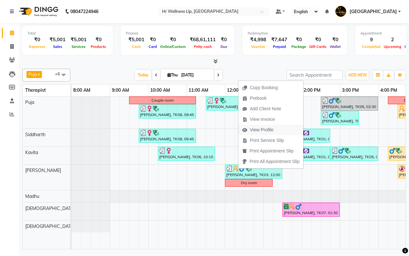
click at [261, 128] on span "View Profile" at bounding box center [262, 130] width 24 height 7
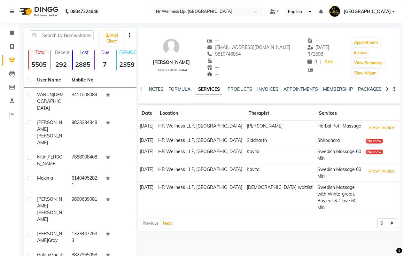
click at [386, 87] on icon at bounding box center [387, 89] width 3 height 4
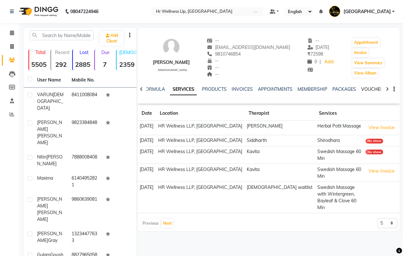
click at [377, 88] on link "VOUCHERS" at bounding box center [373, 89] width 25 height 6
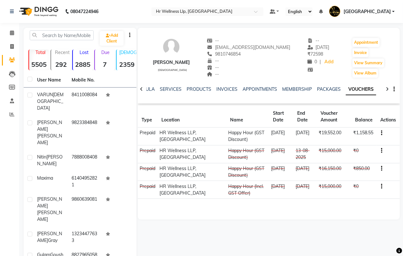
click at [346, 133] on td "₹19,552.00" at bounding box center [334, 137] width 35 height 18
click at [252, 74] on div "--" at bounding box center [248, 74] width 83 height 7
click at [12, 34] on icon at bounding box center [12, 32] width 4 height 5
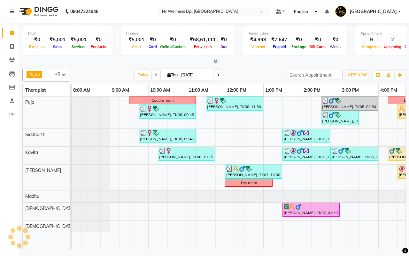
scroll to position [0, 165]
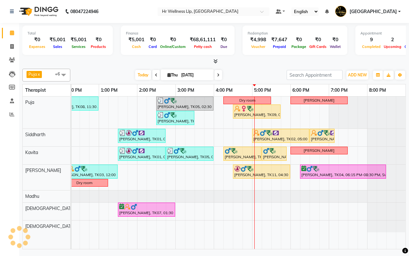
click at [250, 74] on div "[DATE] [DATE]" at bounding box center [179, 75] width 210 height 10
click at [218, 74] on icon at bounding box center [218, 75] width 3 height 4
type input "[DATE]"
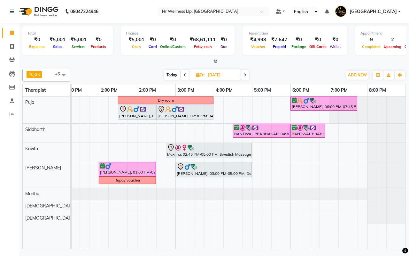
scroll to position [0, 0]
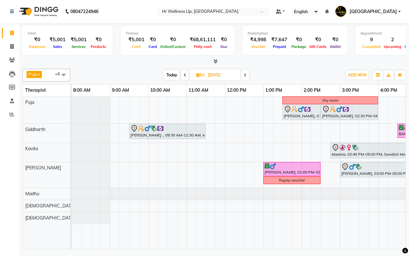
click at [133, 109] on div "Dry room Arun Tathare, 06:00 PM-07:45 PM, Massage 90 Min Deepak Bhatia., 01:30 …" at bounding box center [321, 173] width 499 height 152
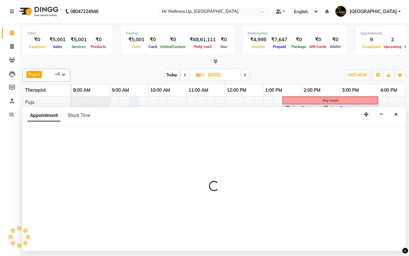
select select "16488"
select select "570"
select select "tentative"
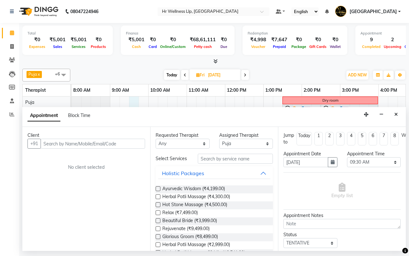
click at [92, 143] on input "text" at bounding box center [93, 144] width 105 height 10
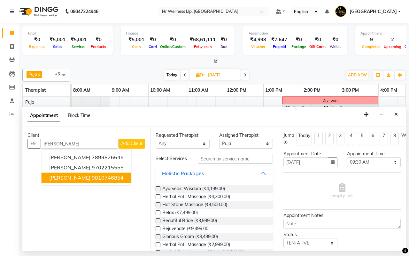
click at [92, 179] on ngb-highlight "9810746854" at bounding box center [108, 177] width 32 height 6
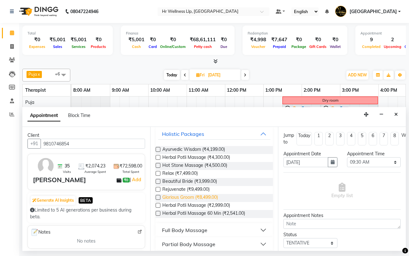
scroll to position [132, 0]
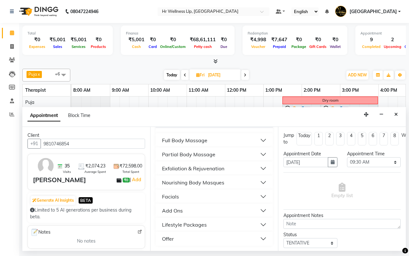
type input "9810746854"
click at [179, 141] on div "Full Body Massage" at bounding box center [184, 140] width 45 height 8
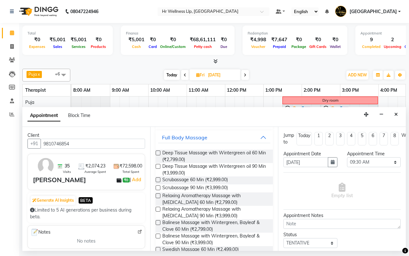
click at [158, 155] on label at bounding box center [158, 153] width 5 height 5
click at [158, 156] on input "checkbox" at bounding box center [158, 153] width 4 height 4
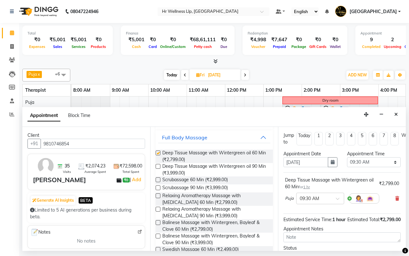
checkbox input "false"
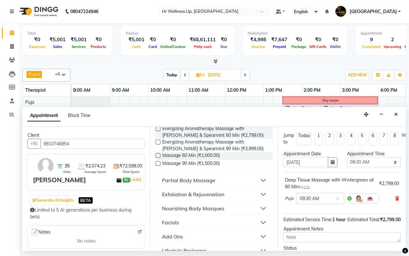
scroll to position [477, 0]
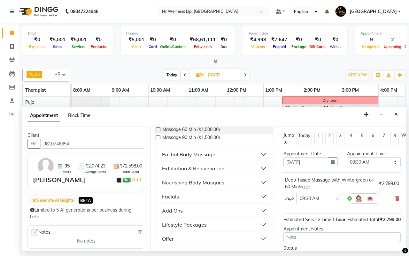
click at [180, 156] on div "Partial Body Massage" at bounding box center [188, 155] width 53 height 8
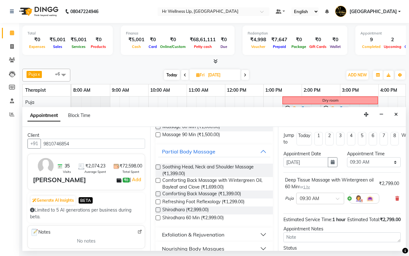
click at [158, 204] on label at bounding box center [158, 201] width 5 height 5
click at [158, 205] on input "checkbox" at bounding box center [158, 202] width 4 height 4
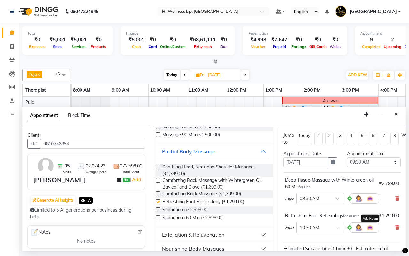
checkbox input "false"
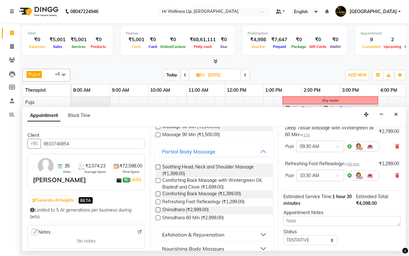
scroll to position [93, 0]
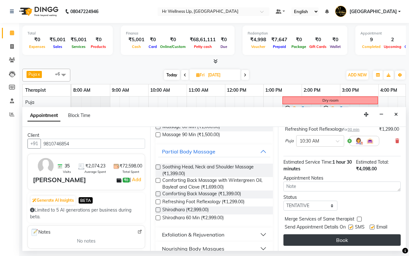
click at [337, 234] on button "Book" at bounding box center [341, 240] width 117 height 12
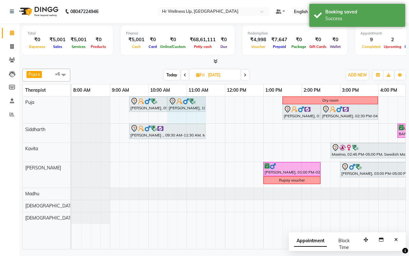
click at [72, 102] on div "[PERSON_NAME], 09:30 AM-10:30 AM, Deep Tissue Massage with Wintergreen oil 60 […" at bounding box center [72, 110] width 0 height 27
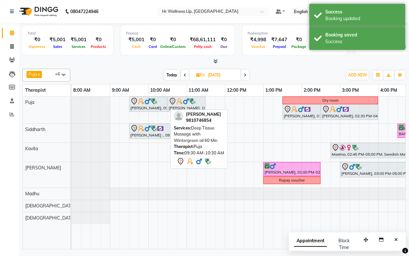
click at [142, 105] on div at bounding box center [147, 101] width 35 height 8
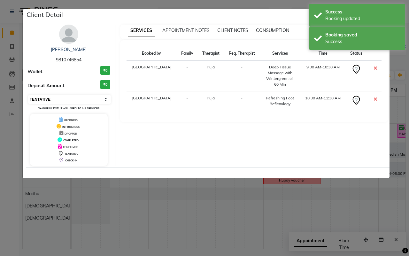
click at [69, 98] on select "Select CONFIRMED TENTATIVE" at bounding box center [69, 99] width 83 height 9
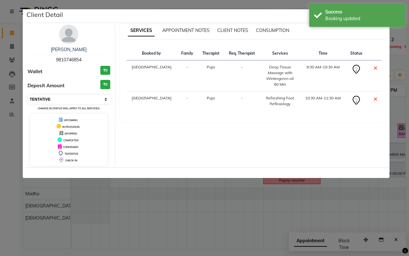
select select "6"
click at [28, 95] on select "Select CONFIRMED TENTATIVE" at bounding box center [69, 99] width 83 height 9
click at [316, 14] on div "Success Booking updated" at bounding box center [357, 15] width 96 height 23
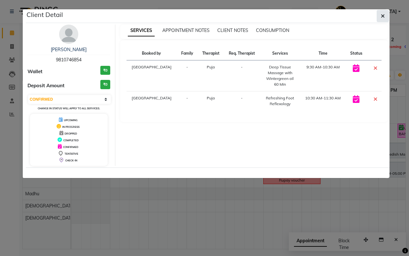
click at [384, 15] on icon "button" at bounding box center [383, 15] width 4 height 5
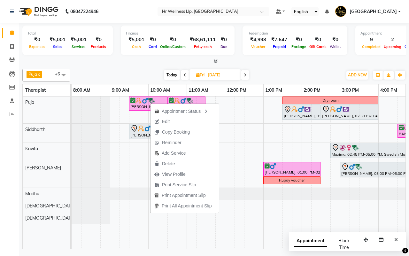
click at [278, 66] on div "Puja x Siddharth x Kavita x Male waitlist x Female waitlist x Kevin x Madhu x +…" at bounding box center [214, 157] width 384 height 183
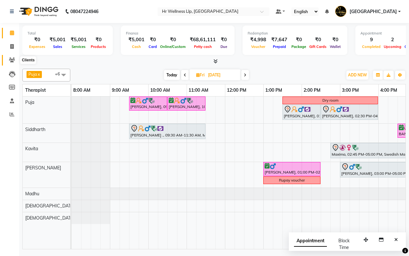
click at [12, 59] on icon at bounding box center [12, 60] width 6 height 5
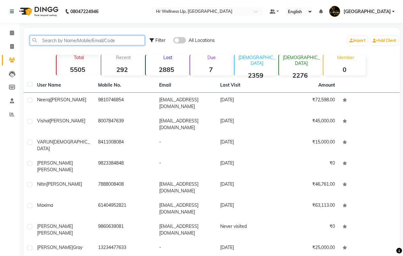
drag, startPoint x: 12, startPoint y: 59, endPoint x: 74, endPoint y: 39, distance: 65.7
click at [74, 39] on input "text" at bounding box center [87, 40] width 115 height 10
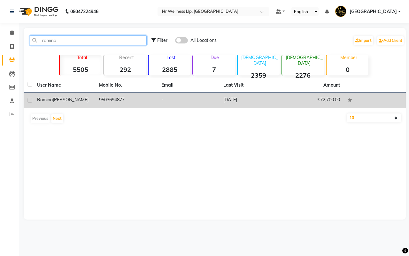
type input "romina"
click at [160, 101] on td "-" at bounding box center [189, 101] width 62 height 16
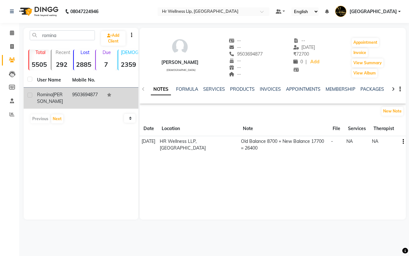
click at [392, 88] on icon at bounding box center [393, 89] width 3 height 4
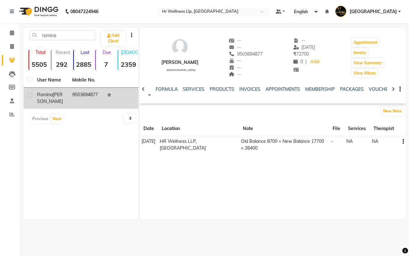
click at [392, 88] on icon at bounding box center [393, 89] width 3 height 4
click at [366, 89] on link "VOUCHERS" at bounding box center [371, 89] width 25 height 6
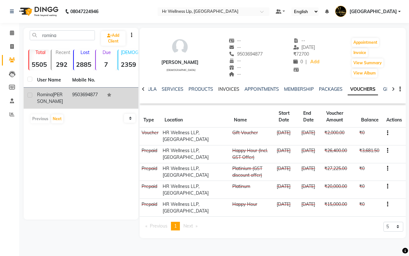
click at [223, 89] on link "INVOICES" at bounding box center [228, 89] width 21 height 6
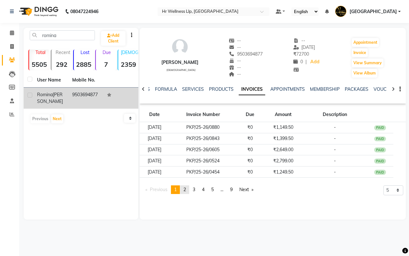
click at [189, 190] on link "page 2" at bounding box center [184, 189] width 9 height 9
click at [195, 190] on span "3" at bounding box center [194, 190] width 3 height 6
click at [205, 190] on span "4" at bounding box center [203, 190] width 3 height 6
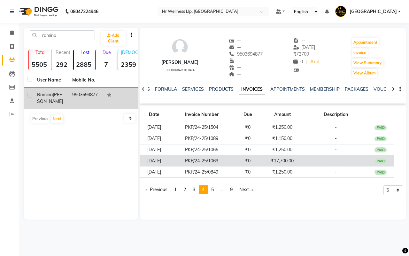
click at [258, 162] on td "₹0" at bounding box center [248, 160] width 26 height 11
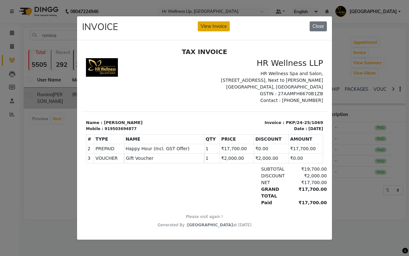
click at [213, 23] on button "View Invoice" at bounding box center [214, 26] width 32 height 10
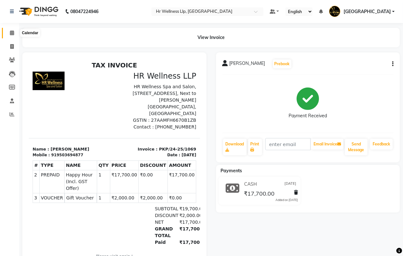
click at [12, 34] on icon at bounding box center [12, 32] width 4 height 5
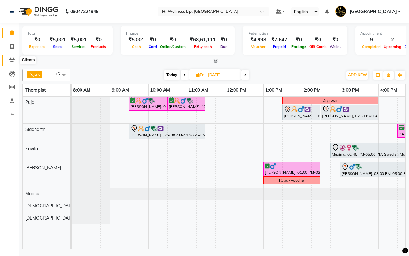
click at [10, 61] on icon at bounding box center [12, 60] width 6 height 5
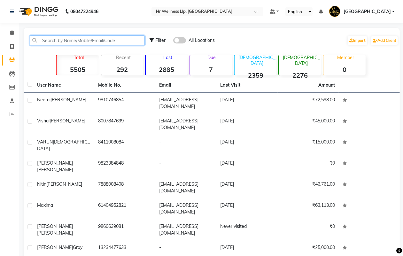
click at [90, 40] on input "text" at bounding box center [87, 40] width 115 height 10
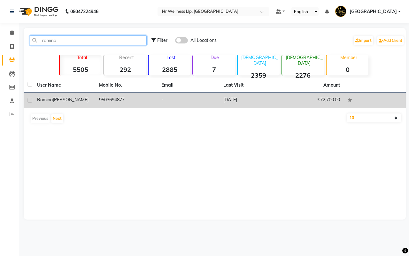
type input "romina"
click at [201, 101] on td "-" at bounding box center [189, 101] width 62 height 16
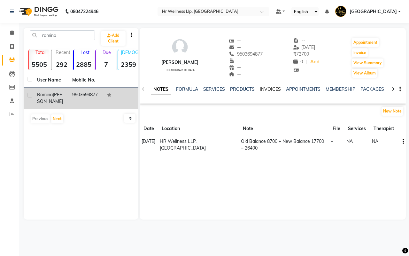
click at [263, 89] on link "INVOICES" at bounding box center [270, 89] width 21 height 6
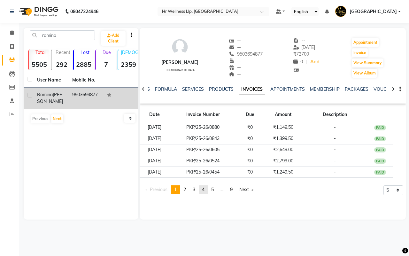
click at [205, 190] on span "4" at bounding box center [203, 190] width 3 height 6
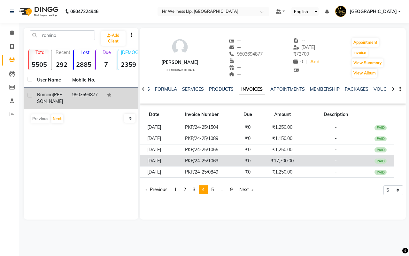
click at [273, 160] on td "₹17,700.00" at bounding box center [282, 160] width 43 height 11
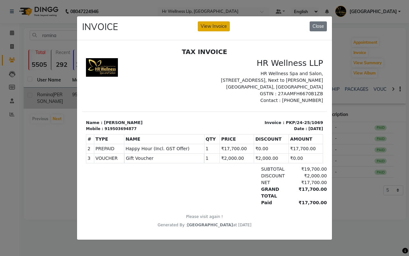
click at [214, 22] on button "View Invoice" at bounding box center [214, 26] width 32 height 10
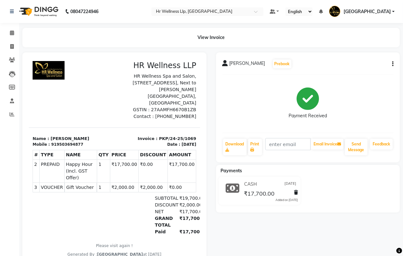
scroll to position [27, 0]
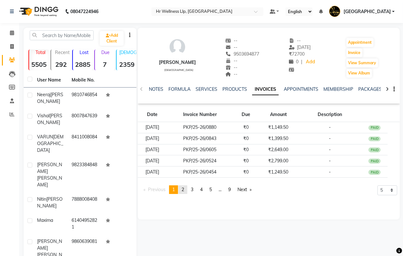
click at [183, 191] on span "2" at bounding box center [183, 190] width 3 height 6
click at [193, 190] on span "3" at bounding box center [192, 190] width 3 height 6
click at [203, 190] on span "4" at bounding box center [201, 190] width 3 height 6
click at [214, 189] on link "page 5" at bounding box center [210, 189] width 9 height 9
click at [221, 192] on span "..." at bounding box center [220, 190] width 3 height 6
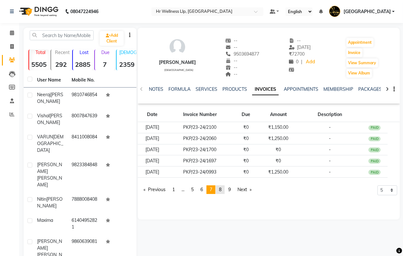
click at [221, 192] on span "8" at bounding box center [220, 190] width 3 height 6
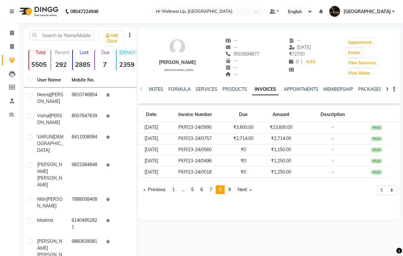
click at [256, 75] on div "--" at bounding box center [243, 74] width 34 height 7
click at [233, 189] on link "page 9" at bounding box center [229, 189] width 9 height 9
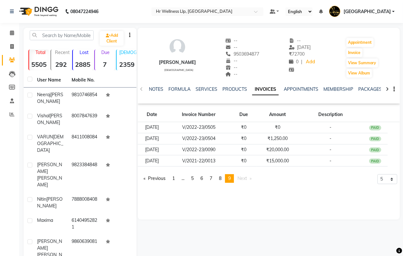
drag, startPoint x: 152, startPoint y: 48, endPoint x: 153, endPoint y: 42, distance: 6.7
click at [153, 46] on div "Romina Daryanani female -- -- 9503694877 -- -- -- -- 07-07-2025 ₹ 72700 0 | Add…" at bounding box center [269, 54] width 262 height 47
click at [13, 33] on icon at bounding box center [12, 32] width 4 height 5
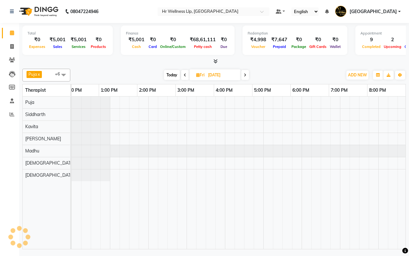
scroll to position [0, 165]
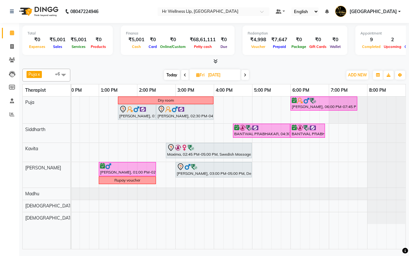
click at [290, 77] on div "[DATE] [DATE]" at bounding box center [207, 75] width 266 height 10
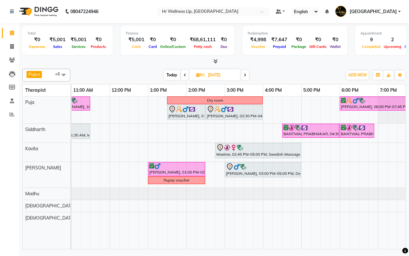
scroll to position [0, 58]
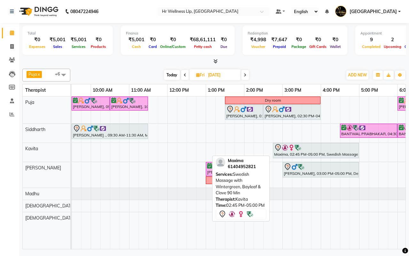
click at [305, 152] on div "Maxima, 02:45 PM-05:00 PM, Swedish Massage with Wintergreen, Bayleaf & Clove 90…" at bounding box center [316, 150] width 85 height 13
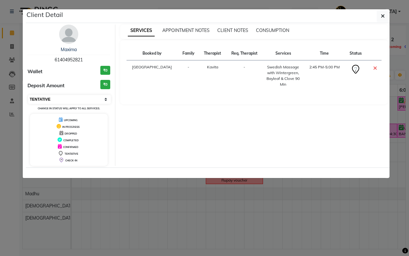
click at [69, 101] on select "Select CONFIRMED TENTATIVE" at bounding box center [69, 99] width 83 height 9
select select "6"
click at [28, 95] on select "Select CONFIRMED TENTATIVE" at bounding box center [69, 99] width 83 height 9
click at [384, 15] on icon "button" at bounding box center [383, 15] width 4 height 5
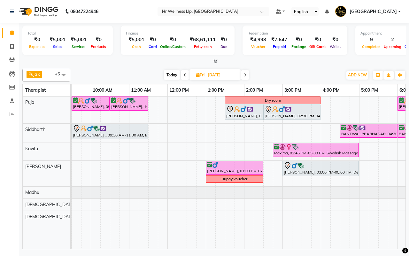
scroll to position [0, 0]
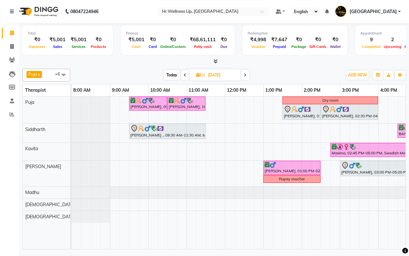
click at [293, 74] on div "[DATE] [DATE]" at bounding box center [207, 75] width 266 height 10
click at [173, 77] on span "Today" at bounding box center [172, 75] width 16 height 10
type input "[DATE]"
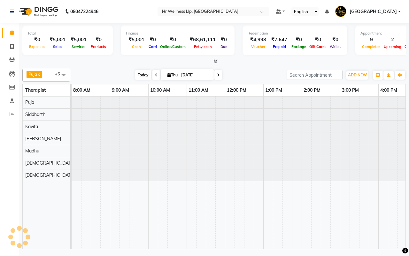
scroll to position [0, 165]
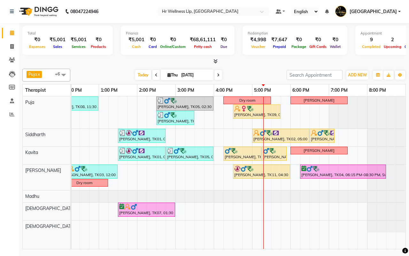
click at [266, 229] on div "Couple room Sneha Arora, TK08, 11:30 AM-01:00 PM, Swedish Massage 60 Min Nitin …" at bounding box center [156, 173] width 499 height 152
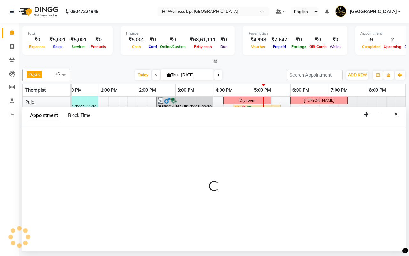
select select "19727"
select select "1035"
select select "tentative"
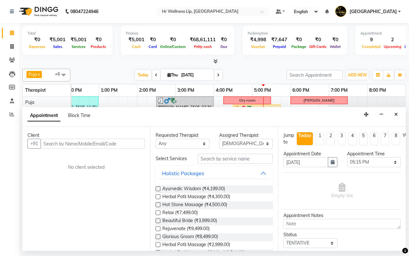
click at [86, 145] on input "text" at bounding box center [93, 144] width 105 height 10
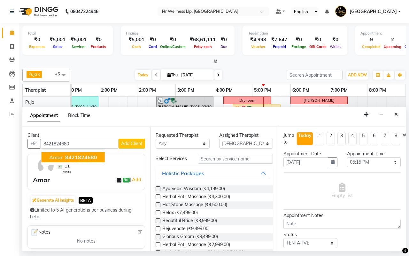
click at [82, 161] on button "Amar 8421824680" at bounding box center [73, 157] width 63 height 10
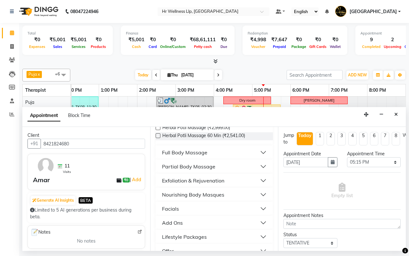
scroll to position [120, 0]
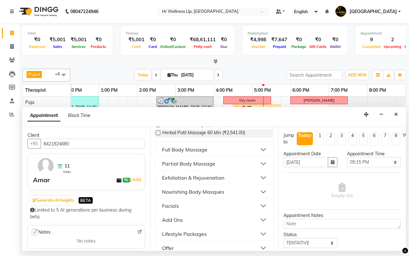
type input "8421824680"
click at [185, 153] on div "Full Body Massage" at bounding box center [184, 150] width 45 height 8
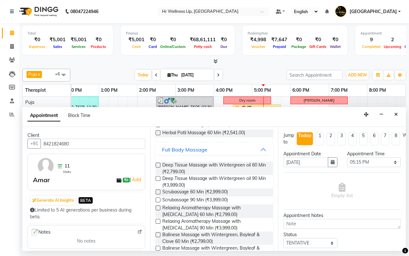
click at [158, 167] on label at bounding box center [158, 165] width 5 height 5
click at [158, 168] on input "checkbox" at bounding box center [158, 166] width 4 height 4
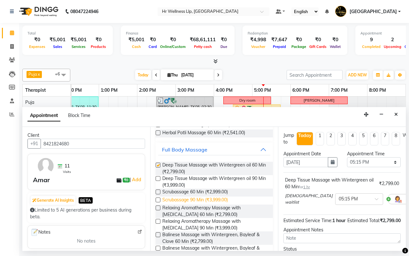
checkbox input "false"
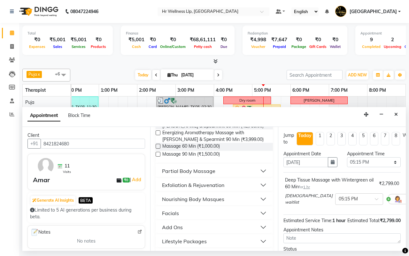
scroll to position [477, 0]
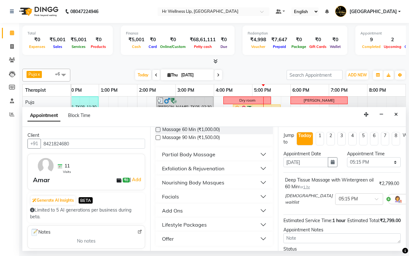
click at [183, 158] on div "Partial Body Massage" at bounding box center [188, 155] width 53 height 8
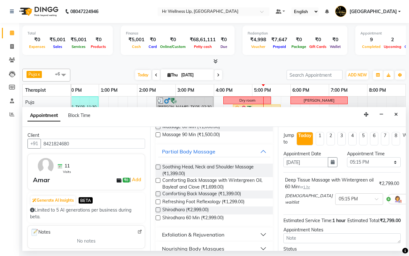
click at [158, 204] on label at bounding box center [158, 201] width 5 height 5
click at [158, 205] on input "checkbox" at bounding box center [158, 202] width 4 height 4
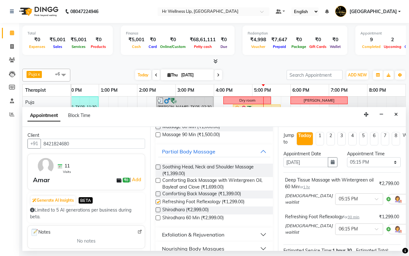
checkbox input "false"
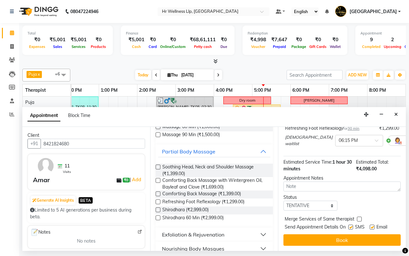
scroll to position [95, 0]
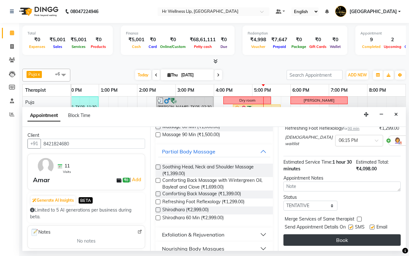
click at [337, 234] on button "Book" at bounding box center [341, 240] width 117 height 12
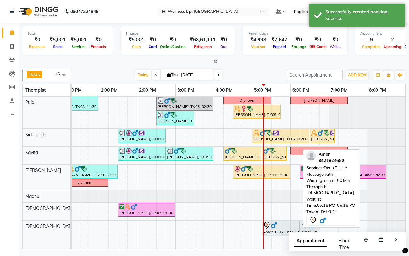
click at [277, 230] on div "Amar, TK12, 05:15 PM-06:15 PM, Deep Tissue Massage with Wintergreen oil 60 Min" at bounding box center [280, 227] width 37 height 13
select select "7"
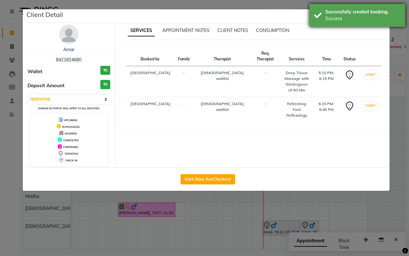
click at [318, 12] on div "Successfully created booking. Success" at bounding box center [357, 15] width 96 height 23
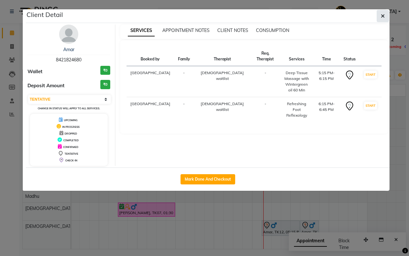
click at [383, 17] on icon "button" at bounding box center [383, 15] width 4 height 5
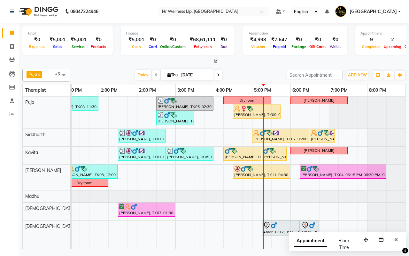
click at [248, 76] on div "[DATE] [DATE]" at bounding box center [179, 75] width 210 height 10
click at [397, 240] on icon "Close" at bounding box center [396, 239] width 4 height 4
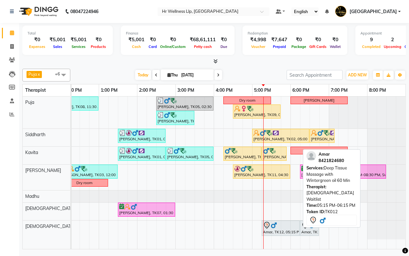
click at [277, 231] on div "Amar, TK12, 05:15 PM-06:15 PM, Deep Tissue Massage with Wintergreen oil 60 Min" at bounding box center [280, 227] width 37 height 13
select select "7"
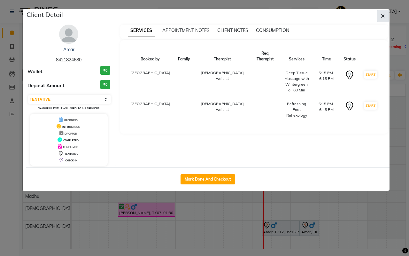
click at [382, 15] on icon "button" at bounding box center [383, 15] width 4 height 5
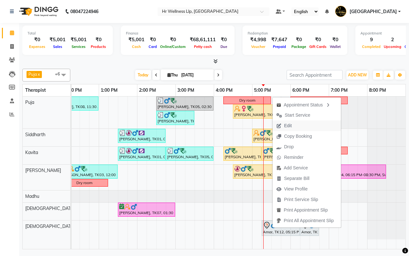
click at [289, 127] on span "Edit" at bounding box center [288, 125] width 8 height 7
select select "tentative"
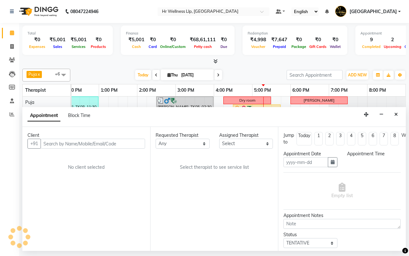
type input "[DATE]"
select select "1035"
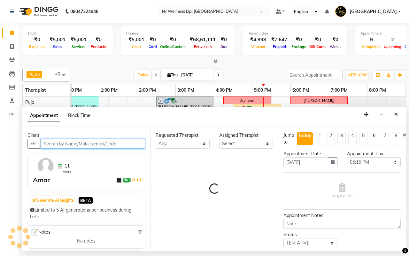
select select "19727"
select select "1342"
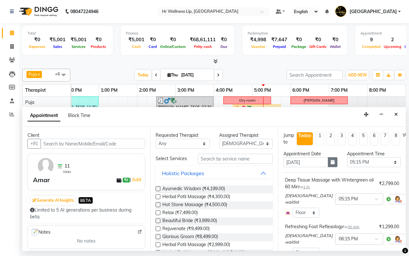
click at [331, 162] on icon "button" at bounding box center [333, 162] width 4 height 4
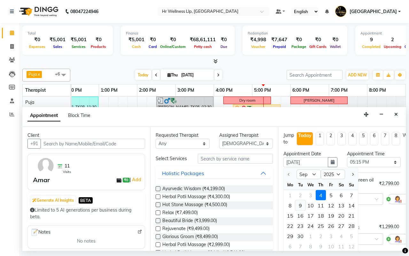
click at [300, 205] on div "9" at bounding box center [300, 205] width 10 height 10
type input "09-09-2025"
select select "1035"
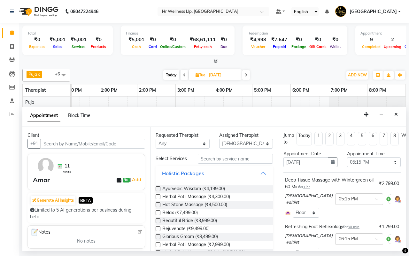
scroll to position [96, 0]
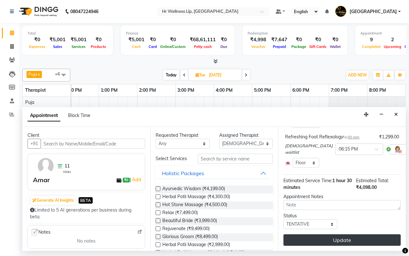
click at [338, 237] on button "Update" at bounding box center [341, 240] width 117 height 12
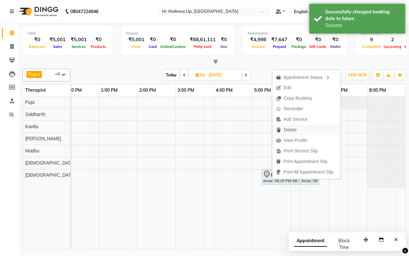
click at [289, 130] on span "Delete" at bounding box center [290, 130] width 13 height 7
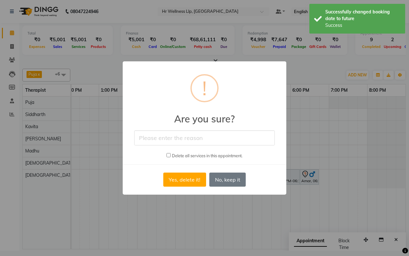
click at [167, 155] on input "checkbox" at bounding box center [169, 155] width 4 height 4
checkbox input "true"
click at [187, 139] on input "text" at bounding box center [204, 137] width 141 height 15
type input "by guest"
click at [194, 180] on button "Yes, delete it!" at bounding box center [184, 180] width 43 height 14
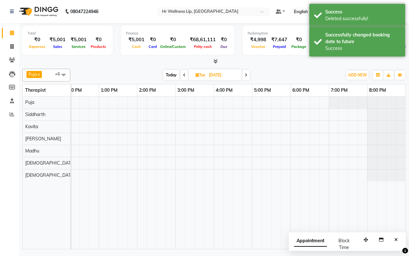
click at [173, 76] on span "Today" at bounding box center [171, 75] width 16 height 10
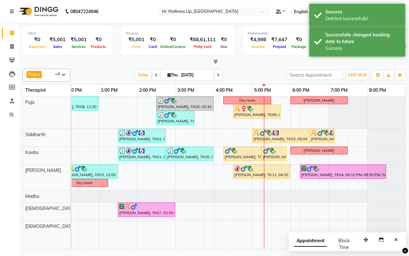
click at [218, 74] on span at bounding box center [218, 75] width 8 height 10
type input "[DATE]"
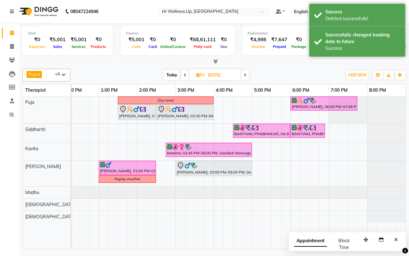
scroll to position [0, 0]
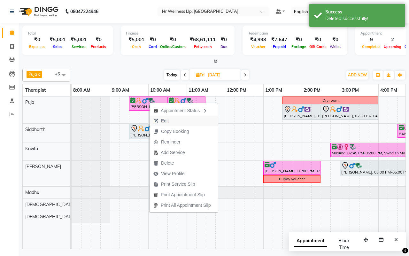
click at [163, 122] on span "Edit" at bounding box center [165, 121] width 8 height 7
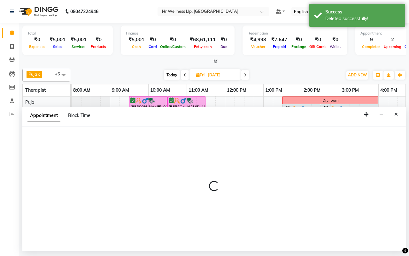
select select "16488"
select select "570"
select select "confirm booking"
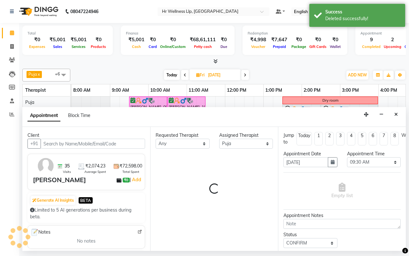
scroll to position [0, 165]
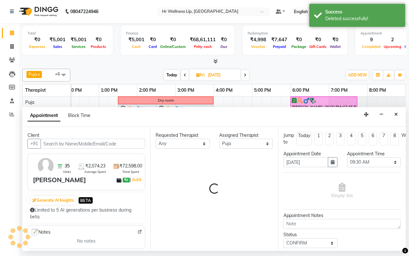
select select "1342"
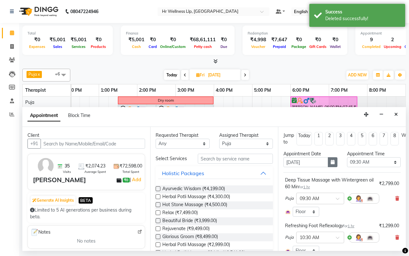
click at [331, 163] on icon "button" at bounding box center [333, 162] width 4 height 4
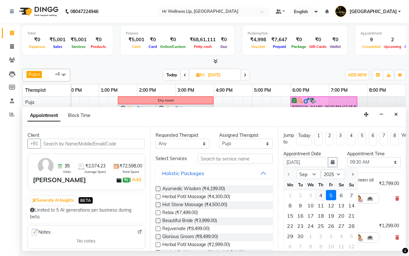
click at [320, 194] on div "4" at bounding box center [321, 195] width 10 height 10
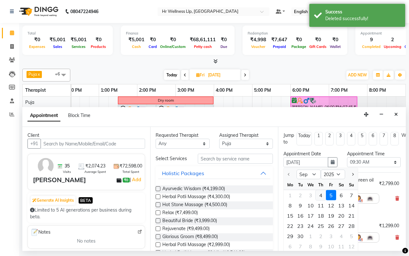
type input "[DATE]"
select select "570"
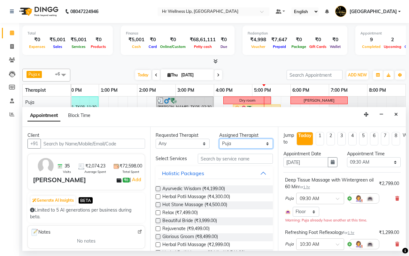
click at [242, 143] on select "Select Female waitlist Female waitlist 1 Kavita Kevin Lucy Madhu Male waitlist …" at bounding box center [246, 144] width 54 height 10
click at [395, 199] on icon at bounding box center [397, 198] width 4 height 4
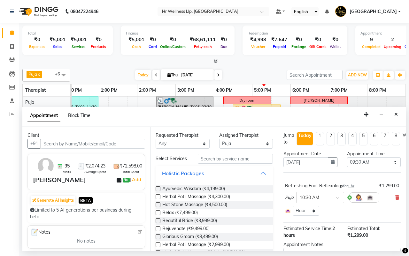
click at [395, 199] on icon at bounding box center [397, 197] width 4 height 4
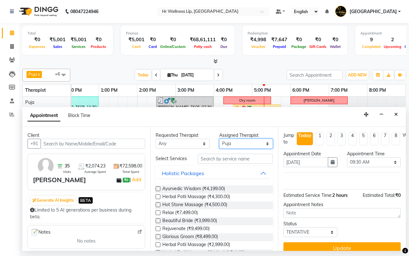
click at [235, 144] on select "Select Female waitlist Female waitlist 1 Kavita Kevin Lucy Madhu Male waitlist …" at bounding box center [246, 144] width 54 height 10
select select "19727"
click at [219, 139] on select "Select Female waitlist Female waitlist 1 Kavita Kevin Lucy Madhu Male waitlist …" at bounding box center [246, 144] width 54 height 10
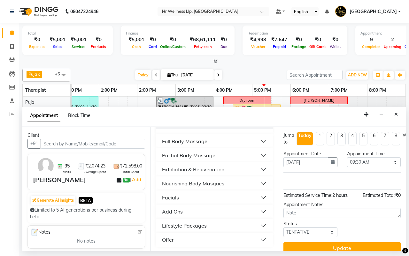
scroll to position [132, 0]
click at [189, 140] on div "Full Body Massage" at bounding box center [184, 140] width 45 height 8
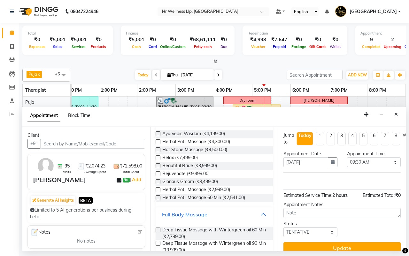
scroll to position [52, 0]
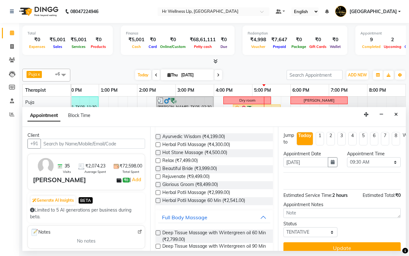
click at [158, 235] on label at bounding box center [158, 232] width 5 height 5
click at [158, 235] on input "checkbox" at bounding box center [158, 233] width 4 height 4
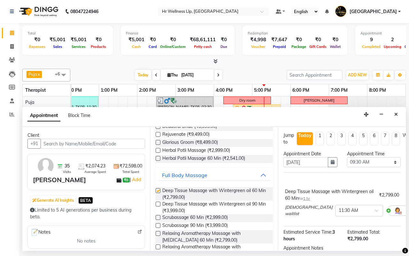
checkbox input "false"
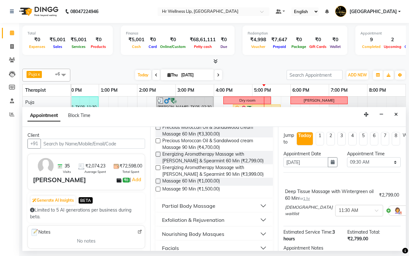
scroll to position [452, 0]
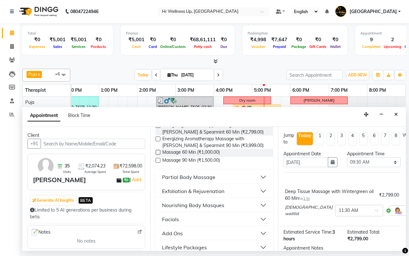
click at [183, 181] on div "Partial Body Massage" at bounding box center [188, 177] width 53 height 8
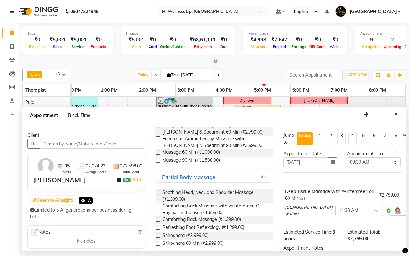
click at [158, 230] on label at bounding box center [158, 227] width 5 height 5
click at [158, 230] on input "checkbox" at bounding box center [158, 228] width 4 height 4
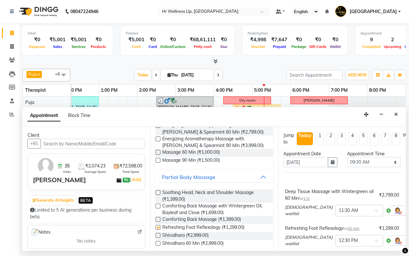
checkbox input "false"
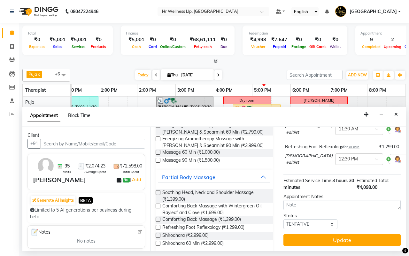
scroll to position [88, 0]
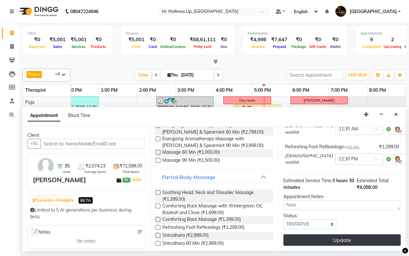
click at [335, 234] on button "Update" at bounding box center [341, 240] width 117 height 12
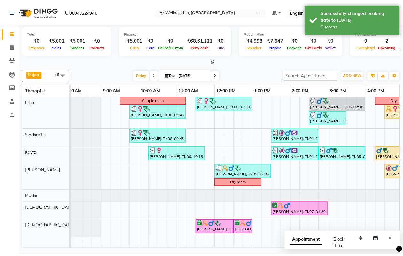
scroll to position [0, 6]
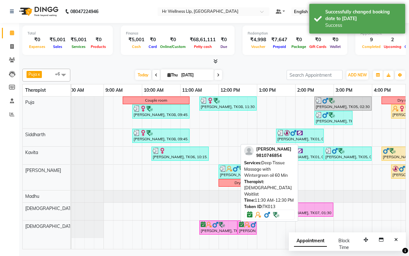
click at [211, 231] on div "[PERSON_NAME], TK13, 11:30 AM-12:30 PM, Deep Tissue Massage with Wintergreen oi…" at bounding box center [218, 227] width 37 height 12
select select "6"
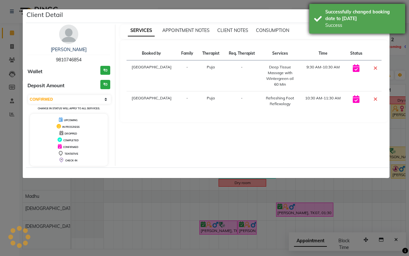
click at [317, 20] on div "Successfully changed booking date to today Success" at bounding box center [357, 19] width 96 height 30
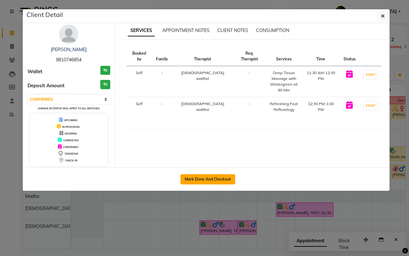
click at [199, 182] on button "Mark Done And Checkout" at bounding box center [208, 179] width 55 height 10
select select "service"
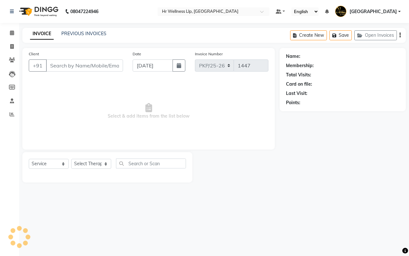
type input "9810746854"
select select "19727"
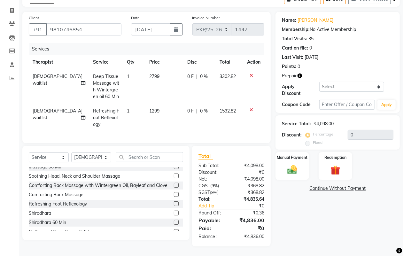
scroll to position [42, 0]
click at [332, 100] on input "text" at bounding box center [347, 105] width 56 height 10
type input "D50%"
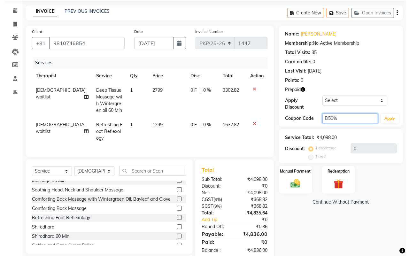
scroll to position [0, 0]
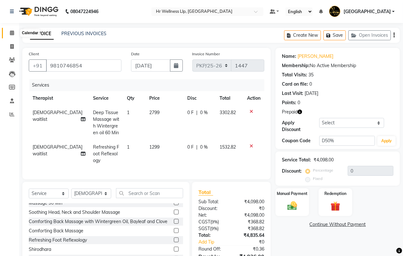
click at [12, 34] on icon at bounding box center [12, 32] width 4 height 5
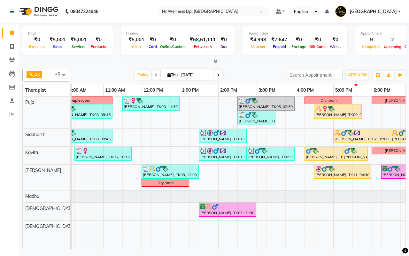
scroll to position [0, 98]
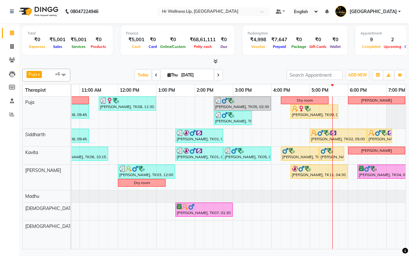
click at [216, 62] on icon at bounding box center [215, 61] width 4 height 5
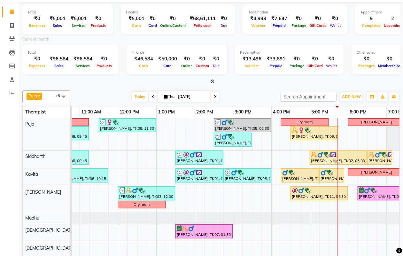
scroll to position [37, 0]
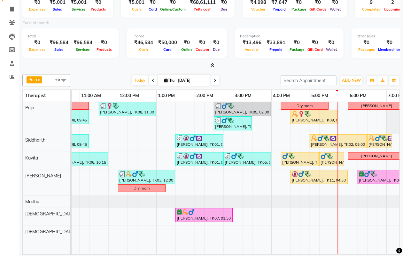
click at [213, 64] on icon at bounding box center [212, 65] width 4 height 5
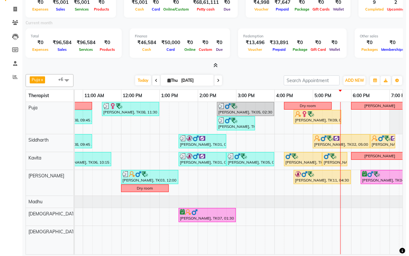
scroll to position [0, 0]
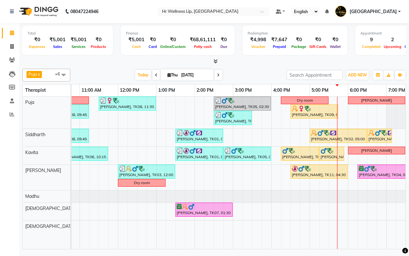
click at [250, 75] on div "[DATE] [DATE]" at bounding box center [179, 75] width 210 height 10
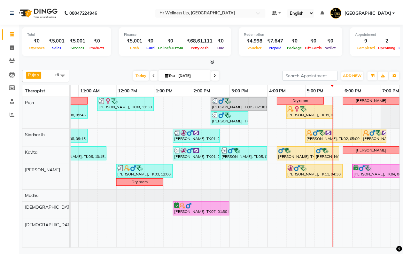
scroll to position [0, 165]
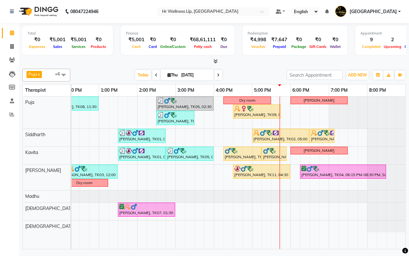
click at [249, 76] on div "[DATE] [DATE]" at bounding box center [179, 75] width 210 height 10
click at [251, 76] on div "[DATE] [DATE]" at bounding box center [179, 75] width 210 height 10
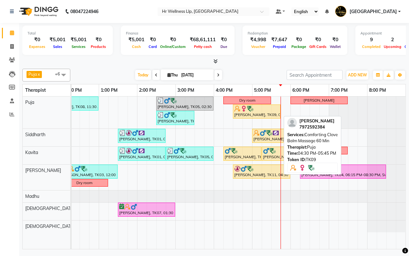
click at [247, 114] on div "[PERSON_NAME], TK09, 04:30 PM-05:45 PM, Comforting Clove Balm Massage 60 Min" at bounding box center [257, 111] width 46 height 12
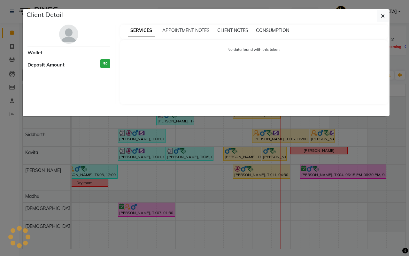
select select "1"
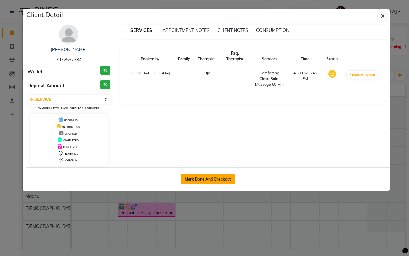
click at [203, 180] on button "Mark Done And Checkout" at bounding box center [208, 179] width 55 height 10
select select "service"
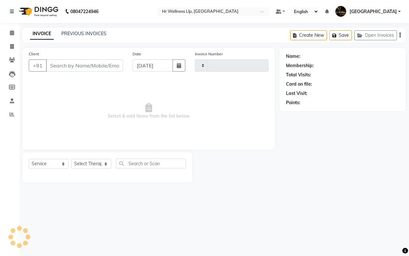
type input "1447"
select select "4295"
type input "7972592384"
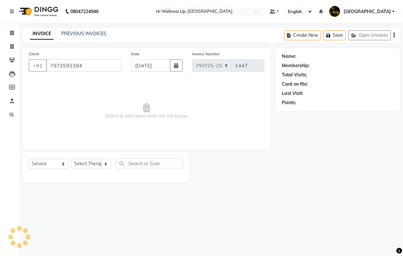
select select "16488"
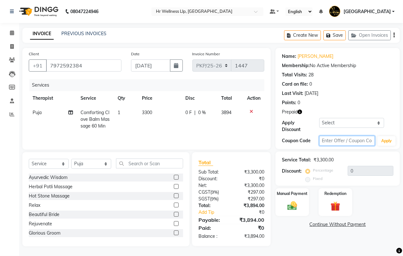
click at [330, 140] on input "text" at bounding box center [347, 141] width 56 height 10
type input "d"
type input "D50%"
click at [387, 141] on button "Apply" at bounding box center [386, 141] width 18 height 10
type input "50"
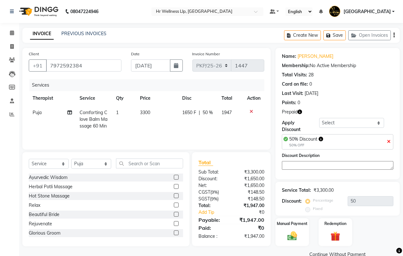
scroll to position [13, 0]
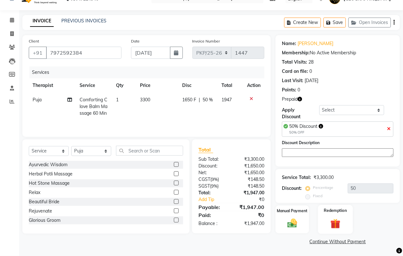
click at [337, 225] on img at bounding box center [335, 224] width 16 height 12
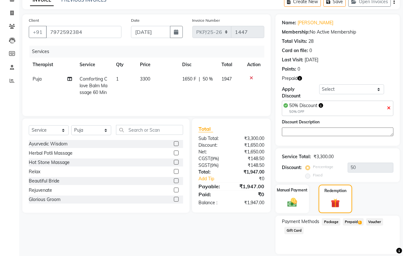
scroll to position [54, 0]
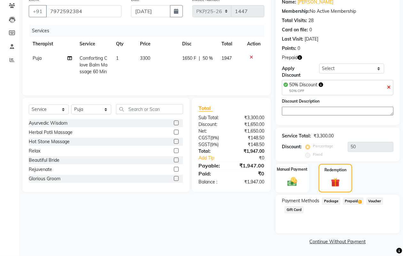
click at [348, 201] on span "Prepaid 1" at bounding box center [353, 201] width 21 height 7
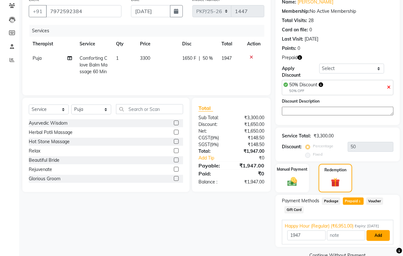
click at [376, 238] on button "Add" at bounding box center [378, 235] width 23 height 11
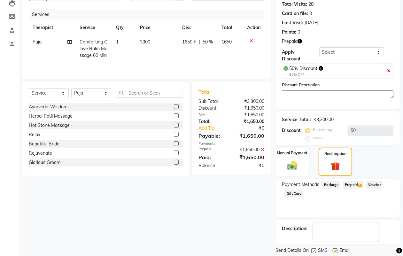
scroll to position [90, 0]
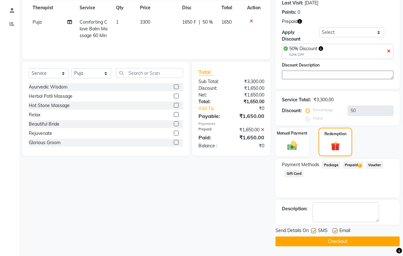
click at [337, 242] on button "Checkout" at bounding box center [337, 241] width 124 height 10
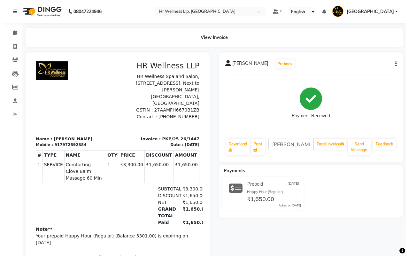
scroll to position [18, 0]
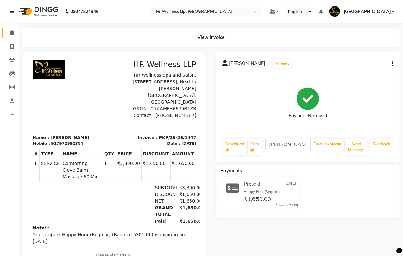
click at [13, 33] on icon at bounding box center [12, 32] width 4 height 5
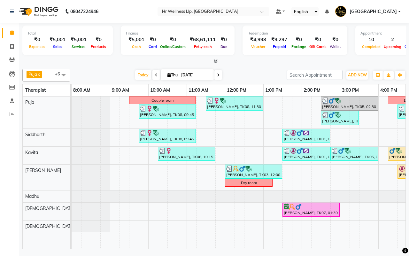
click at [250, 76] on div "[DATE] [DATE]" at bounding box center [179, 75] width 210 height 10
click at [250, 75] on div "[DATE] [DATE]" at bounding box center [179, 75] width 210 height 10
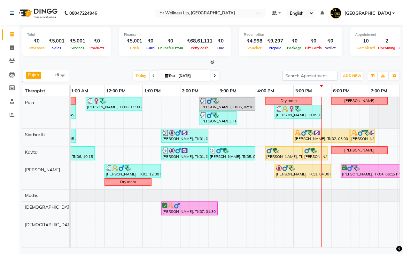
scroll to position [0, 136]
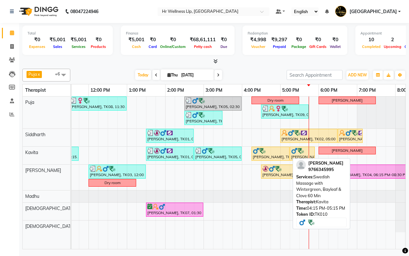
click at [269, 156] on div "[PERSON_NAME], TK10, 04:15 PM-05:15 PM, Swedish Massage with Wintergreen, Bayle…" at bounding box center [270, 154] width 37 height 12
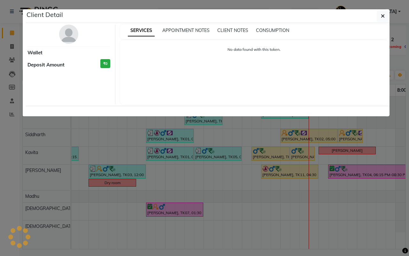
select select "1"
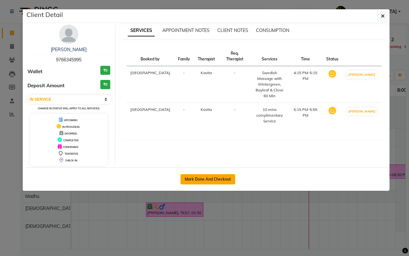
click at [198, 182] on button "Mark Done And Checkout" at bounding box center [208, 179] width 55 height 10
select select "service"
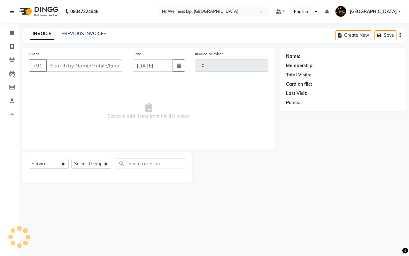
type input "1448"
select select "4295"
type input "9766345995"
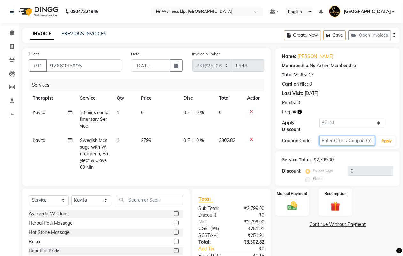
click at [335, 140] on input "text" at bounding box center [347, 141] width 56 height 10
click at [383, 139] on button "Apply" at bounding box center [386, 141] width 18 height 10
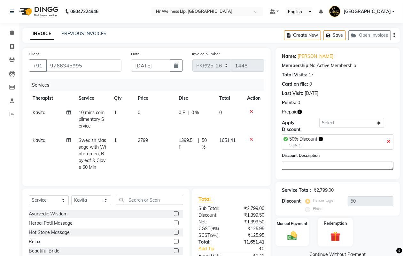
click at [334, 238] on img at bounding box center [335, 236] width 16 height 12
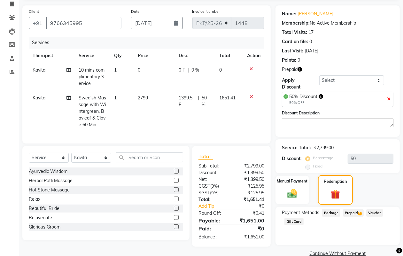
scroll to position [54, 0]
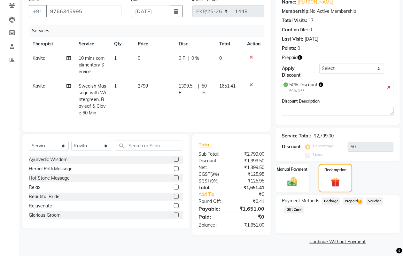
click at [348, 202] on span "Prepaid 1" at bounding box center [353, 201] width 21 height 7
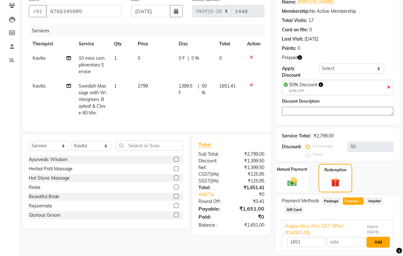
click at [379, 242] on button "Add" at bounding box center [378, 242] width 23 height 11
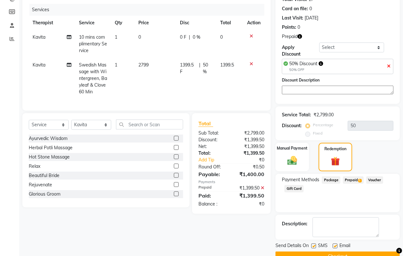
scroll to position [90, 0]
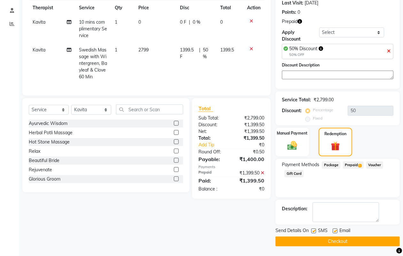
click at [342, 242] on button "Checkout" at bounding box center [337, 241] width 124 height 10
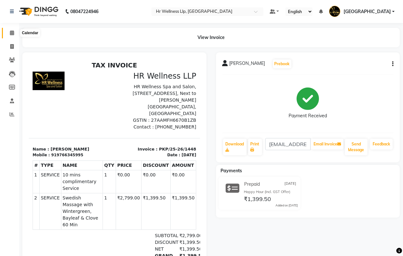
click at [12, 33] on icon at bounding box center [12, 32] width 4 height 5
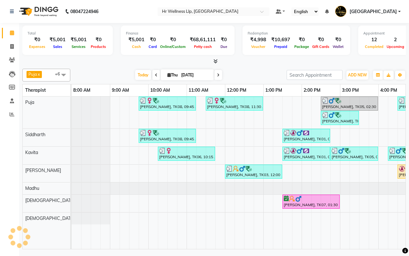
click at [246, 76] on div "[DATE] [DATE]" at bounding box center [179, 75] width 210 height 10
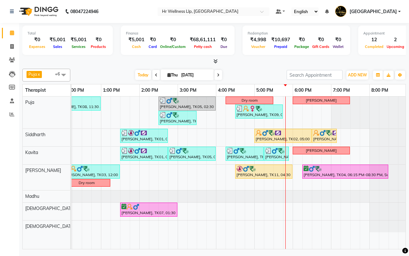
scroll to position [0, 165]
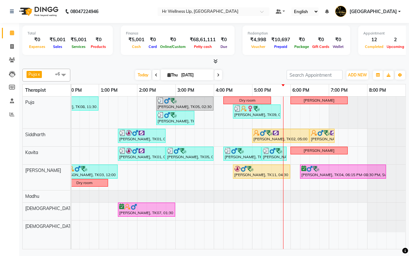
click at [251, 76] on div "[DATE] [DATE]" at bounding box center [179, 75] width 210 height 10
click at [248, 75] on div "[DATE] [DATE]" at bounding box center [179, 75] width 210 height 10
click at [238, 62] on div at bounding box center [214, 61] width 384 height 7
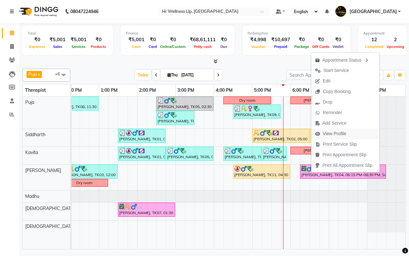
click at [331, 135] on span "View Profile" at bounding box center [335, 133] width 24 height 7
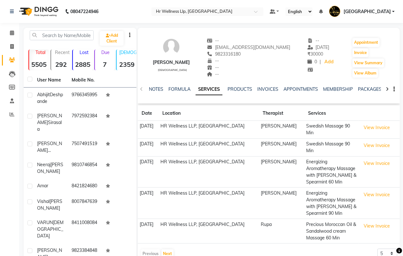
click at [386, 88] on icon at bounding box center [387, 89] width 3 height 4
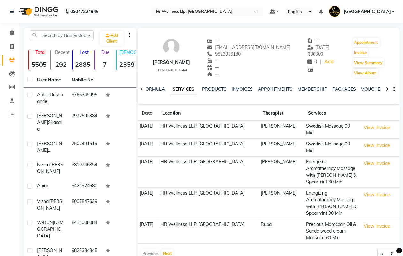
click at [386, 88] on icon at bounding box center [387, 89] width 3 height 4
click at [353, 89] on link "VOUCHERS" at bounding box center [358, 89] width 25 height 6
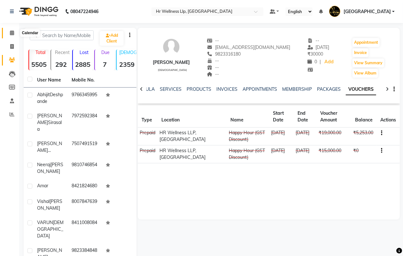
click at [12, 33] on icon at bounding box center [12, 32] width 4 height 5
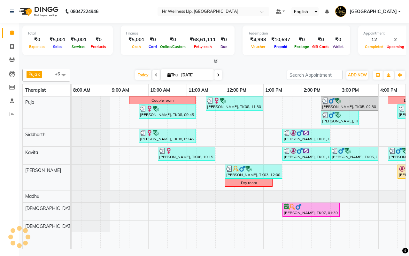
scroll to position [0, 165]
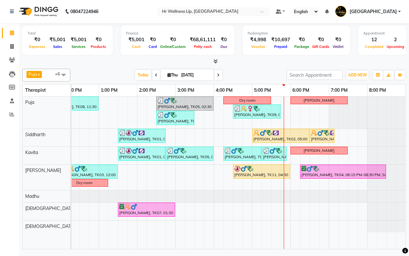
click at [247, 75] on div "[DATE] [DATE]" at bounding box center [179, 75] width 210 height 10
click at [248, 76] on div "[DATE] [DATE]" at bounding box center [179, 75] width 210 height 10
click at [248, 75] on div "[DATE] [DATE]" at bounding box center [179, 75] width 210 height 10
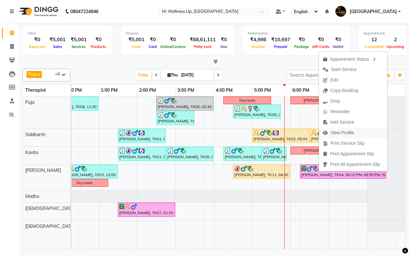
click at [335, 133] on span "View Profile" at bounding box center [342, 132] width 24 height 7
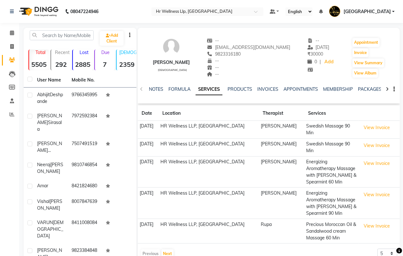
click at [389, 88] on div at bounding box center [387, 88] width 7 height 12
click at [375, 88] on link "VOUCHERS" at bounding box center [378, 89] width 25 height 6
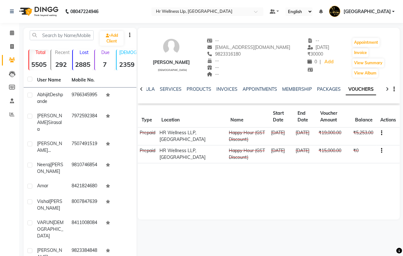
click at [339, 157] on td "₹15,000.00" at bounding box center [333, 154] width 35 height 18
click at [309, 138] on td "[DATE]" at bounding box center [305, 137] width 23 height 18
click at [309, 137] on td "[DATE]" at bounding box center [305, 137] width 23 height 18
click at [12, 31] on icon at bounding box center [12, 32] width 4 height 5
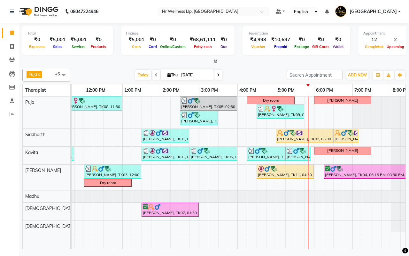
scroll to position [0, 165]
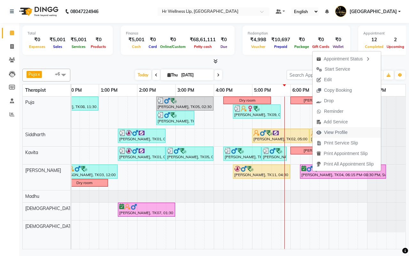
click at [331, 130] on span "View Profile" at bounding box center [336, 132] width 24 height 7
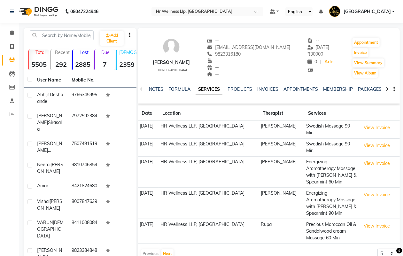
click at [389, 89] on div at bounding box center [387, 88] width 7 height 12
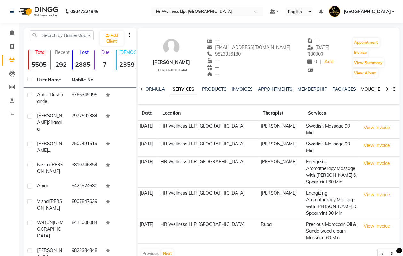
click at [373, 90] on link "VOUCHERS" at bounding box center [373, 89] width 25 height 6
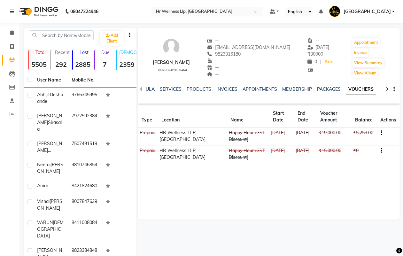
click at [254, 75] on div "--" at bounding box center [248, 74] width 83 height 7
click at [11, 33] on icon at bounding box center [12, 32] width 4 height 5
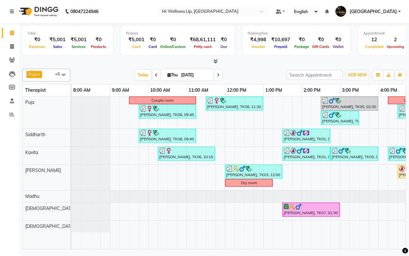
click at [252, 76] on div "[DATE] [DATE]" at bounding box center [179, 75] width 210 height 10
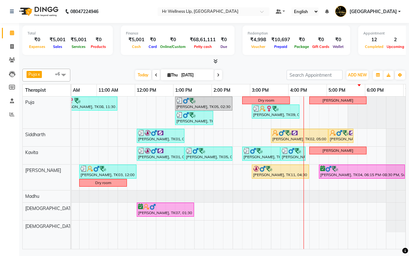
scroll to position [0, 165]
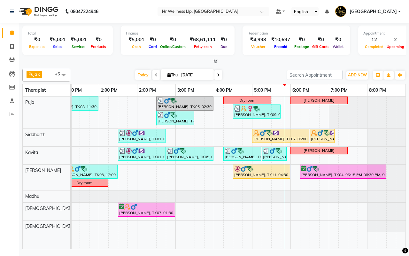
click at [249, 74] on div "[DATE] [DATE]" at bounding box center [179, 75] width 210 height 10
click at [248, 75] on div "[DATE] [DATE]" at bounding box center [179, 75] width 210 height 10
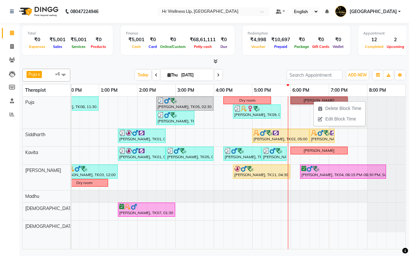
click at [378, 112] on div at bounding box center [367, 113] width 76 height 32
click at [383, 134] on div at bounding box center [386, 138] width 38 height 18
click at [12, 62] on icon at bounding box center [12, 60] width 6 height 5
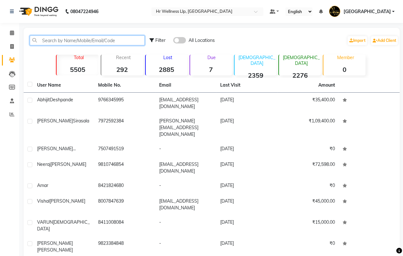
click at [110, 39] on input "text" at bounding box center [87, 40] width 115 height 10
click at [12, 31] on icon at bounding box center [12, 32] width 4 height 5
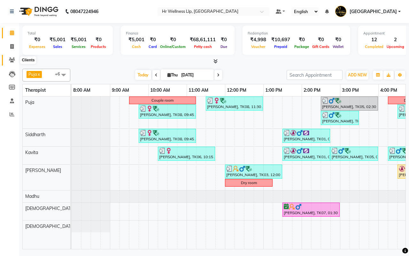
click at [11, 59] on icon at bounding box center [12, 60] width 6 height 5
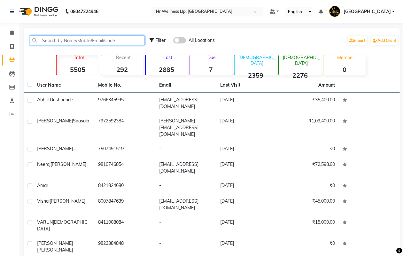
click at [69, 40] on input "text" at bounding box center [87, 40] width 115 height 10
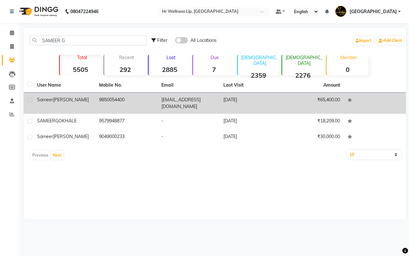
click at [54, 101] on span "Gandhi" at bounding box center [71, 100] width 36 height 6
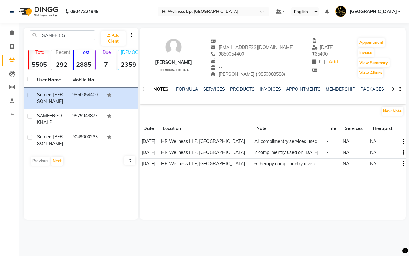
click at [391, 88] on div at bounding box center [393, 88] width 7 height 12
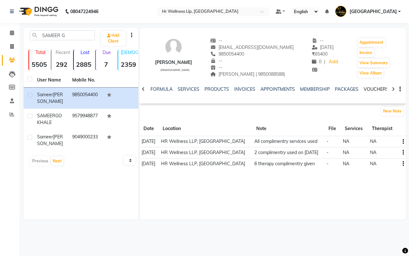
click at [373, 88] on link "VOUCHERS" at bounding box center [376, 89] width 25 height 6
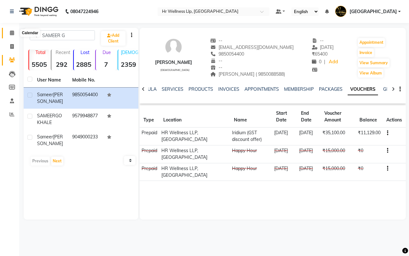
click at [12, 33] on icon at bounding box center [12, 32] width 4 height 5
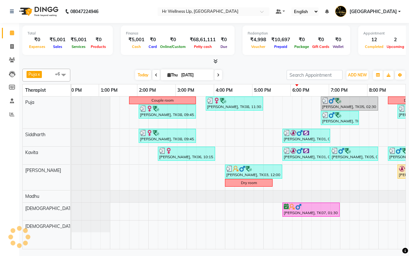
scroll to position [0, 165]
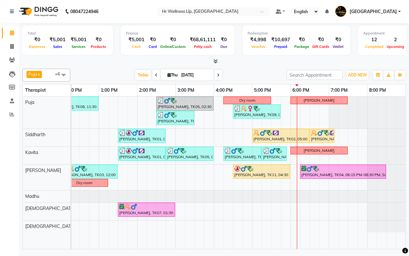
click at [250, 76] on div "[DATE] [DATE]" at bounding box center [179, 75] width 210 height 10
click at [244, 71] on div "[DATE] [DATE]" at bounding box center [179, 75] width 210 height 10
click at [321, 104] on span "Delete Block Time" at bounding box center [339, 106] width 36 height 7
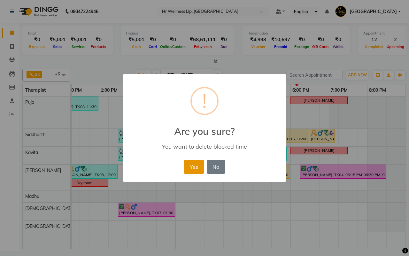
click at [189, 169] on button "Yes" at bounding box center [193, 167] width 19 height 14
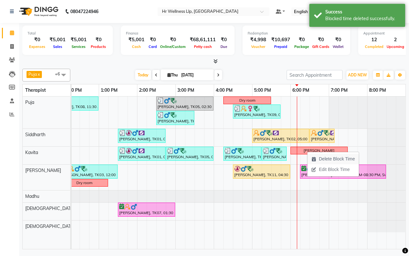
click at [327, 158] on span "Delete Block Time" at bounding box center [337, 159] width 36 height 7
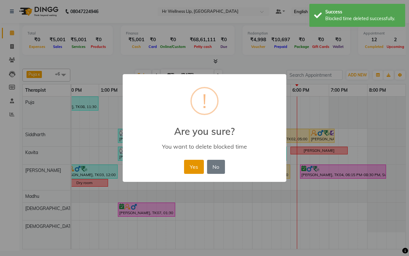
drag, startPoint x: 193, startPoint y: 165, endPoint x: 281, endPoint y: 63, distance: 133.9
click at [194, 165] on button "Yes" at bounding box center [193, 167] width 19 height 14
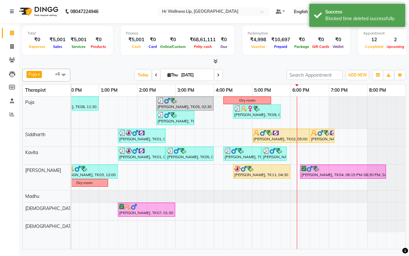
click at [251, 71] on div "[DATE] [DATE]" at bounding box center [179, 75] width 210 height 10
click at [295, 105] on div "Couple room Sneha Arora, TK08, 11:30 AM-01:00 PM, Swedish Massage 60 Min Nitin …" at bounding box center [156, 173] width 499 height 152
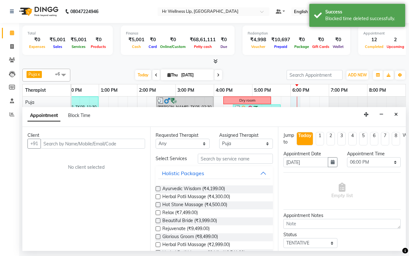
click at [90, 144] on input "text" at bounding box center [93, 144] width 105 height 10
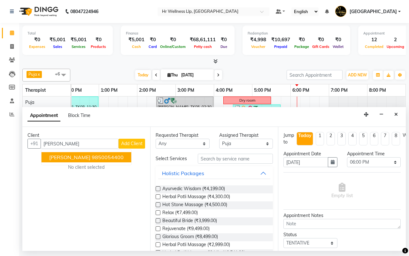
click at [82, 158] on span "Sameer Gandhi" at bounding box center [69, 157] width 41 height 6
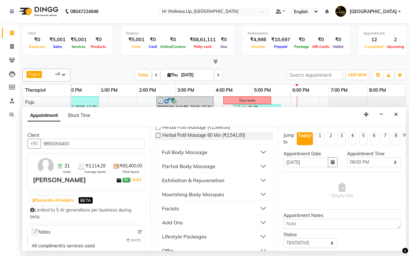
scroll to position [120, 0]
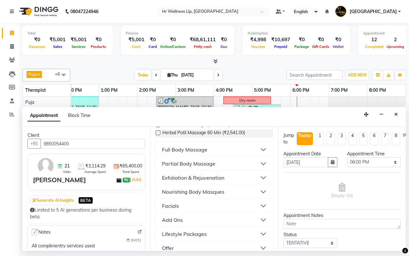
click at [186, 153] on div "Full Body Massage" at bounding box center [184, 150] width 45 height 8
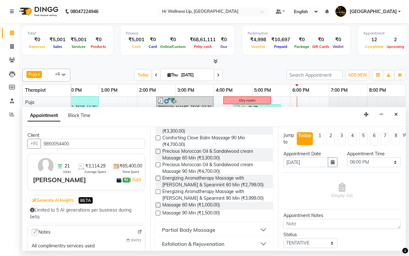
scroll to position [399, 0]
click at [159, 180] on label at bounding box center [158, 177] width 5 height 5
click at [159, 180] on input "checkbox" at bounding box center [158, 178] width 4 height 4
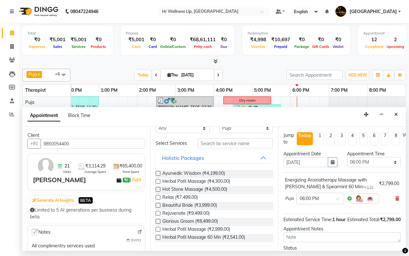
scroll to position [0, 0]
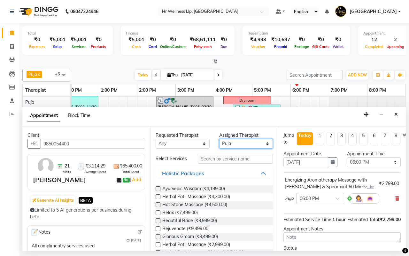
click at [236, 143] on select "Select Female waitlist Female waitlist 1 Kavita Kevin Lucy Madhu Male waitlist …" at bounding box center [246, 144] width 54 height 10
click at [219, 139] on select "Select Female waitlist Female waitlist 1 Kavita Kevin Lucy Madhu Male waitlist …" at bounding box center [246, 144] width 54 height 10
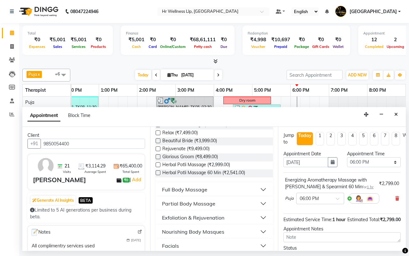
click at [185, 192] on div "Full Body Massage" at bounding box center [184, 190] width 45 height 8
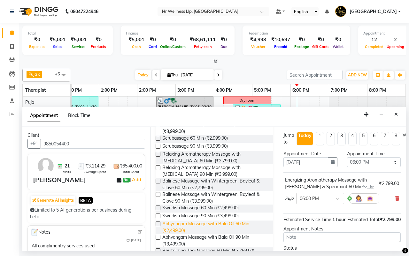
scroll to position [160, 0]
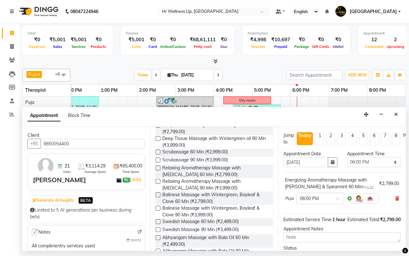
click at [158, 154] on label at bounding box center [158, 152] width 5 height 5
click at [158, 155] on input "checkbox" at bounding box center [158, 153] width 4 height 4
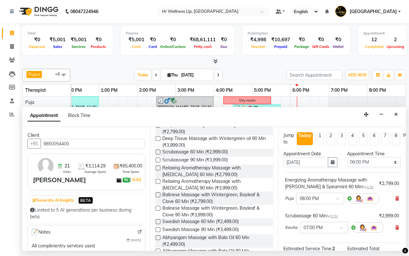
scroll to position [40, 0]
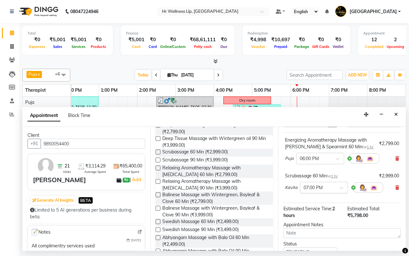
click at [342, 189] on span at bounding box center [344, 189] width 8 height 7
click at [320, 202] on div "06:00 PM" at bounding box center [323, 198] width 47 height 12
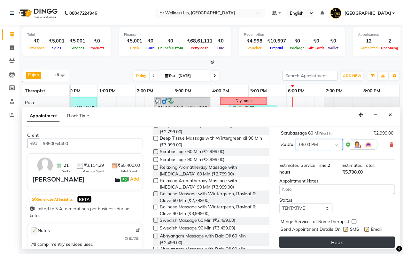
scroll to position [99, 0]
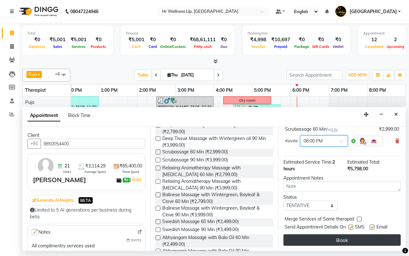
click at [334, 234] on button "Book" at bounding box center [341, 240] width 117 height 12
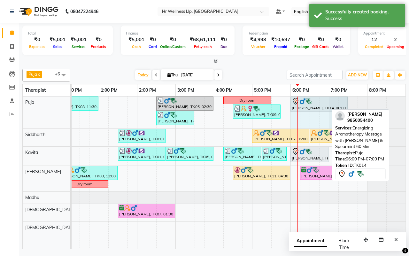
drag, startPoint x: 327, startPoint y: 101, endPoint x: 341, endPoint y: 103, distance: 14.3
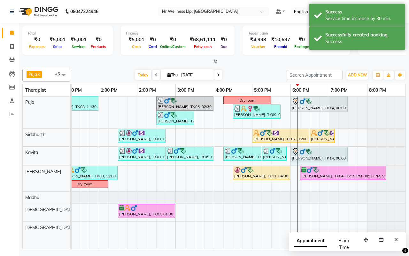
drag, startPoint x: 328, startPoint y: 152, endPoint x: 339, endPoint y: 152, distance: 11.2
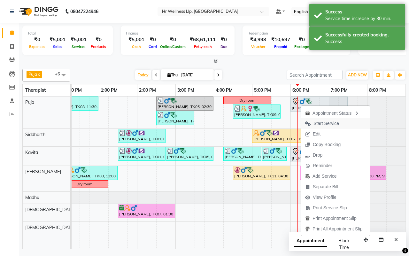
click at [319, 123] on span "Start Service" at bounding box center [327, 123] width 26 height 7
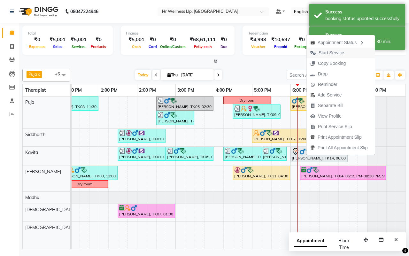
click at [323, 53] on span "Start Service" at bounding box center [332, 53] width 26 height 7
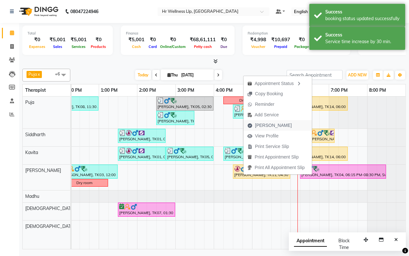
click at [259, 127] on span "[PERSON_NAME]" at bounding box center [273, 125] width 37 height 7
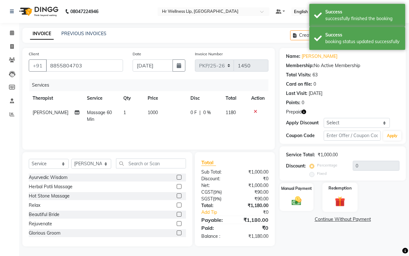
click at [341, 199] on img at bounding box center [340, 201] width 17 height 13
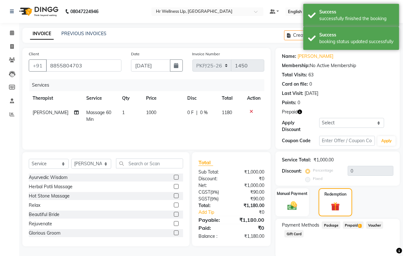
click at [352, 225] on span "Prepaid 1" at bounding box center [353, 224] width 21 height 7
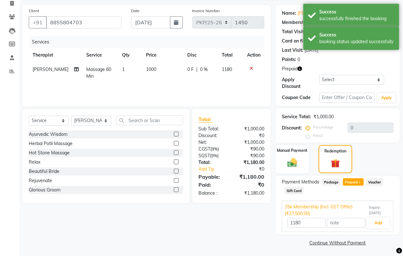
scroll to position [44, 0]
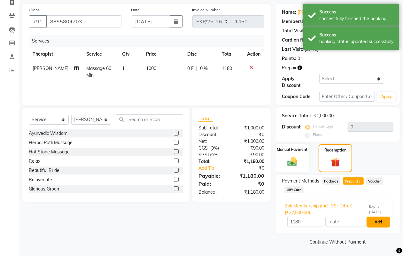
click at [378, 221] on button "Add" at bounding box center [378, 222] width 23 height 11
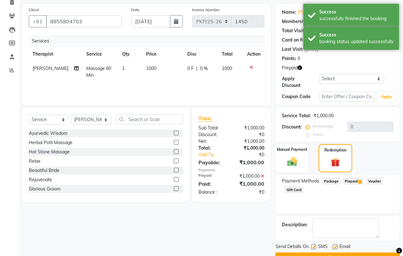
scroll to position [60, 0]
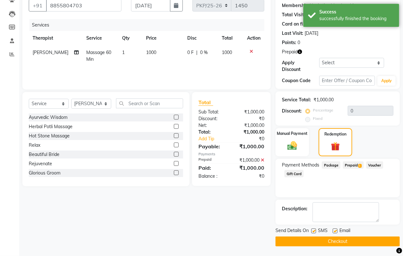
click at [337, 242] on button "Checkout" at bounding box center [337, 241] width 124 height 10
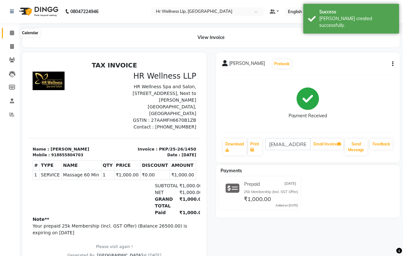
click at [12, 34] on icon at bounding box center [12, 32] width 4 height 5
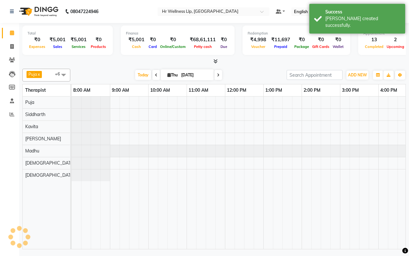
click at [249, 74] on div "[DATE] [DATE]" at bounding box center [179, 75] width 210 height 10
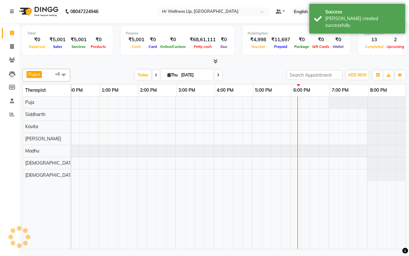
scroll to position [0, 165]
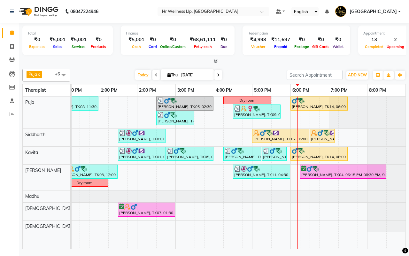
click at [253, 77] on div "[DATE] [DATE]" at bounding box center [179, 75] width 210 height 10
click at [216, 61] on icon at bounding box center [215, 61] width 4 height 5
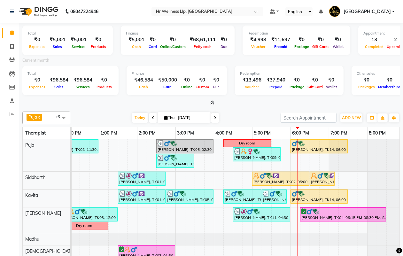
click at [106, 113] on div "[DATE] [DATE]" at bounding box center [176, 118] width 204 height 10
click at [243, 118] on div "[DATE] [DATE]" at bounding box center [176, 118] width 204 height 10
click at [212, 103] on icon at bounding box center [212, 102] width 4 height 5
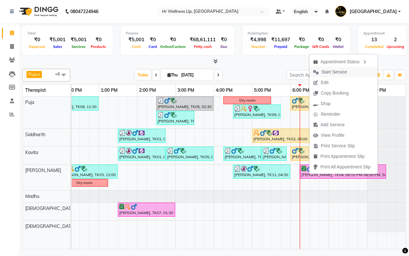
click at [324, 71] on span "Start Service" at bounding box center [335, 72] width 26 height 7
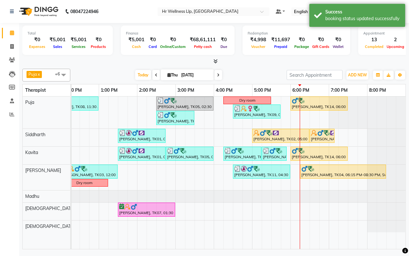
click at [253, 76] on div "[DATE] [DATE]" at bounding box center [179, 75] width 210 height 10
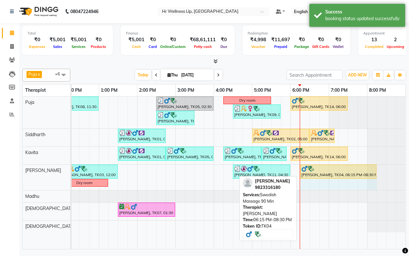
drag, startPoint x: 385, startPoint y: 169, endPoint x: 376, endPoint y: 170, distance: 9.7
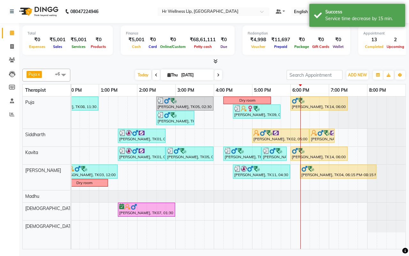
click at [249, 75] on div "[DATE] [DATE]" at bounding box center [179, 75] width 210 height 10
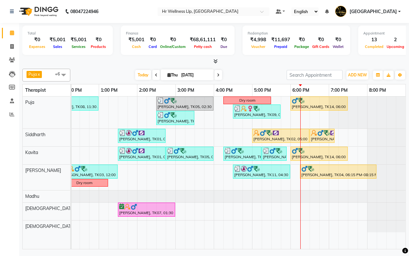
click at [252, 76] on div "[DATE] [DATE]" at bounding box center [179, 75] width 210 height 10
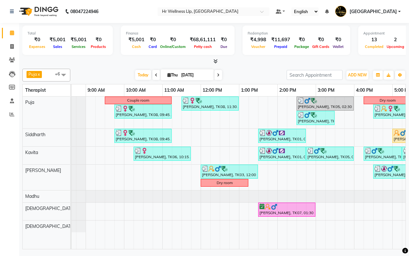
scroll to position [0, 0]
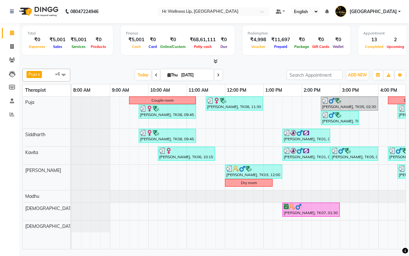
click at [251, 76] on div "[DATE] [DATE]" at bounding box center [179, 75] width 210 height 10
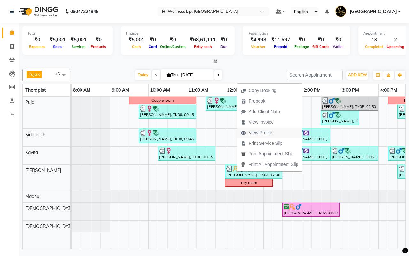
click at [260, 133] on span "View Profile" at bounding box center [261, 132] width 24 height 7
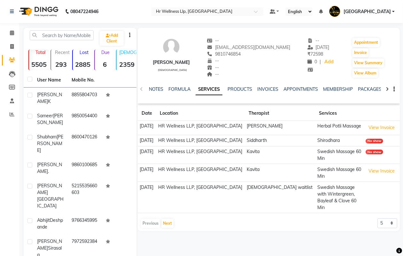
click at [389, 88] on div at bounding box center [387, 88] width 7 height 12
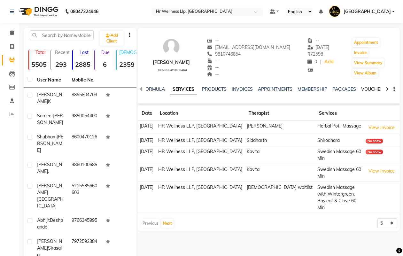
click at [372, 88] on link "VOUCHERS" at bounding box center [373, 89] width 25 height 6
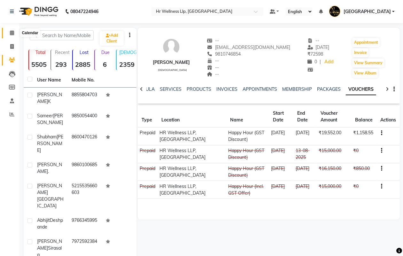
click at [11, 33] on icon at bounding box center [12, 32] width 4 height 5
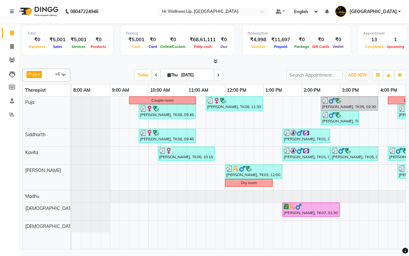
scroll to position [0, 165]
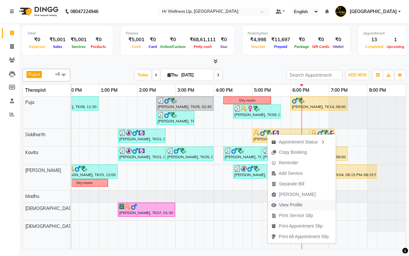
click at [288, 205] on span "View Profile" at bounding box center [291, 205] width 24 height 7
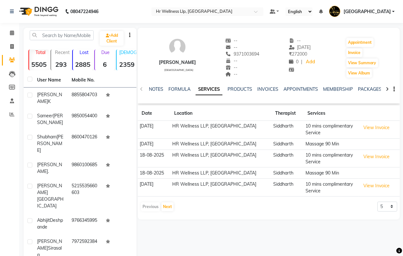
click at [388, 89] on icon at bounding box center [387, 89] width 3 height 4
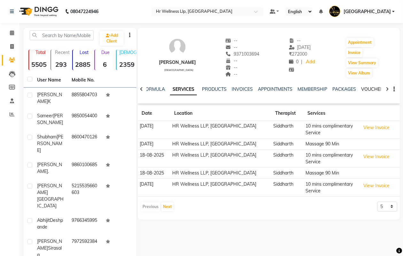
click at [373, 87] on link "VOUCHERS" at bounding box center [373, 89] width 25 height 6
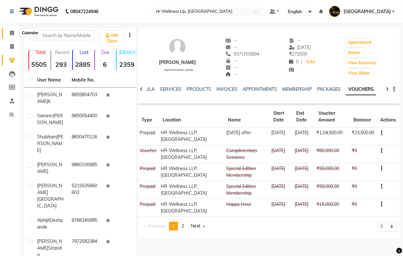
click at [12, 32] on icon at bounding box center [12, 32] width 4 height 5
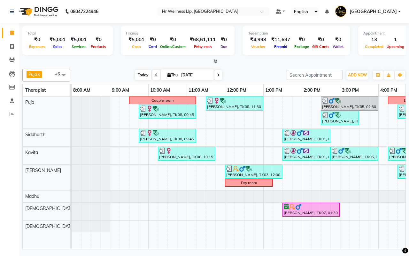
click at [142, 77] on span "Today" at bounding box center [143, 75] width 16 height 10
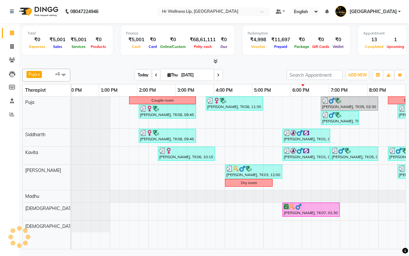
scroll to position [0, 165]
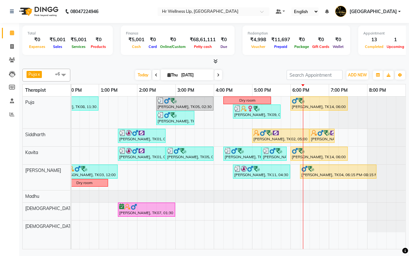
click at [217, 74] on icon at bounding box center [218, 75] width 3 height 4
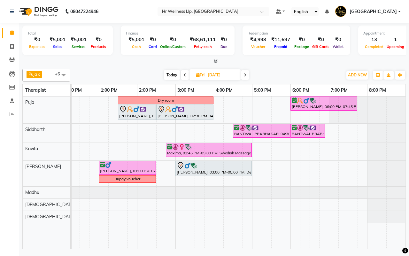
click at [281, 72] on div "[DATE] [DATE]" at bounding box center [207, 75] width 266 height 10
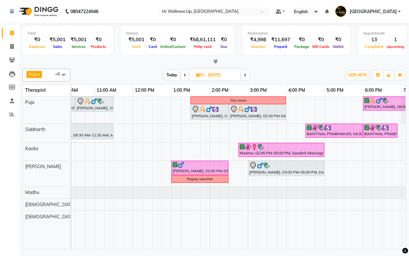
scroll to position [0, 0]
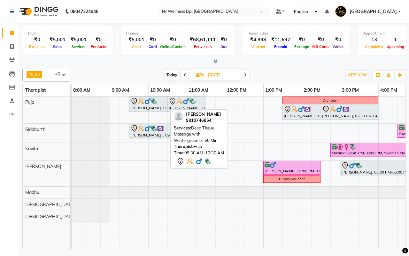
click at [144, 109] on div "[PERSON_NAME], 09:30 AM-10:30 AM, Deep Tissue Massage with Wintergreen oil 60 M…" at bounding box center [148, 103] width 37 height 13
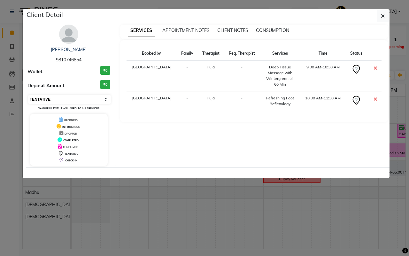
click at [60, 97] on select "Select CONFIRMED TENTATIVE" at bounding box center [69, 99] width 83 height 9
click at [28, 95] on select "Select CONFIRMED TENTATIVE" at bounding box center [69, 99] width 83 height 9
click at [383, 13] on span "button" at bounding box center [383, 16] width 4 height 6
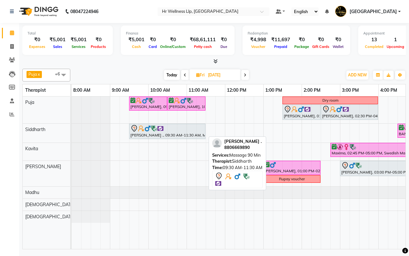
click at [148, 131] on img at bounding box center [147, 128] width 6 height 6
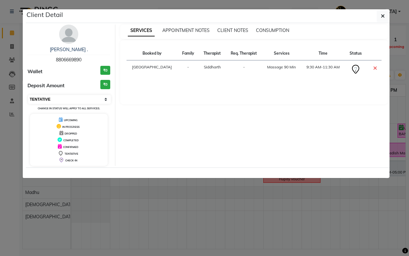
click at [71, 98] on select "Select CONFIRMED TENTATIVE" at bounding box center [69, 99] width 83 height 9
click at [28, 95] on select "Select CONFIRMED TENTATIVE" at bounding box center [69, 99] width 83 height 9
click at [382, 15] on icon "button" at bounding box center [383, 15] width 4 height 5
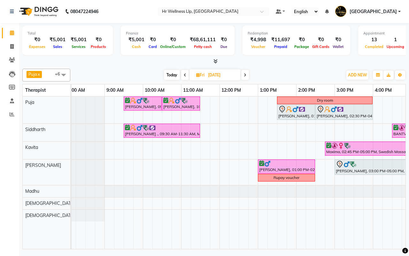
scroll to position [0, 5]
click at [292, 77] on div "[DATE] [DATE]" at bounding box center [207, 75] width 266 height 10
click at [290, 76] on div "[DATE] [DATE]" at bounding box center [207, 75] width 266 height 10
click at [290, 75] on div "[DATE] [DATE]" at bounding box center [207, 75] width 266 height 10
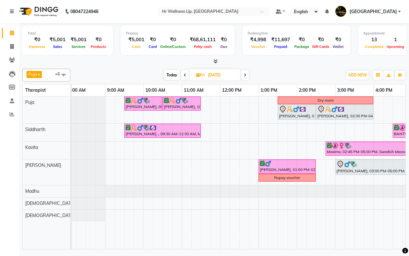
click at [117, 72] on div "[DATE] [DATE]" at bounding box center [207, 75] width 266 height 10
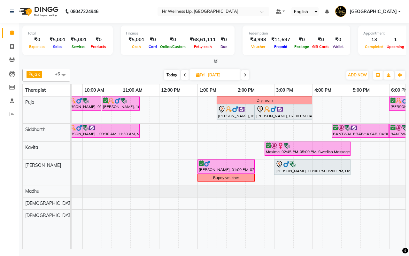
scroll to position [0, 49]
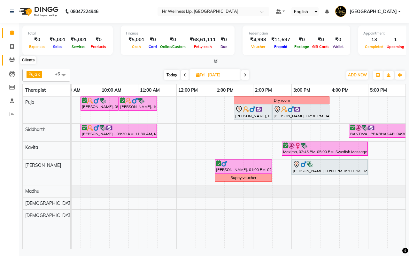
click at [12, 61] on icon at bounding box center [12, 60] width 6 height 5
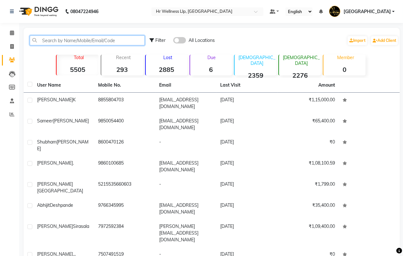
click at [64, 42] on input "text" at bounding box center [87, 40] width 115 height 10
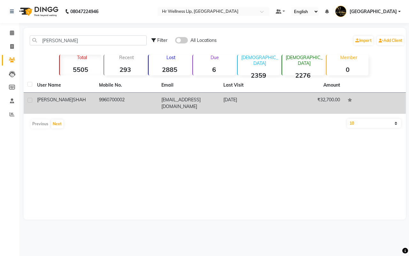
click at [225, 101] on td "06-08-2025" at bounding box center [251, 103] width 62 height 21
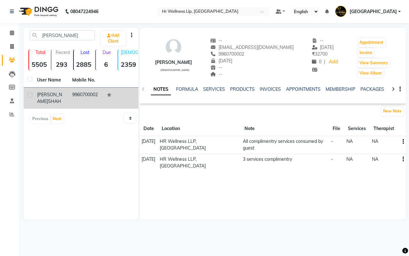
click at [394, 88] on icon at bounding box center [393, 89] width 3 height 4
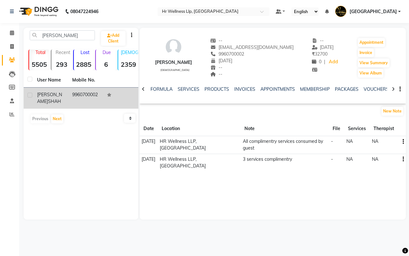
click at [394, 88] on icon at bounding box center [393, 89] width 3 height 4
click at [371, 89] on link "VOUCHERS" at bounding box center [371, 89] width 25 height 6
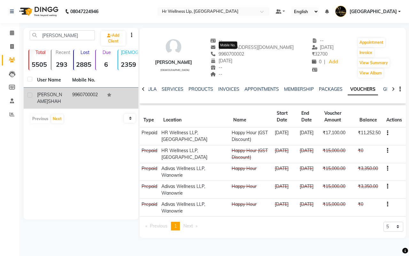
drag, startPoint x: 246, startPoint y: 53, endPoint x: 218, endPoint y: 55, distance: 27.9
click at [218, 55] on span "9960700002" at bounding box center [227, 54] width 34 height 6
copy span "9960700002"
click at [12, 34] on icon at bounding box center [12, 32] width 4 height 5
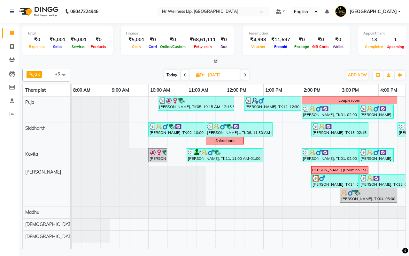
click at [245, 75] on icon at bounding box center [245, 75] width 3 height 4
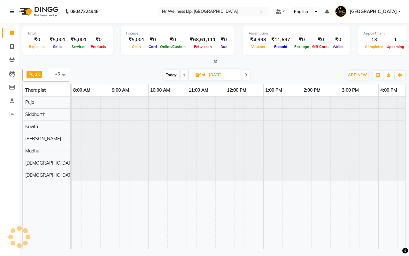
scroll to position [0, 165]
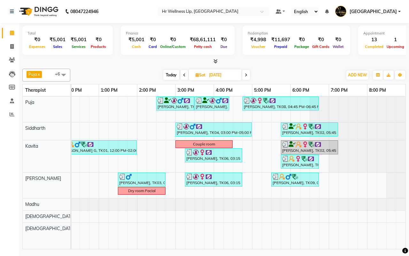
click at [169, 75] on span "Today" at bounding box center [171, 75] width 16 height 10
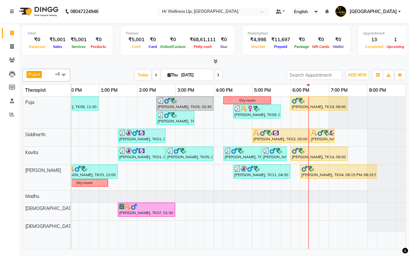
click at [220, 74] on span at bounding box center [218, 75] width 8 height 10
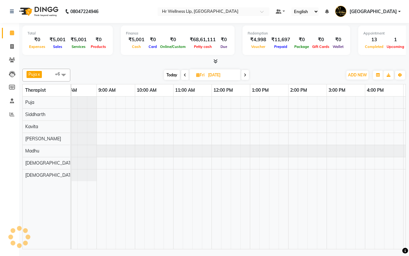
scroll to position [0, 11]
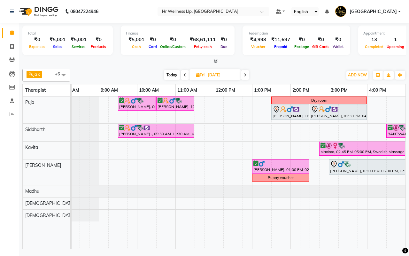
click at [216, 150] on div "Neeraj Kumar, 09:30 AM-10:30 AM, Deep Tissue Massage with Wintergreen oil 60 Mi…" at bounding box center [309, 173] width 499 height 152
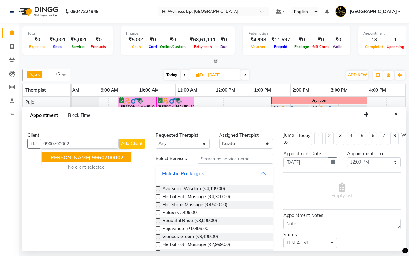
click at [78, 157] on span "RINKAL SHAH" at bounding box center [69, 157] width 41 height 6
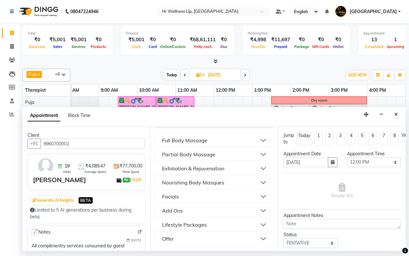
scroll to position [132, 0]
click at [182, 141] on div "Full Body Massage" at bounding box center [184, 140] width 45 height 8
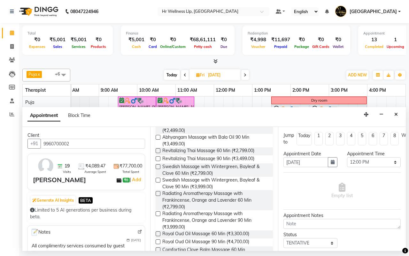
scroll to position [292, 0]
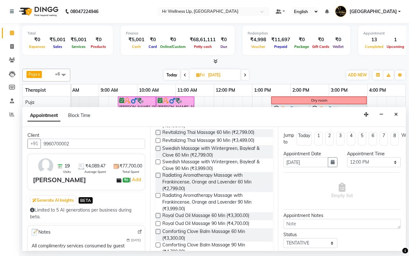
click at [159, 164] on label at bounding box center [158, 161] width 5 height 5
click at [159, 165] on input "checkbox" at bounding box center [158, 162] width 4 height 4
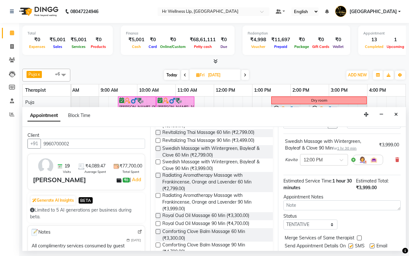
scroll to position [64, 0]
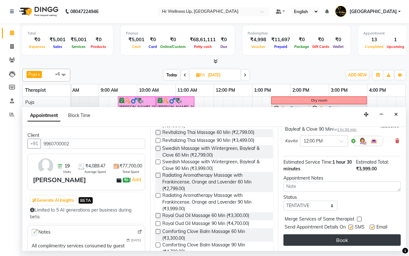
click at [345, 234] on button "Book" at bounding box center [341, 240] width 117 height 12
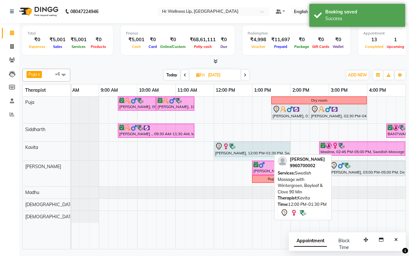
drag, startPoint x: 270, startPoint y: 148, endPoint x: 283, endPoint y: 152, distance: 13.4
click at [60, 152] on div "RINKAL SHAH, 12:00 PM-01:30 PM, Swedish Massage with Wintergreen, Bayleaf & Clo…" at bounding box center [60, 151] width 0 height 19
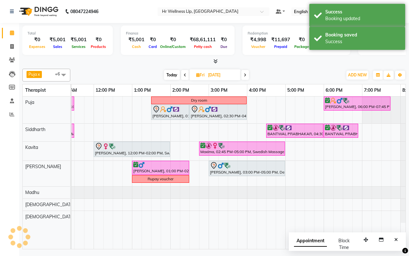
scroll to position [0, 135]
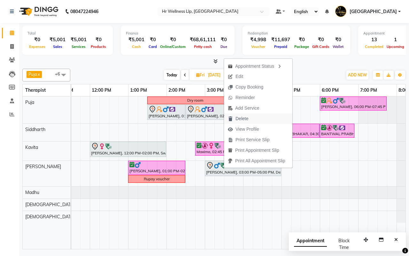
click at [243, 119] on span "Delete" at bounding box center [242, 118] width 13 height 7
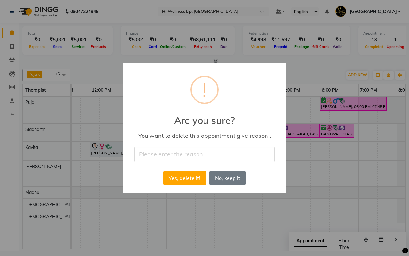
click at [167, 157] on input "text" at bounding box center [204, 154] width 141 height 15
click at [184, 179] on button "Yes, delete it!" at bounding box center [184, 178] width 43 height 14
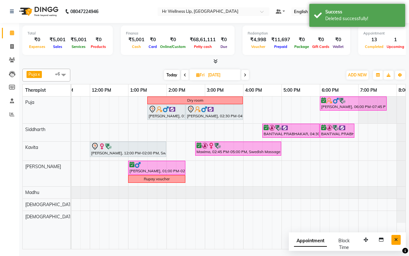
click at [397, 240] on icon "Close" at bounding box center [396, 239] width 4 height 4
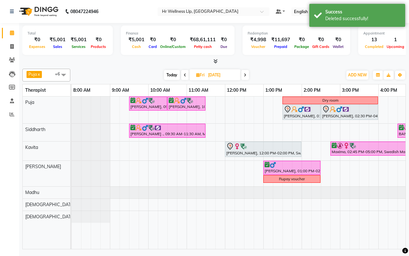
scroll to position [0, 135]
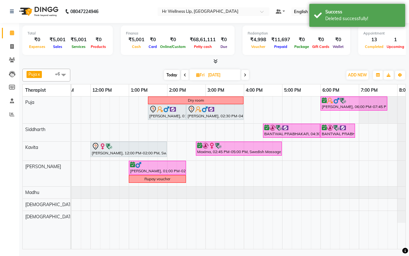
click at [290, 74] on div "[DATE] [DATE]" at bounding box center [207, 75] width 266 height 10
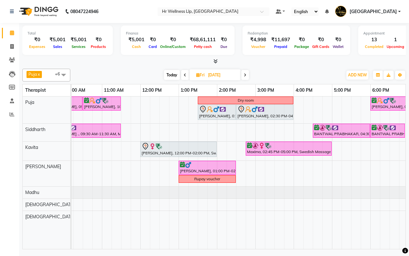
scroll to position [0, 63]
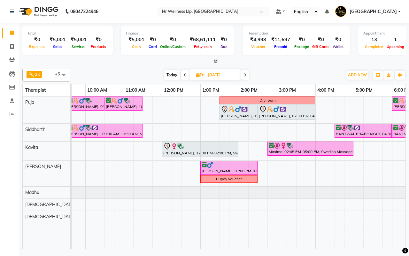
click at [295, 73] on div "[DATE] [DATE]" at bounding box center [207, 75] width 266 height 10
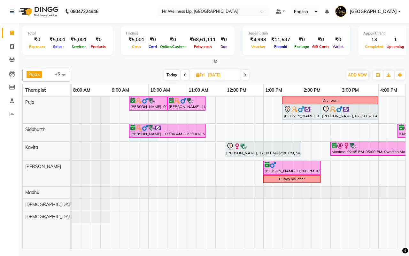
drag, startPoint x: 130, startPoint y: 140, endPoint x: 152, endPoint y: 143, distance: 22.5
click at [152, 143] on tr at bounding box center [321, 173] width 499 height 152
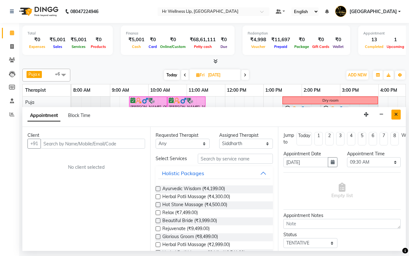
click at [399, 113] on button "Close" at bounding box center [396, 115] width 9 height 10
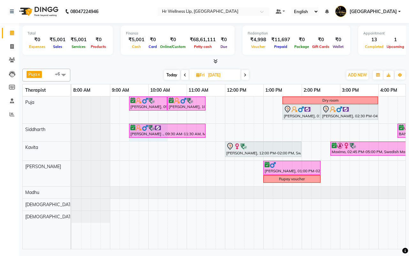
drag, startPoint x: 130, startPoint y: 140, endPoint x: 164, endPoint y: 141, distance: 33.2
click at [164, 141] on div "Neeraj Kumar, 09:30 AM-10:30 AM, Deep Tissue Massage with Wintergreen oil 60 Mi…" at bounding box center [321, 173] width 499 height 152
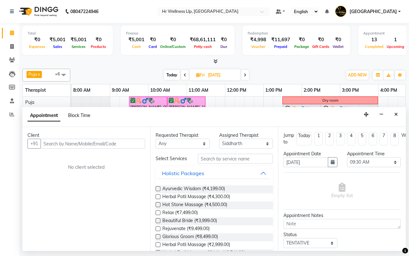
click at [75, 115] on span "Block Time" at bounding box center [79, 115] width 22 height 6
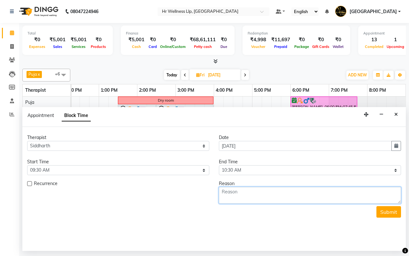
click at [245, 197] on textarea at bounding box center [310, 195] width 182 height 17
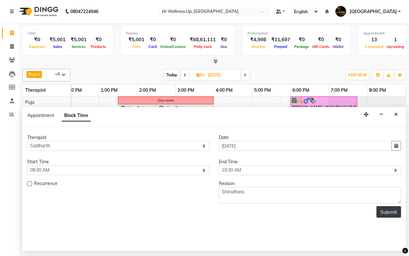
click at [388, 211] on button "Submit" at bounding box center [388, 212] width 25 height 12
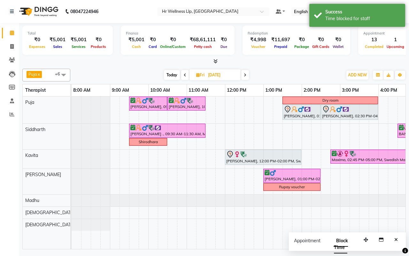
click at [173, 75] on span "Today" at bounding box center [172, 75] width 16 height 10
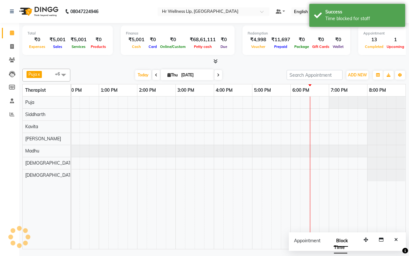
click at [251, 70] on div "[DATE] [DATE]" at bounding box center [179, 75] width 210 height 10
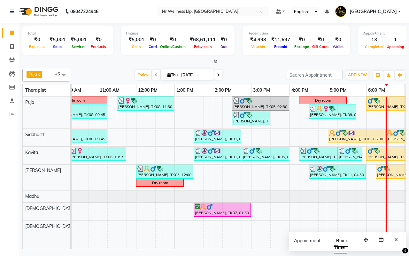
click at [218, 74] on icon at bounding box center [218, 75] width 3 height 4
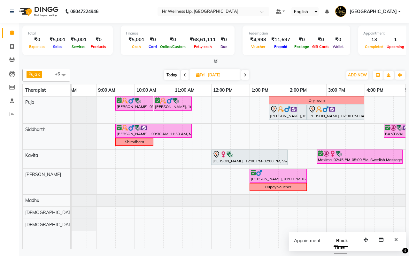
click at [247, 74] on span at bounding box center [245, 75] width 8 height 10
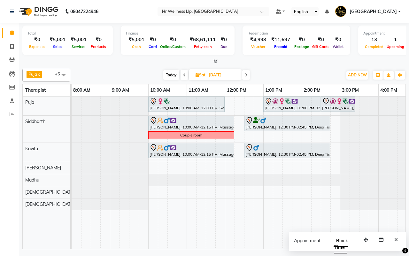
click at [246, 74] on icon at bounding box center [246, 75] width 3 height 4
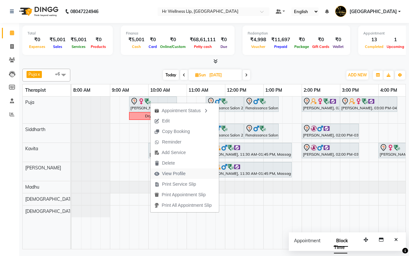
click at [176, 173] on span "View Profile" at bounding box center [174, 173] width 24 height 7
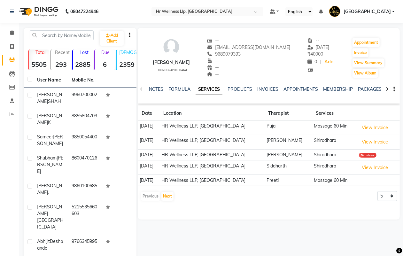
click at [387, 87] on icon at bounding box center [387, 89] width 3 height 4
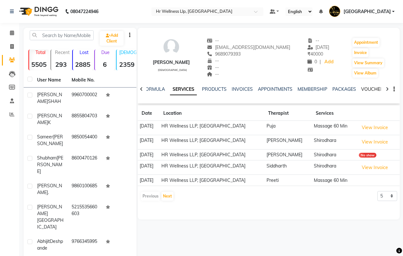
click at [371, 88] on link "VOUCHERS" at bounding box center [373, 89] width 25 height 6
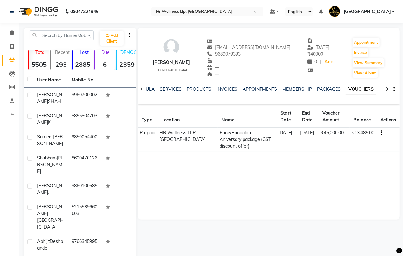
click at [344, 141] on td "₹45,000.00" at bounding box center [334, 140] width 31 height 25
click at [224, 88] on link "INVOICES" at bounding box center [226, 89] width 21 height 6
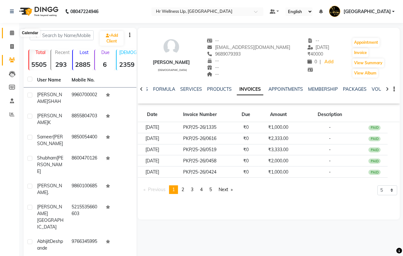
click at [11, 33] on icon at bounding box center [12, 32] width 4 height 5
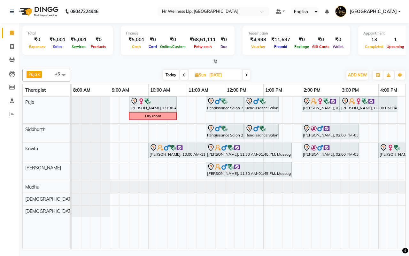
click at [170, 74] on span "Today" at bounding box center [171, 75] width 16 height 10
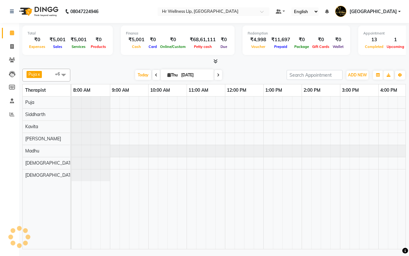
scroll to position [0, 165]
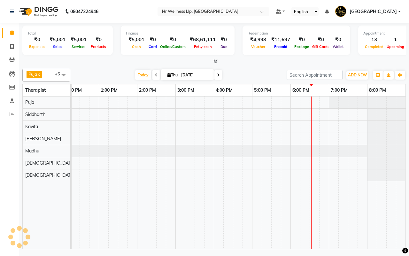
click at [257, 74] on div "[DATE] [DATE]" at bounding box center [179, 75] width 210 height 10
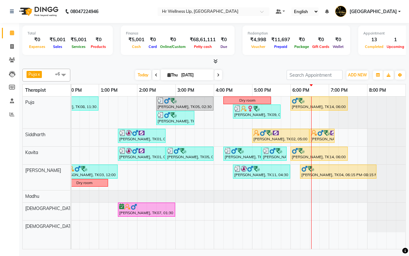
click at [249, 74] on div "[DATE] [DATE]" at bounding box center [179, 75] width 210 height 10
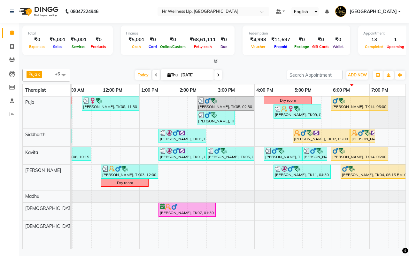
scroll to position [0, 127]
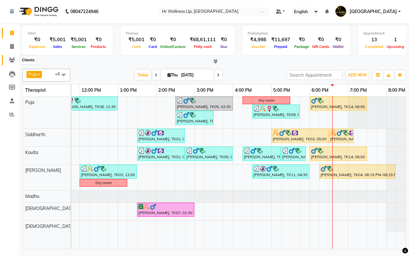
click at [11, 60] on icon at bounding box center [12, 60] width 6 height 5
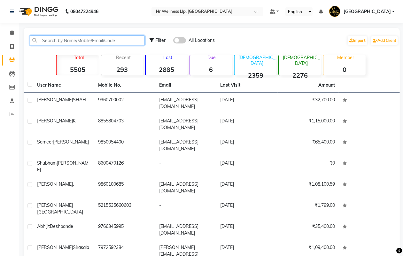
click at [86, 39] on input "text" at bounding box center [87, 40] width 115 height 10
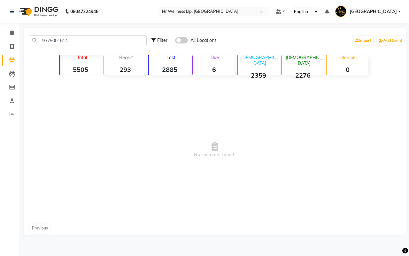
click at [184, 40] on span at bounding box center [181, 40] width 13 height 6
click at [175, 41] on input "checkbox" at bounding box center [175, 41] width 0 height 0
click at [184, 40] on span at bounding box center [181, 40] width 13 height 6
click at [175, 41] on input "checkbox" at bounding box center [175, 41] width 0 height 0
click at [12, 33] on icon at bounding box center [12, 32] width 4 height 5
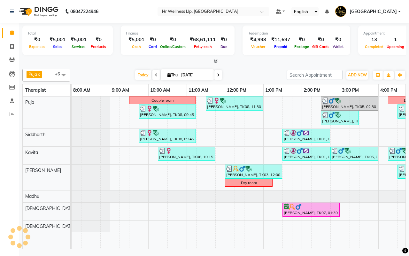
scroll to position [0, 165]
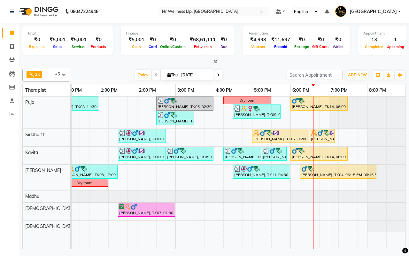
click at [252, 74] on div "[DATE] [DATE]" at bounding box center [179, 75] width 210 height 10
click at [218, 75] on icon at bounding box center [218, 75] width 3 height 4
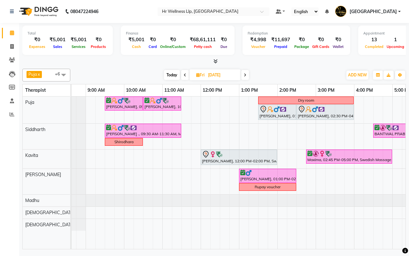
scroll to position [0, 18]
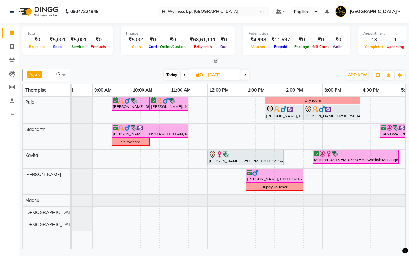
click at [284, 75] on div "[DATE] [DATE]" at bounding box center [207, 75] width 266 height 10
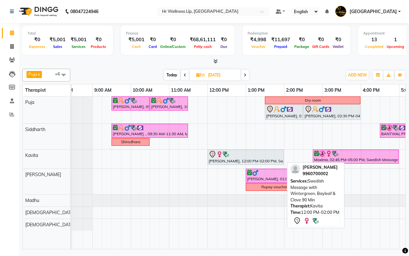
click at [223, 161] on div "RINKAL SHAH, 12:00 PM-02:00 PM, Swedish Massage with Wintergreen, Bayleaf & Clo…" at bounding box center [245, 157] width 75 height 13
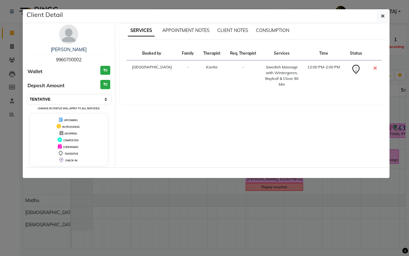
click at [69, 101] on select "Select CONFIRMED TENTATIVE" at bounding box center [69, 99] width 83 height 9
click at [28, 95] on select "Select CONFIRMED TENTATIVE" at bounding box center [69, 99] width 83 height 9
click at [383, 15] on icon "button" at bounding box center [383, 15] width 4 height 5
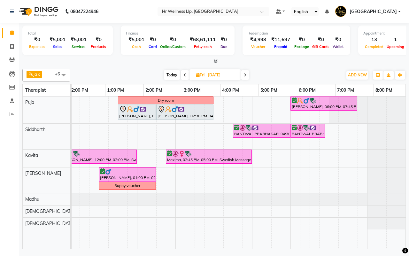
scroll to position [0, 165]
click at [294, 75] on div "[DATE] [DATE]" at bounding box center [207, 75] width 266 height 10
click at [171, 75] on span "Today" at bounding box center [172, 75] width 16 height 10
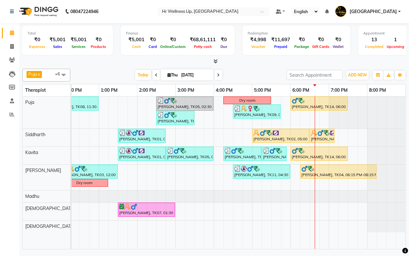
click at [250, 75] on div "[DATE] [DATE]" at bounding box center [179, 75] width 210 height 10
click at [217, 74] on icon at bounding box center [218, 75] width 3 height 4
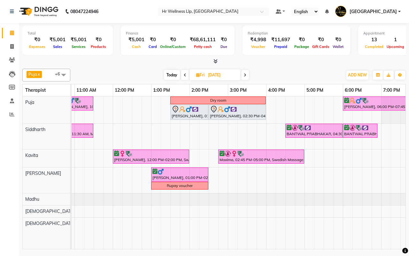
scroll to position [0, 21]
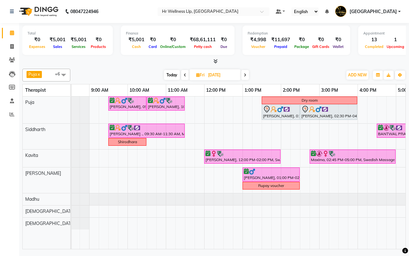
click at [297, 72] on div "[DATE] [DATE]" at bounding box center [207, 75] width 266 height 10
click at [297, 75] on div "[DATE] [DATE]" at bounding box center [207, 75] width 266 height 10
click at [172, 75] on span "Today" at bounding box center [172, 75] width 16 height 10
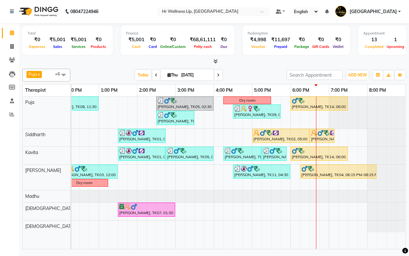
click at [248, 75] on div "[DATE] [DATE]" at bounding box center [179, 75] width 210 height 10
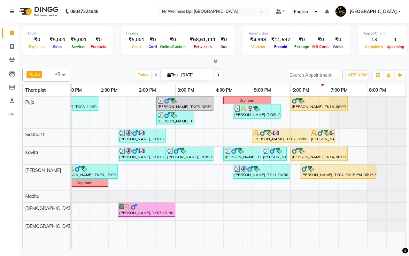
click at [184, 73] on input "[DATE]" at bounding box center [195, 75] width 32 height 10
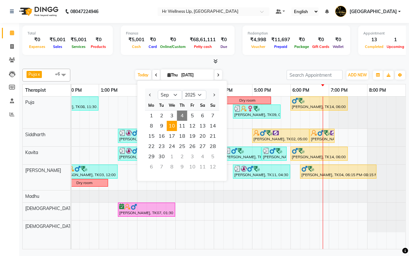
click at [173, 127] on span "10" at bounding box center [172, 126] width 10 height 10
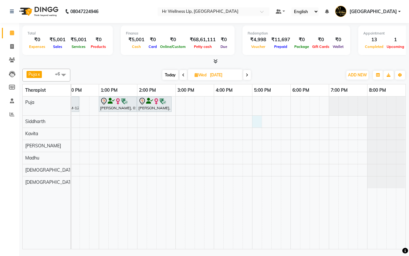
click at [253, 122] on div "Mr. G M Pillai, 10:00 AM-11:00 AM, Swedish Massage with Wintergreen, Bayleaf & …" at bounding box center [156, 173] width 499 height 152
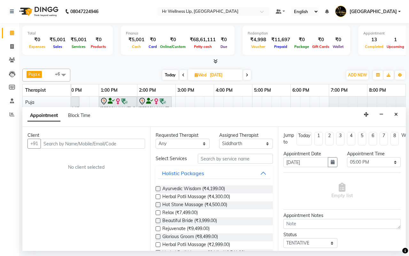
click at [85, 146] on input "text" at bounding box center [93, 144] width 105 height 10
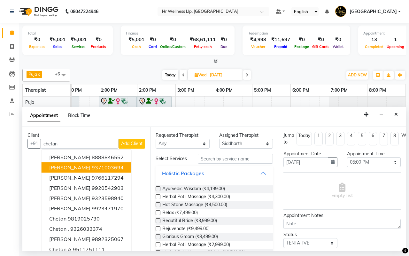
click at [90, 167] on span "[PERSON_NAME]" at bounding box center [69, 167] width 41 height 6
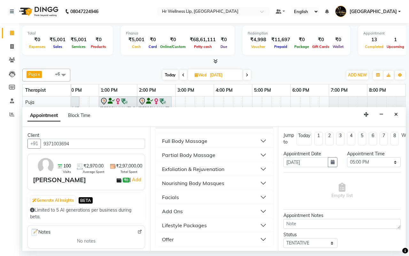
scroll to position [132, 0]
click at [180, 142] on div "Full Body Massage" at bounding box center [184, 140] width 45 height 8
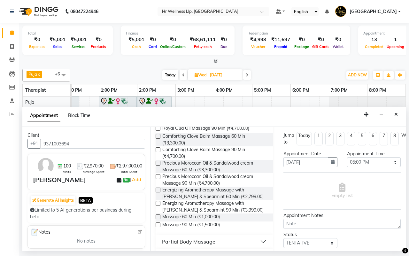
scroll to position [412, 0]
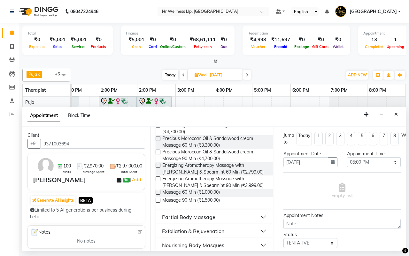
click at [159, 202] on label at bounding box center [158, 200] width 5 height 5
click at [159, 202] on input "checkbox" at bounding box center [158, 201] width 4 height 4
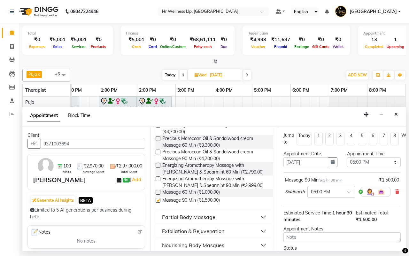
scroll to position [477, 0]
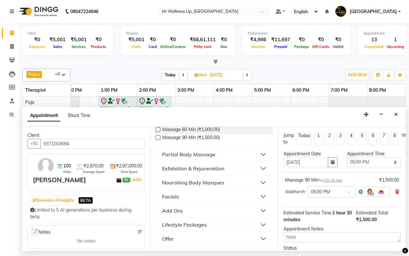
click at [185, 213] on button "Add Ons" at bounding box center [214, 211] width 112 height 12
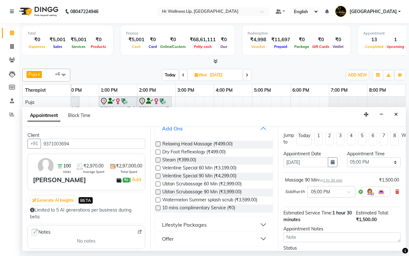
scroll to position [559, 0]
click at [159, 210] on label at bounding box center [158, 207] width 5 height 5
click at [159, 210] on input "checkbox" at bounding box center [158, 208] width 4 height 4
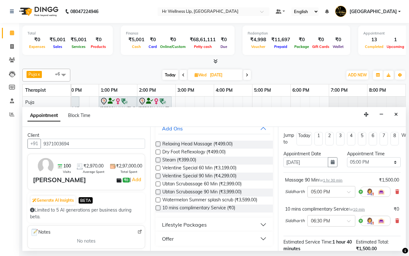
scroll to position [86, 0]
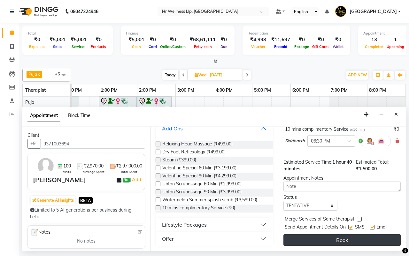
click at [337, 234] on button "Book" at bounding box center [341, 240] width 117 height 12
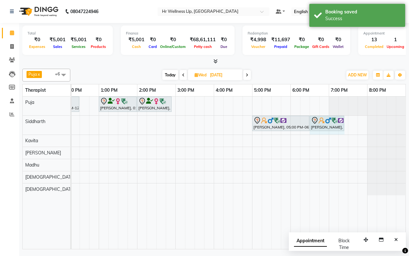
drag, startPoint x: 319, startPoint y: 122, endPoint x: 339, endPoint y: 122, distance: 20.1
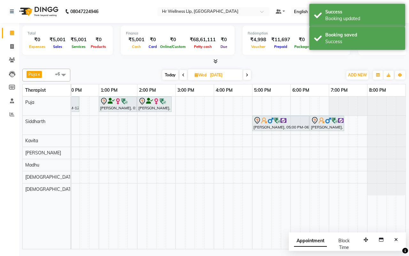
click at [171, 73] on span "Today" at bounding box center [170, 75] width 16 height 10
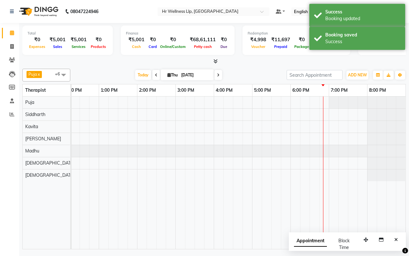
scroll to position [0, 165]
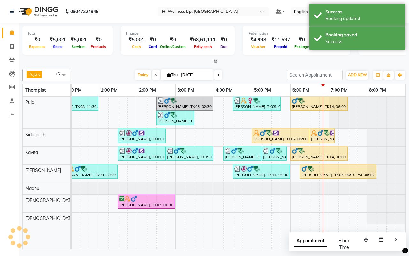
click at [253, 76] on div "[DATE] [DATE]" at bounding box center [179, 75] width 210 height 10
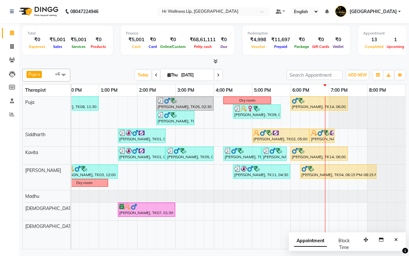
click at [98, 75] on div "[DATE] [DATE]" at bounding box center [179, 75] width 210 height 10
click at [245, 75] on div "[DATE] [DATE]" at bounding box center [179, 75] width 210 height 10
click at [244, 69] on div "Puja x Siddharth x Kavita x Male waitlist x Female waitlist x Kevin x Madhu x +…" at bounding box center [214, 75] width 384 height 13
click at [397, 240] on icon "Close" at bounding box center [396, 239] width 4 height 4
click at [12, 98] on icon at bounding box center [12, 100] width 4 height 5
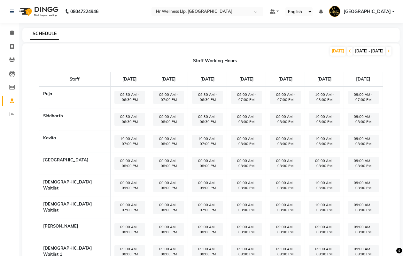
click at [236, 101] on span "09:00 AM - 07:00 PM" at bounding box center [246, 97] width 31 height 13
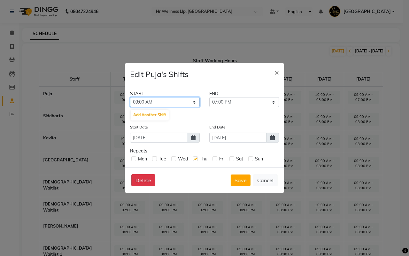
click at [161, 101] on select "12:00 AM 12:15 AM 12:30 AM 12:45 AM 01:00 AM 01:15 AM 01:30 AM 01:45 AM 02:00 A…" at bounding box center [165, 102] width 70 height 10
click at [130, 97] on select "12:00 AM 12:15 AM 12:30 AM 12:45 AM 01:00 AM 01:15 AM 01:30 AM 01:45 AM 02:00 A…" at bounding box center [165, 102] width 70 height 10
click at [239, 101] on select "09:45 AM 10:00 AM 10:15 AM 10:30 AM 10:45 AM 11:00 AM 11:15 AM 11:30 AM 11:45 A…" at bounding box center [244, 102] width 70 height 10
click at [209, 97] on select "09:45 AM 10:00 AM 10:15 AM 10:30 AM 10:45 AM 11:00 AM 11:15 AM 11:30 AM 11:45 A…" at bounding box center [244, 102] width 70 height 10
click at [239, 179] on button "Save" at bounding box center [241, 180] width 20 height 12
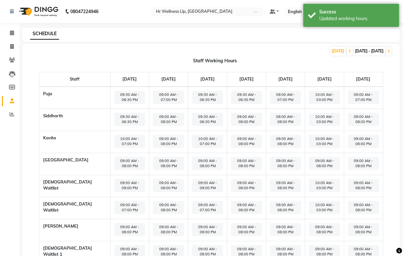
click at [231, 125] on span "09:00 AM - 08:00 PM" at bounding box center [246, 119] width 31 height 13
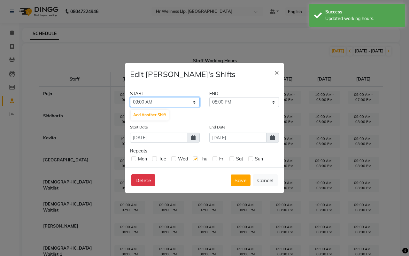
drag, startPoint x: 174, startPoint y: 102, endPoint x: 173, endPoint y: 106, distance: 3.8
click at [174, 102] on select "12:00 AM 12:15 AM 12:30 AM 12:45 AM 01:00 AM 01:15 AM 01:30 AM 01:45 AM 02:00 A…" at bounding box center [165, 102] width 70 height 10
click at [130, 97] on select "12:00 AM 12:15 AM 12:30 AM 12:45 AM 01:00 AM 01:15 AM 01:30 AM 01:45 AM 02:00 A…" at bounding box center [165, 102] width 70 height 10
click at [229, 98] on select "09:45 AM 10:00 AM 10:15 AM 10:30 AM 10:45 AM 11:00 AM 11:15 AM 11:30 AM 11:45 A…" at bounding box center [244, 102] width 70 height 10
click at [209, 97] on select "09:45 AM 10:00 AM 10:15 AM 10:30 AM 10:45 AM 11:00 AM 11:15 AM 11:30 AM 11:45 A…" at bounding box center [244, 102] width 70 height 10
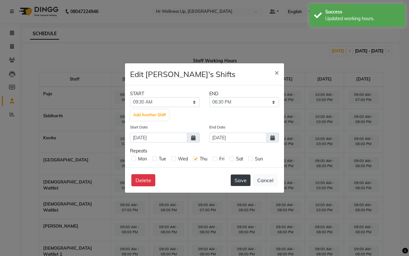
click at [240, 181] on button "Save" at bounding box center [241, 180] width 20 height 12
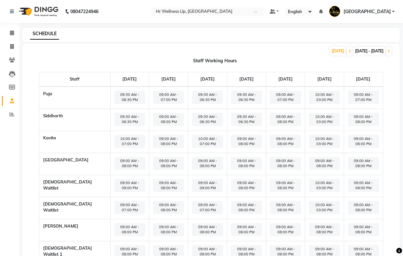
click at [232, 146] on span "09:00 AM - 08:00 PM" at bounding box center [246, 141] width 31 height 13
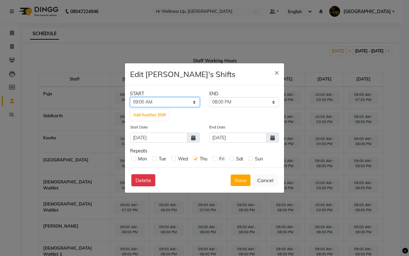
click at [162, 101] on select "12:00 AM 12:15 AM 12:30 AM 12:45 AM 01:00 AM 01:15 AM 01:30 AM 01:45 AM 02:00 A…" at bounding box center [165, 102] width 70 height 10
click at [130, 97] on select "12:00 AM 12:15 AM 12:30 AM 12:45 AM 01:00 AM 01:15 AM 01:30 AM 01:45 AM 02:00 A…" at bounding box center [165, 102] width 70 height 10
click at [244, 105] on select "10:15 AM 10:30 AM 10:45 AM 11:00 AM 11:15 AM 11:30 AM 11:45 AM 12:00 PM 12:15 P…" at bounding box center [244, 102] width 70 height 10
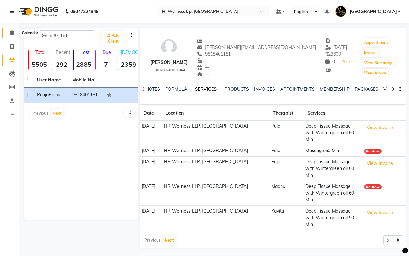
click at [11, 32] on icon at bounding box center [12, 32] width 4 height 5
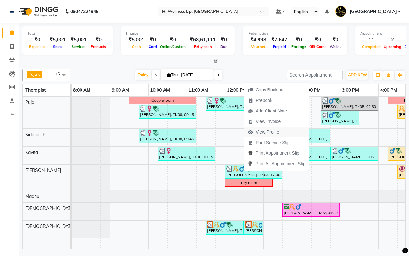
click at [266, 130] on span "View Profile" at bounding box center [268, 132] width 24 height 7
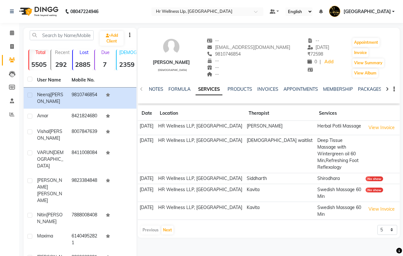
click at [387, 88] on icon at bounding box center [387, 89] width 3 height 4
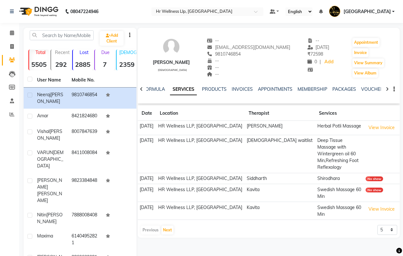
click at [387, 88] on icon at bounding box center [387, 89] width 3 height 4
click at [368, 87] on link "VOUCHERS" at bounding box center [368, 89] width 25 height 6
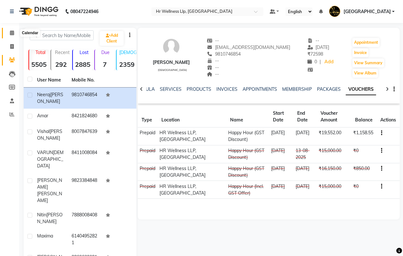
click at [11, 34] on icon at bounding box center [12, 32] width 4 height 5
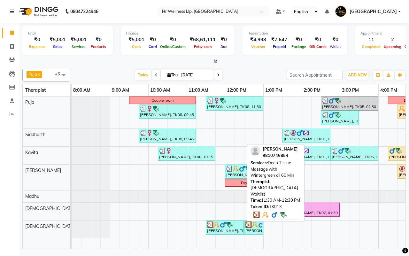
click at [224, 230] on div "[PERSON_NAME], TK13, 11:30 AM-12:30 PM, Deep Tissue Massage with Wintergreen oi…" at bounding box center [224, 227] width 37 height 12
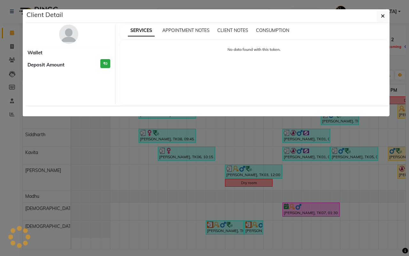
select select "3"
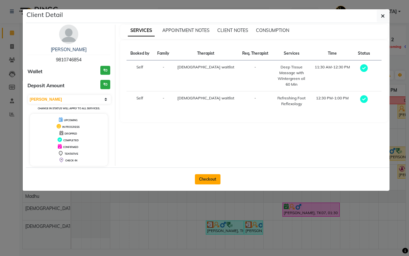
click at [208, 181] on button "Checkout" at bounding box center [208, 179] width 26 height 10
select select "service"
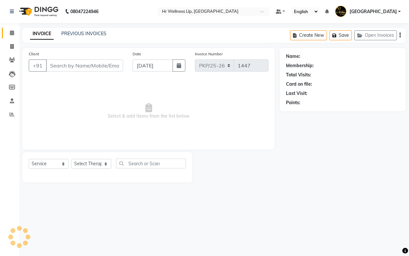
type input "9810746854"
select select "19727"
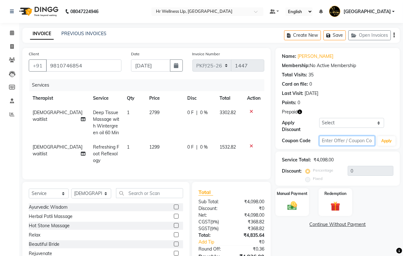
click at [342, 139] on input "text" at bounding box center [347, 141] width 56 height 10
type input "d"
type input "D50%"
click at [386, 141] on button "Apply" at bounding box center [386, 141] width 18 height 10
type input "50"
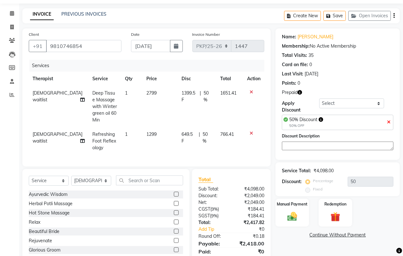
scroll to position [42, 0]
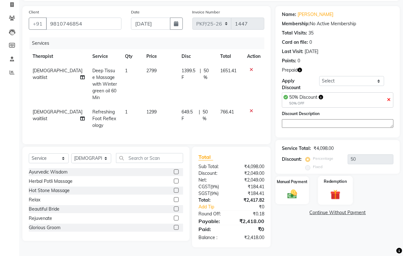
click at [336, 194] on img at bounding box center [335, 195] width 16 height 12
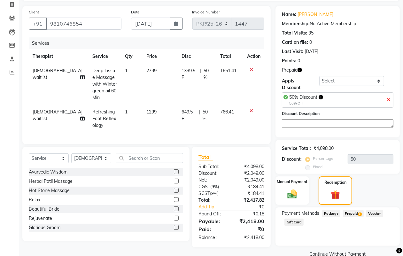
click at [348, 214] on span "Prepaid 1" at bounding box center [353, 213] width 21 height 7
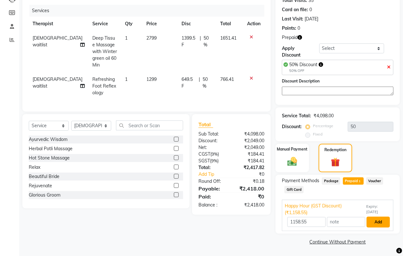
click at [379, 221] on button "Add" at bounding box center [378, 222] width 23 height 11
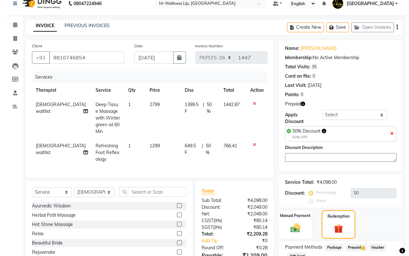
scroll to position [0, 0]
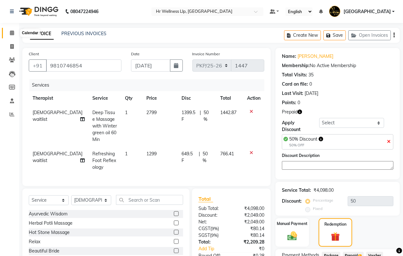
click at [10, 32] on icon at bounding box center [12, 32] width 4 height 5
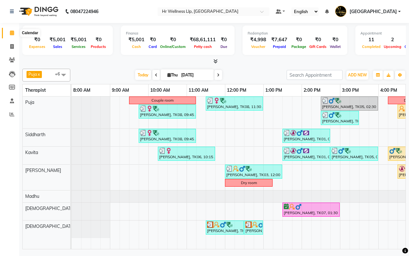
click at [10, 34] on icon at bounding box center [12, 32] width 4 height 5
click at [258, 74] on div "[DATE] [DATE]" at bounding box center [179, 75] width 210 height 10
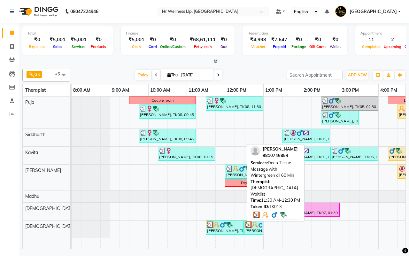
click at [223, 230] on div "[PERSON_NAME], TK13, 11:30 AM-12:30 PM, Deep Tissue Massage with Wintergreen oi…" at bounding box center [224, 227] width 37 height 12
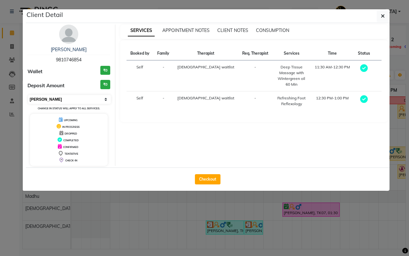
click at [66, 99] on select "Select MARK DONE UPCOMING" at bounding box center [69, 99] width 83 height 9
click at [28, 95] on select "Select MARK DONE UPCOMING" at bounding box center [69, 99] width 83 height 9
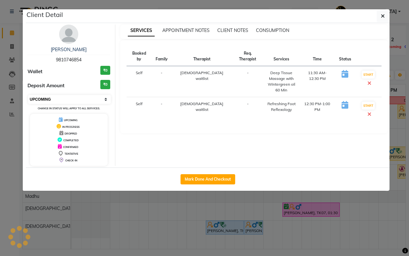
click at [62, 98] on select "Select IN SERVICE CONFIRMED TENTATIVE CHECK IN MARK DONE DROPPED UPCOMING" at bounding box center [69, 99] width 83 height 9
select select "7"
click at [28, 95] on select "Select IN SERVICE CONFIRMED TENTATIVE CHECK IN MARK DONE DROPPED UPCOMING" at bounding box center [69, 99] width 83 height 9
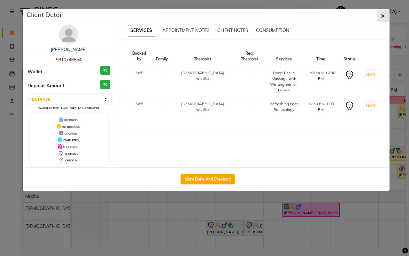
click at [384, 14] on icon "button" at bounding box center [383, 15] width 4 height 5
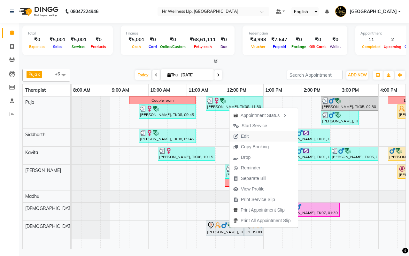
click at [246, 136] on span "Edit" at bounding box center [245, 136] width 8 height 7
select select "tentative"
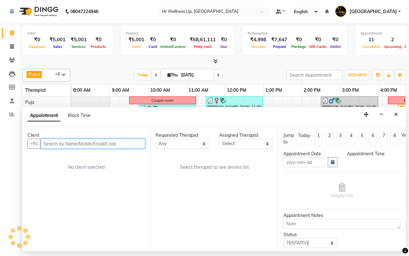
type input "[DATE]"
select select "19727"
select select "690"
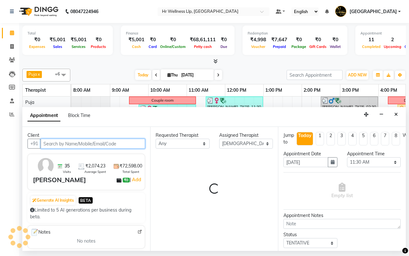
scroll to position [0, 165]
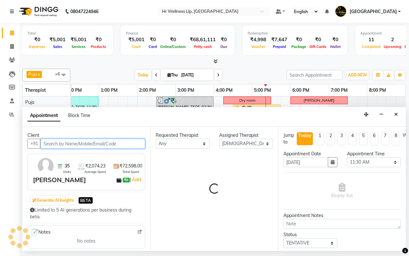
select select "1342"
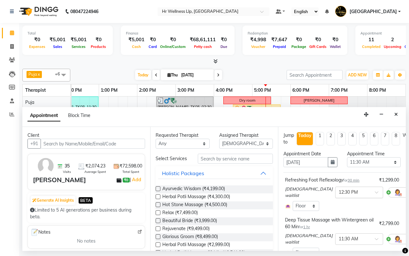
click at [375, 193] on span at bounding box center [379, 194] width 8 height 7
click at [336, 205] on div "10:30 AM" at bounding box center [359, 206] width 47 height 12
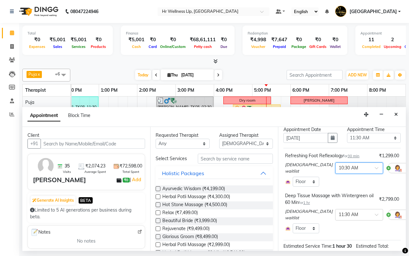
scroll to position [40, 0]
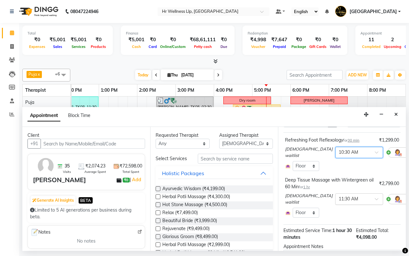
click at [375, 200] on span at bounding box center [379, 201] width 8 height 7
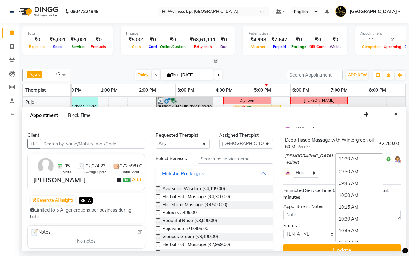
scroll to position [6, 0]
click at [336, 189] on div "09:30 AM" at bounding box center [359, 188] width 47 height 12
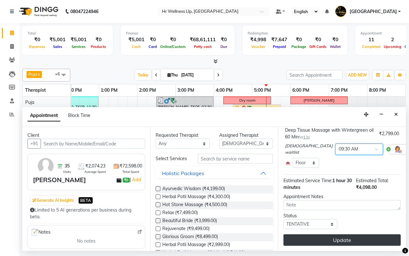
scroll to position [96, 0]
click at [337, 234] on button "Update" at bounding box center [341, 240] width 117 height 12
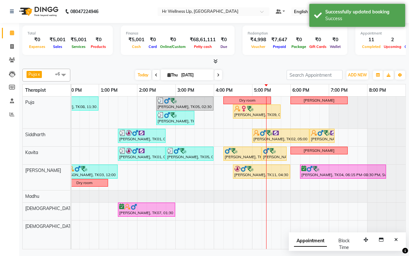
click at [218, 74] on icon at bounding box center [218, 75] width 3 height 4
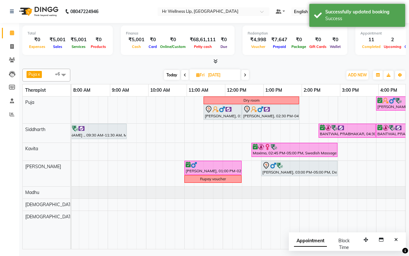
scroll to position [0, 106]
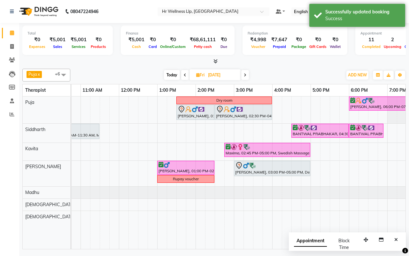
click at [173, 76] on span "Today" at bounding box center [172, 75] width 16 height 10
type input "[DATE]"
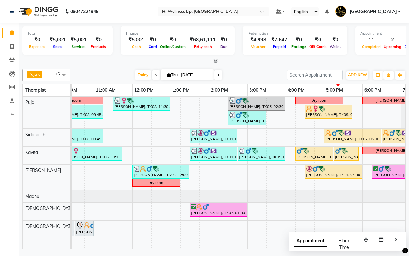
scroll to position [0, 4]
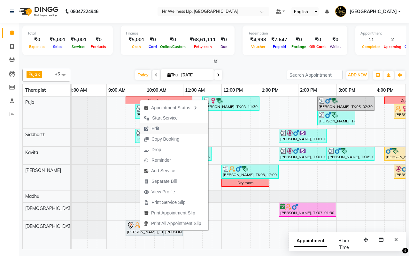
click at [156, 128] on span "Edit" at bounding box center [155, 128] width 8 height 7
select select "tentative"
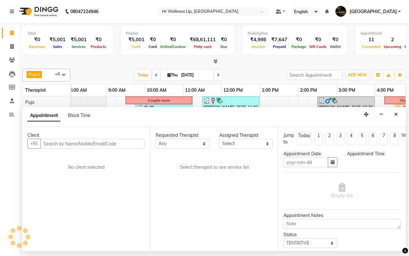
type input "[DATE]"
select select "570"
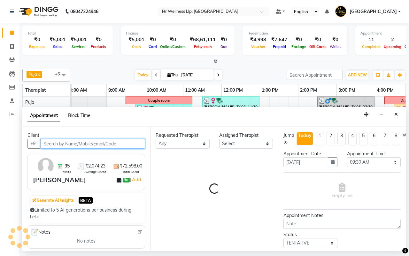
select select "19727"
select select "1342"
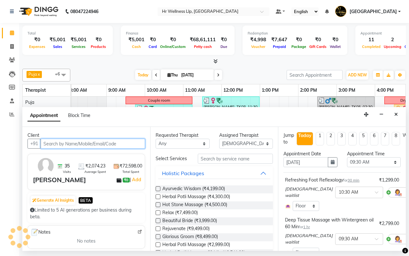
scroll to position [0, 165]
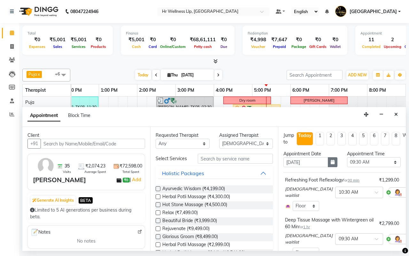
click at [331, 164] on icon "button" at bounding box center [333, 162] width 4 height 4
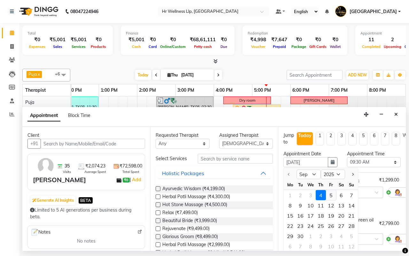
click at [331, 194] on div "5" at bounding box center [331, 195] width 10 height 10
type input "[DATE]"
select select "570"
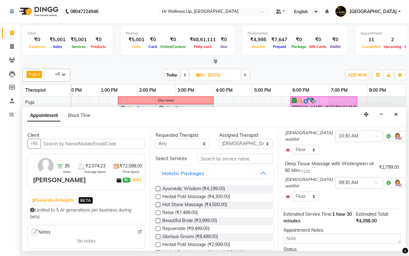
scroll to position [96, 0]
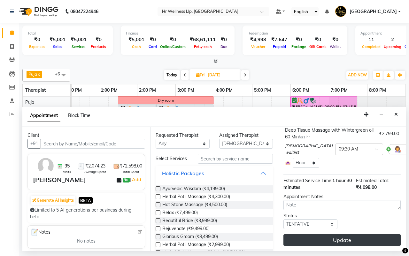
click at [345, 234] on button "Update" at bounding box center [341, 240] width 117 height 12
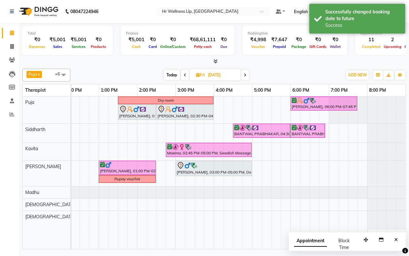
scroll to position [0, 0]
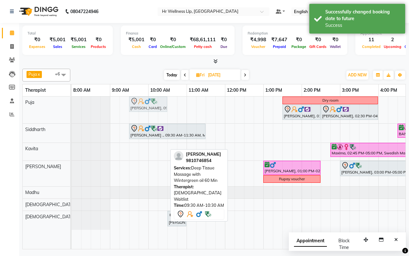
drag, startPoint x: 138, startPoint y: 221, endPoint x: 141, endPoint y: 114, distance: 106.8
click at [141, 114] on div "Dry room [PERSON_NAME], 06:00 PM-07:45 PM, Massage 90 Min [PERSON_NAME]., 01:30…" at bounding box center [321, 173] width 499 height 152
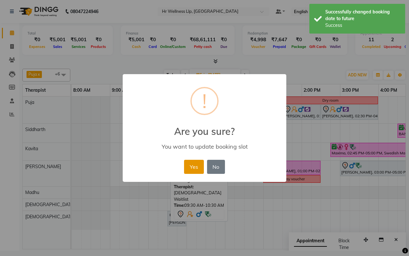
click at [194, 167] on button "Yes" at bounding box center [193, 167] width 19 height 14
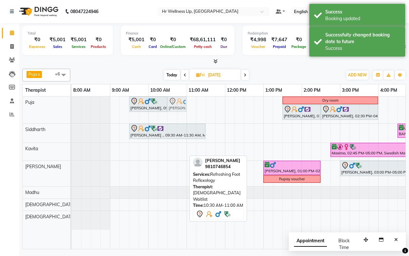
drag, startPoint x: 176, startPoint y: 221, endPoint x: 179, endPoint y: 117, distance: 104.2
click at [179, 117] on div "[PERSON_NAME], 09:30 AM-10:30 AM, Deep Tissue Massage with Wintergreen oil 60 M…" at bounding box center [321, 173] width 499 height 152
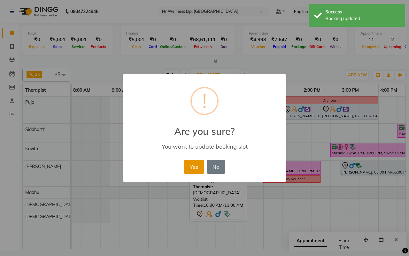
click at [194, 165] on button "Yes" at bounding box center [193, 167] width 19 height 14
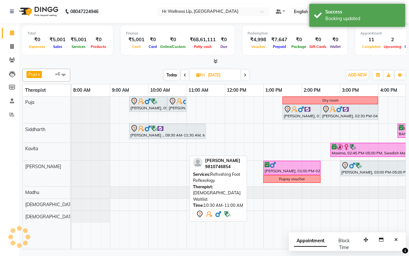
click at [265, 69] on div "Puja x Siddharth x Kavita x [DEMOGRAPHIC_DATA] waitlist x [DEMOGRAPHIC_DATA] wa…" at bounding box center [214, 75] width 384 height 13
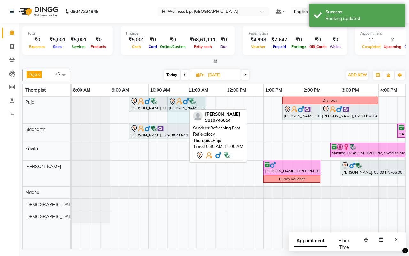
drag, startPoint x: 185, startPoint y: 100, endPoint x: 198, endPoint y: 101, distance: 13.8
click at [72, 101] on div "[PERSON_NAME], 09:30 AM-10:30 AM, Deep Tissue Massage with Wintergreen oil 60 […" at bounding box center [72, 110] width 0 height 27
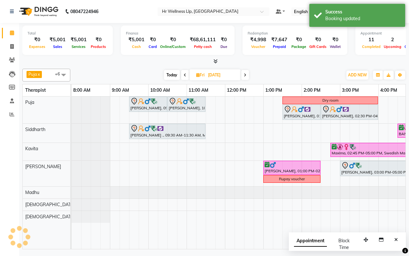
click at [267, 73] on div "[DATE] [DATE]" at bounding box center [207, 75] width 266 height 10
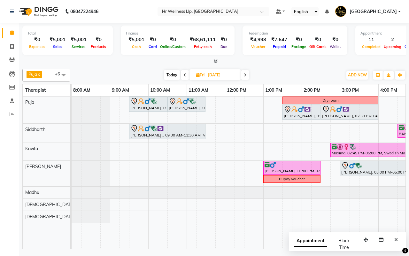
click at [293, 74] on div "[DATE] [DATE]" at bounding box center [207, 75] width 266 height 10
click at [245, 76] on icon at bounding box center [245, 75] width 3 height 4
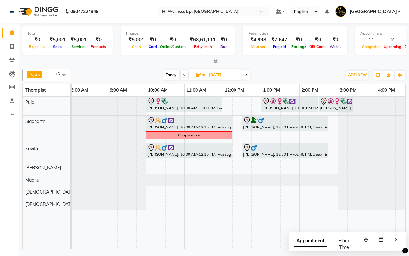
click at [183, 76] on icon at bounding box center [184, 75] width 3 height 4
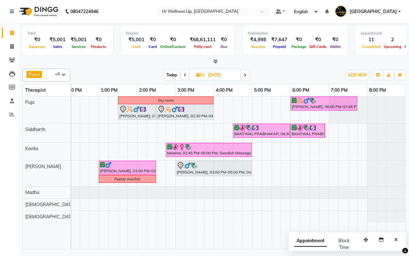
click at [183, 74] on span at bounding box center [185, 75] width 8 height 10
type input "[DATE]"
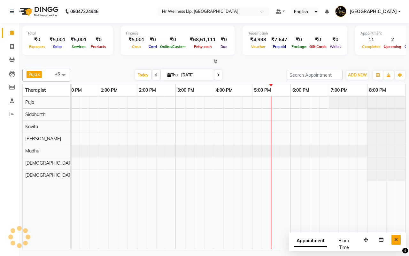
click at [397, 238] on icon "Close" at bounding box center [396, 239] width 4 height 4
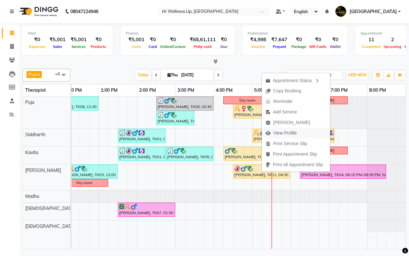
click at [286, 134] on span "View Profile" at bounding box center [285, 133] width 24 height 7
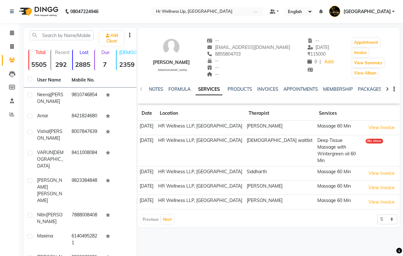
click at [387, 90] on icon at bounding box center [387, 89] width 3 height 4
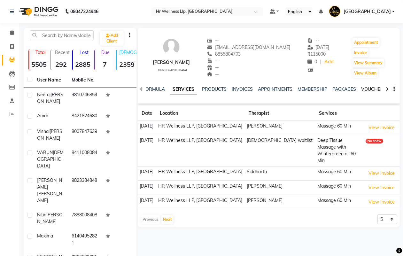
click at [370, 89] on link "VOUCHERS" at bounding box center [373, 89] width 25 height 6
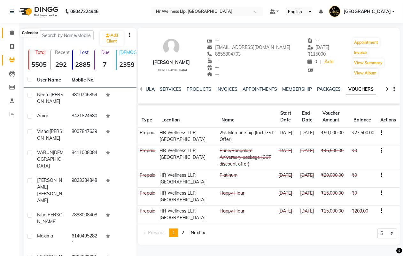
click at [13, 34] on icon at bounding box center [12, 32] width 4 height 5
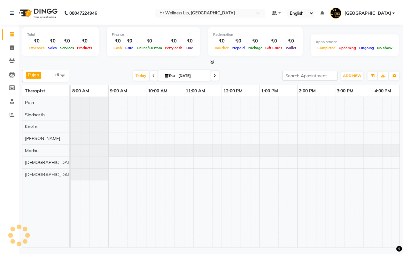
scroll to position [0, 165]
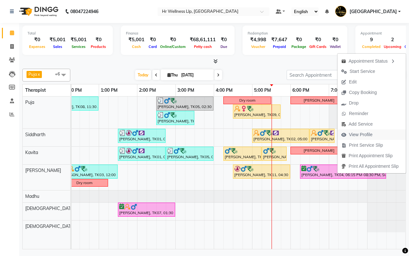
click at [372, 134] on span "View Profile" at bounding box center [361, 134] width 24 height 7
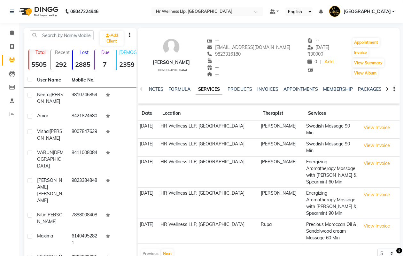
click at [386, 89] on icon at bounding box center [387, 89] width 3 height 4
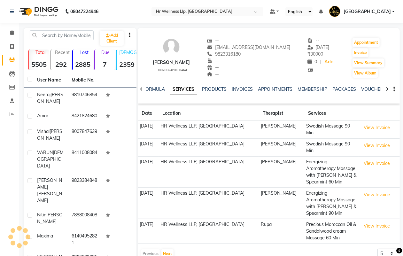
click at [386, 89] on icon at bounding box center [387, 89] width 3 height 4
click at [368, 89] on link "VOUCHERS" at bounding box center [368, 89] width 25 height 6
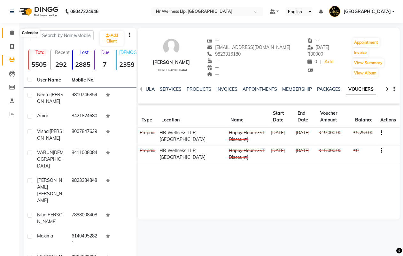
click at [10, 34] on icon at bounding box center [12, 32] width 4 height 5
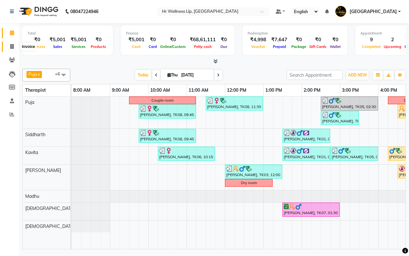
click at [13, 45] on icon at bounding box center [12, 46] width 4 height 5
select select "service"
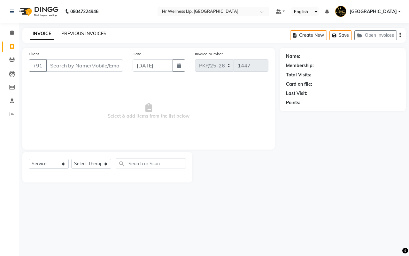
click at [101, 32] on link "PREVIOUS INVOICES" at bounding box center [83, 34] width 45 height 6
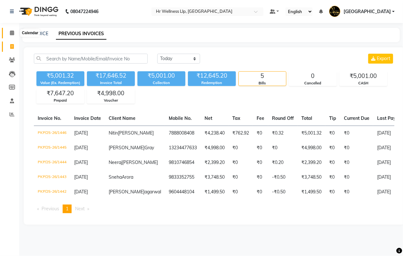
click at [11, 33] on icon at bounding box center [12, 32] width 4 height 5
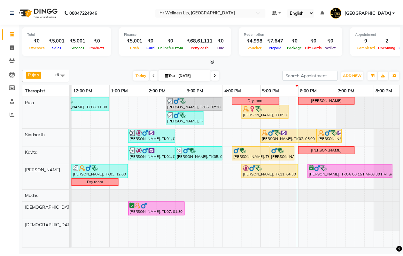
scroll to position [0, 153]
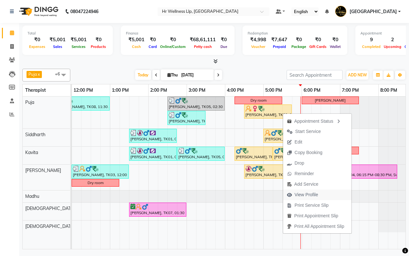
click at [316, 195] on span "View Profile" at bounding box center [302, 195] width 39 height 11
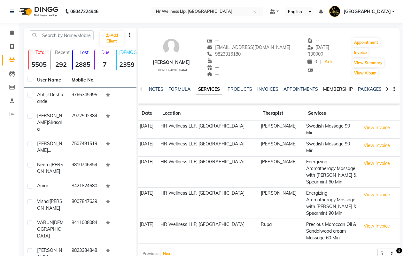
click at [338, 89] on link "MEMBERSHIP" at bounding box center [338, 89] width 30 height 6
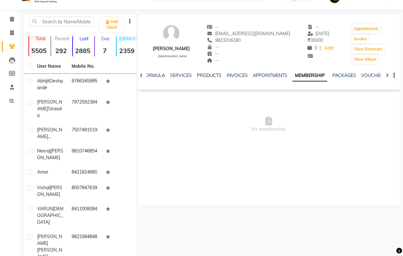
scroll to position [9, 0]
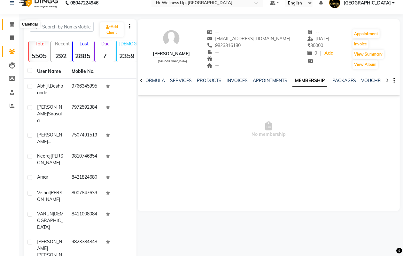
click at [11, 25] on icon at bounding box center [12, 24] width 4 height 5
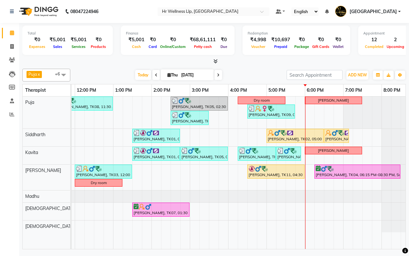
scroll to position [0, 165]
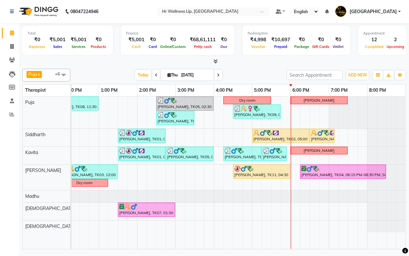
click at [184, 74] on input "[DATE]" at bounding box center [195, 75] width 32 height 10
select select "9"
select select "2025"
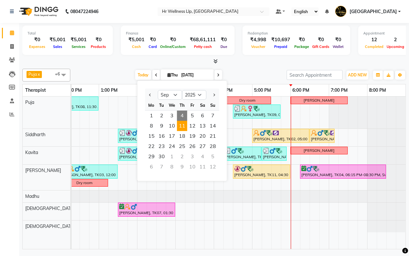
click at [180, 124] on span "11" at bounding box center [182, 126] width 10 height 10
type input "[DATE]"
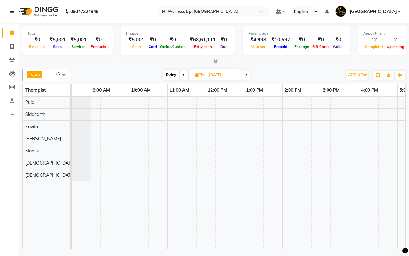
scroll to position [0, 0]
